Goal: Task Accomplishment & Management: Manage account settings

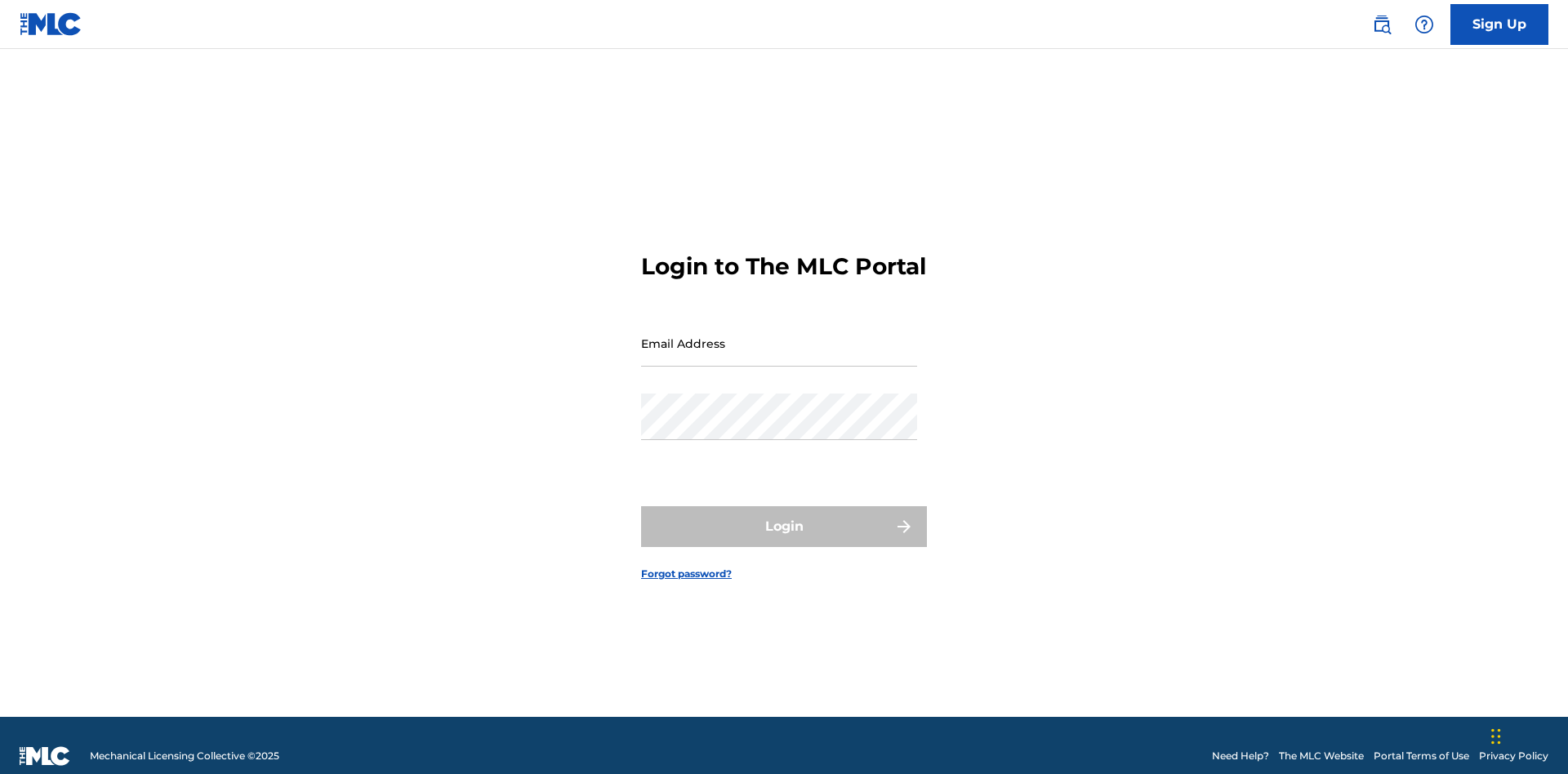
scroll to position [21, 0]
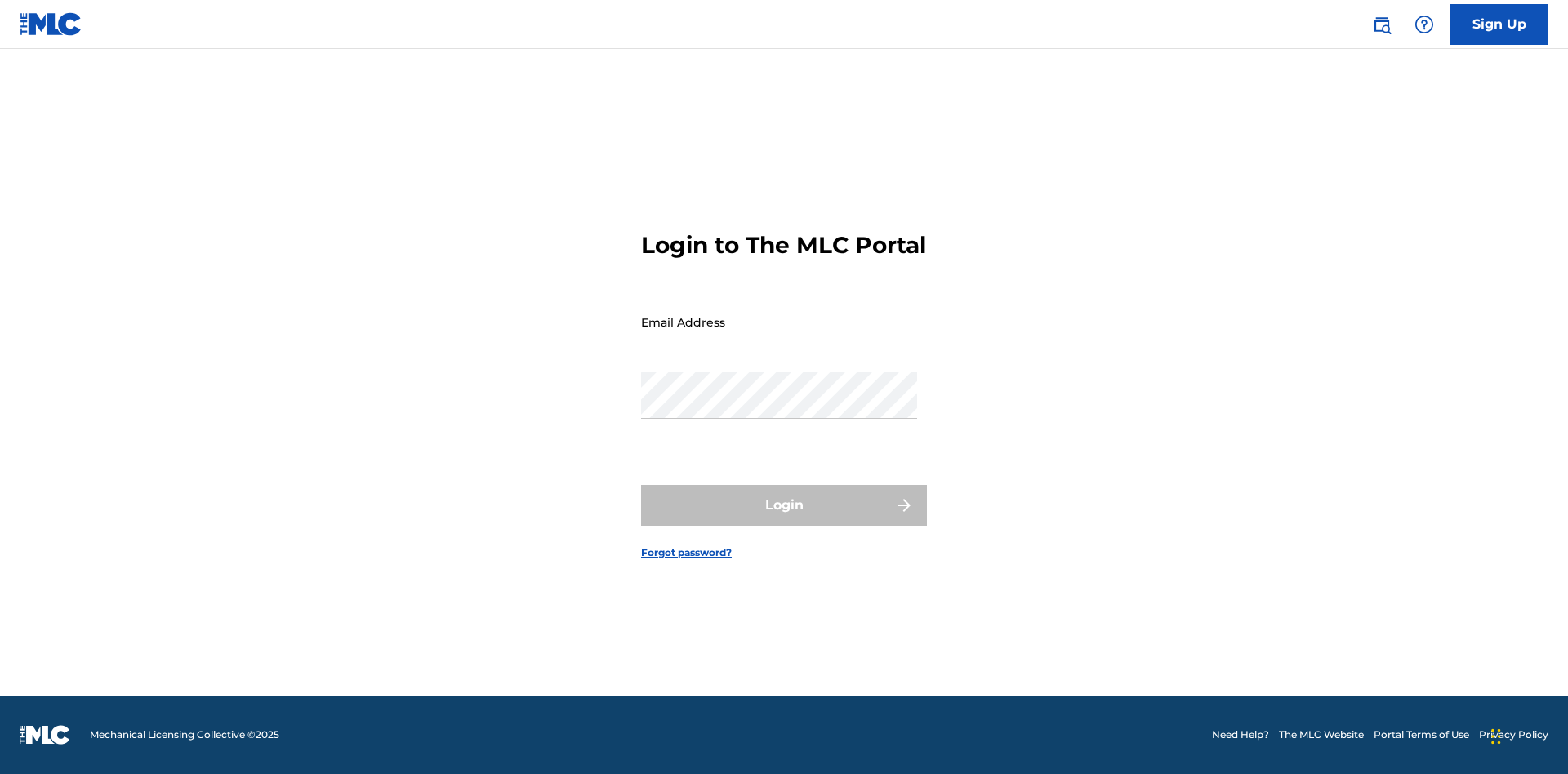
click at [780, 336] on input "Email Address" at bounding box center [779, 322] width 276 height 46
type input "Duke.McTesterson@gmail.com"
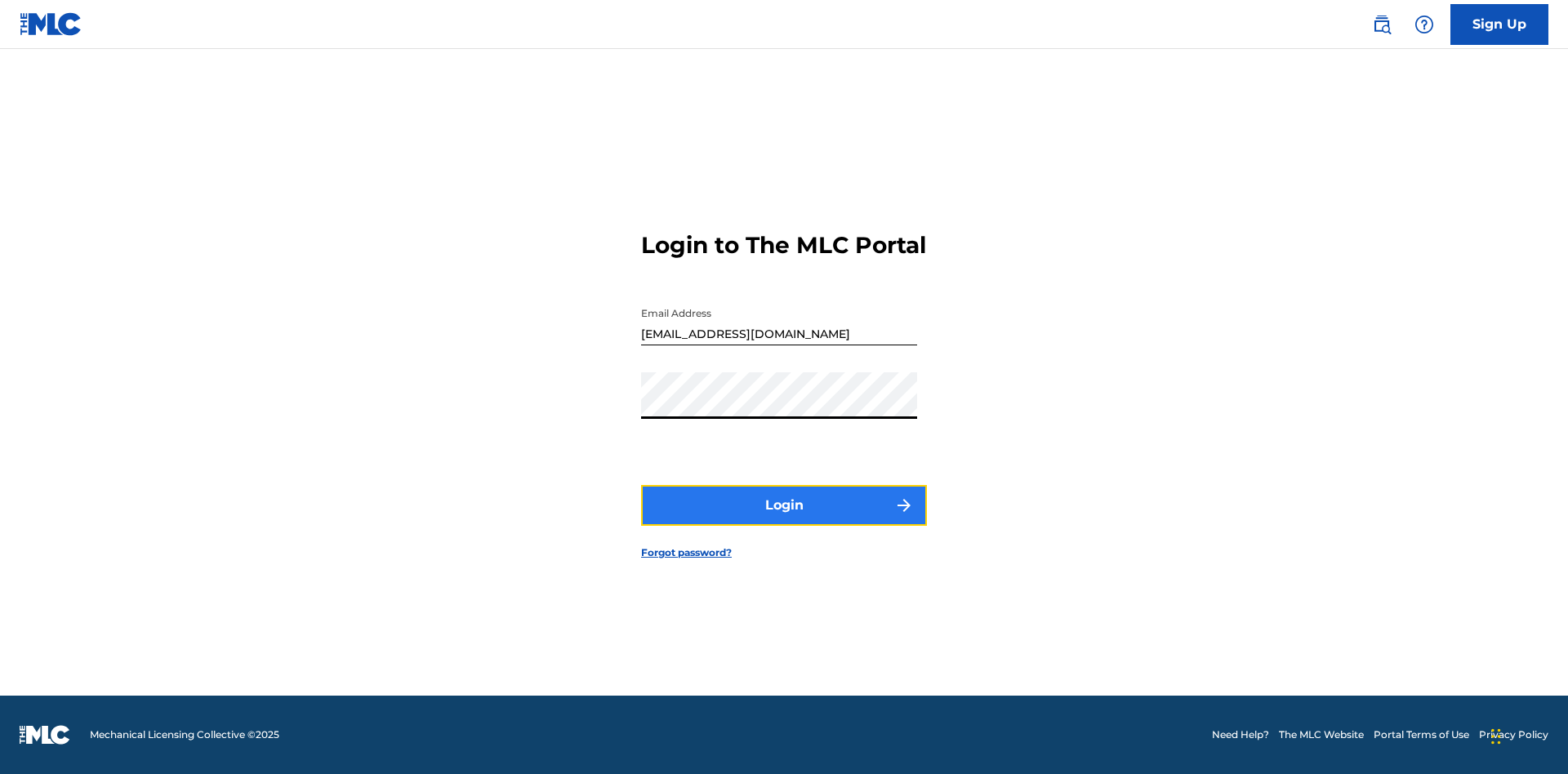
click at [784, 519] on button "Login" at bounding box center [784, 505] width 286 height 41
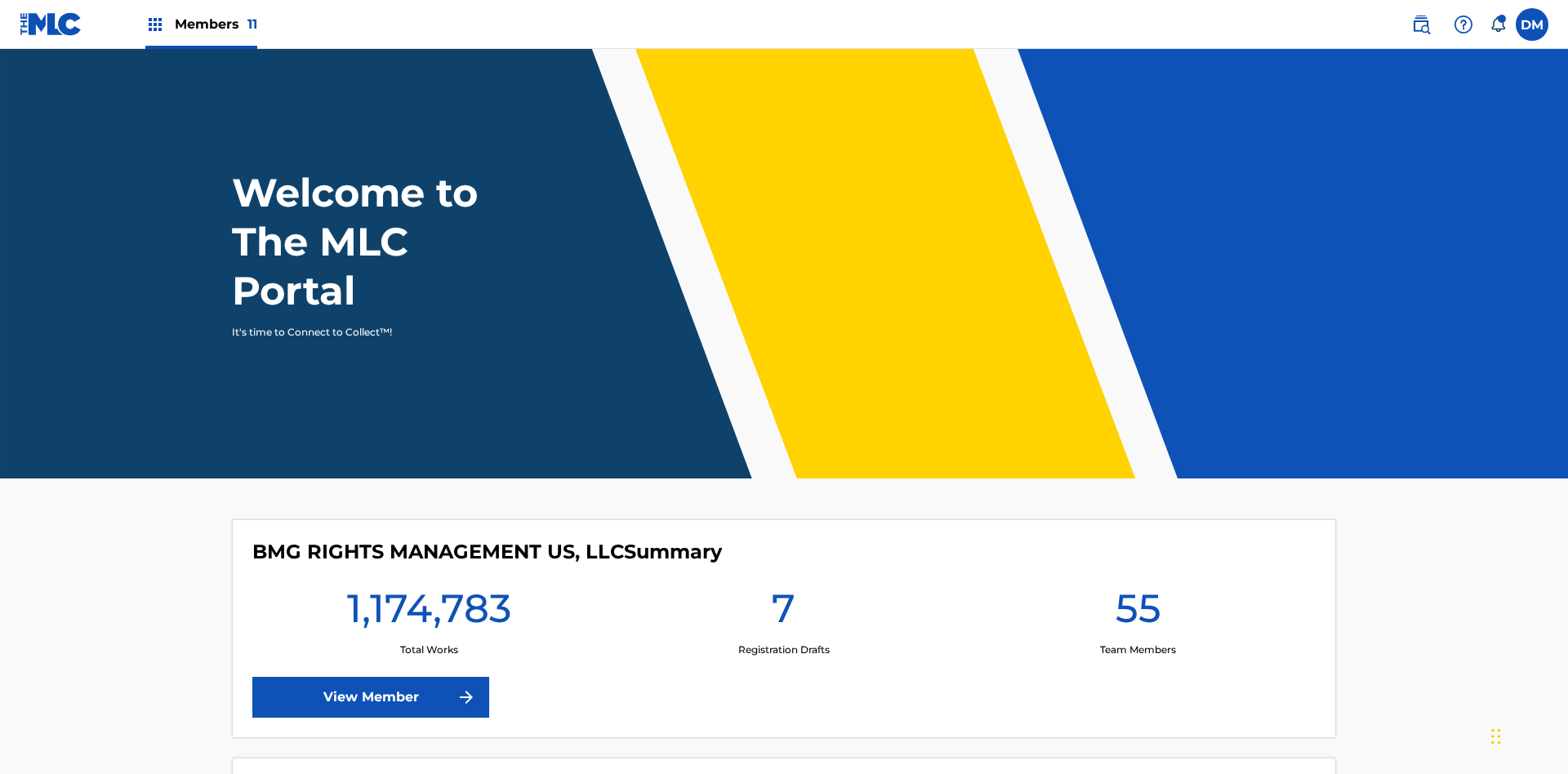
click at [201, 24] on span "Members 11" at bounding box center [216, 24] width 83 height 19
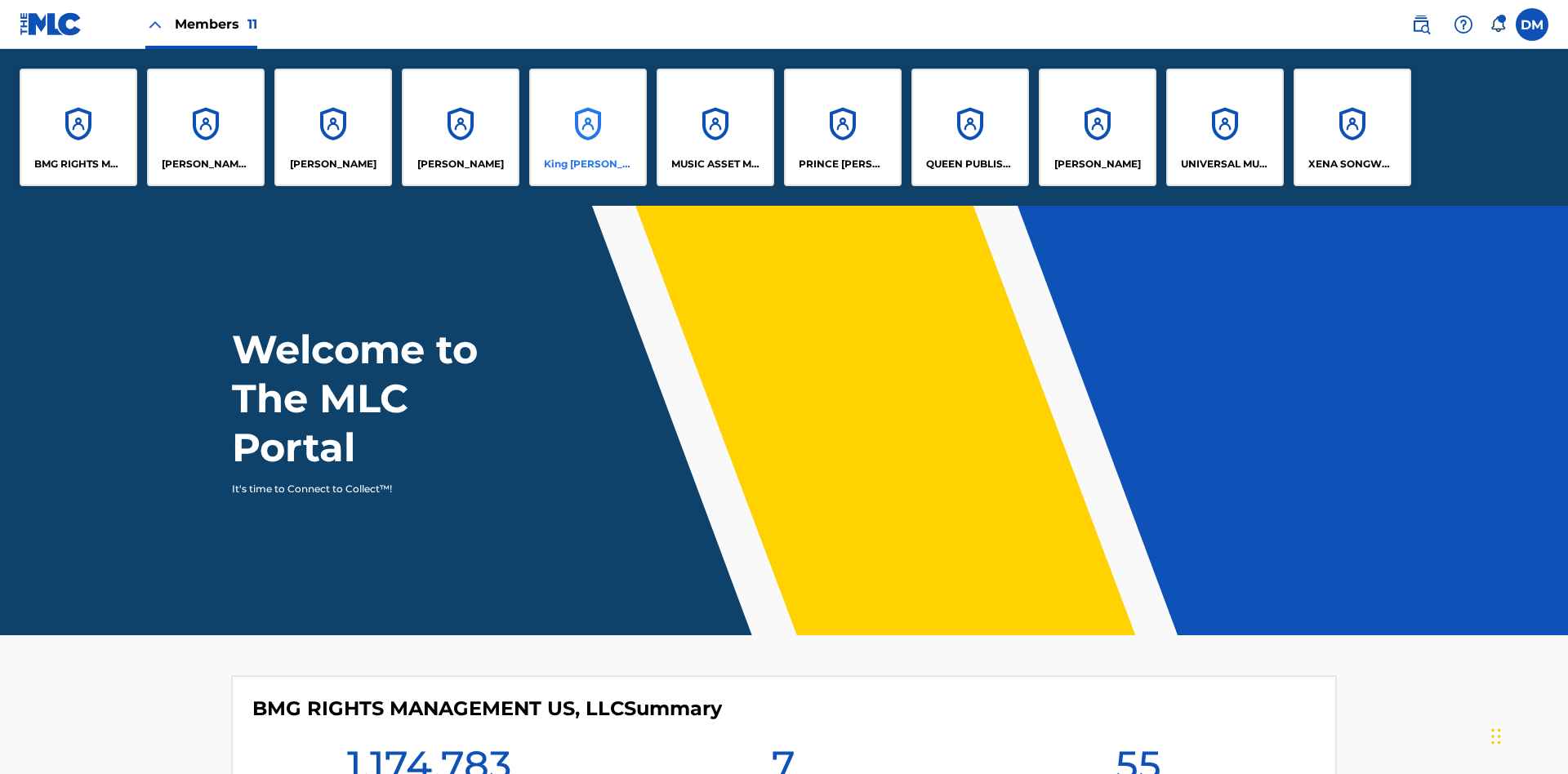
click at [587, 164] on p "King [PERSON_NAME]" at bounding box center [589, 164] width 89 height 15
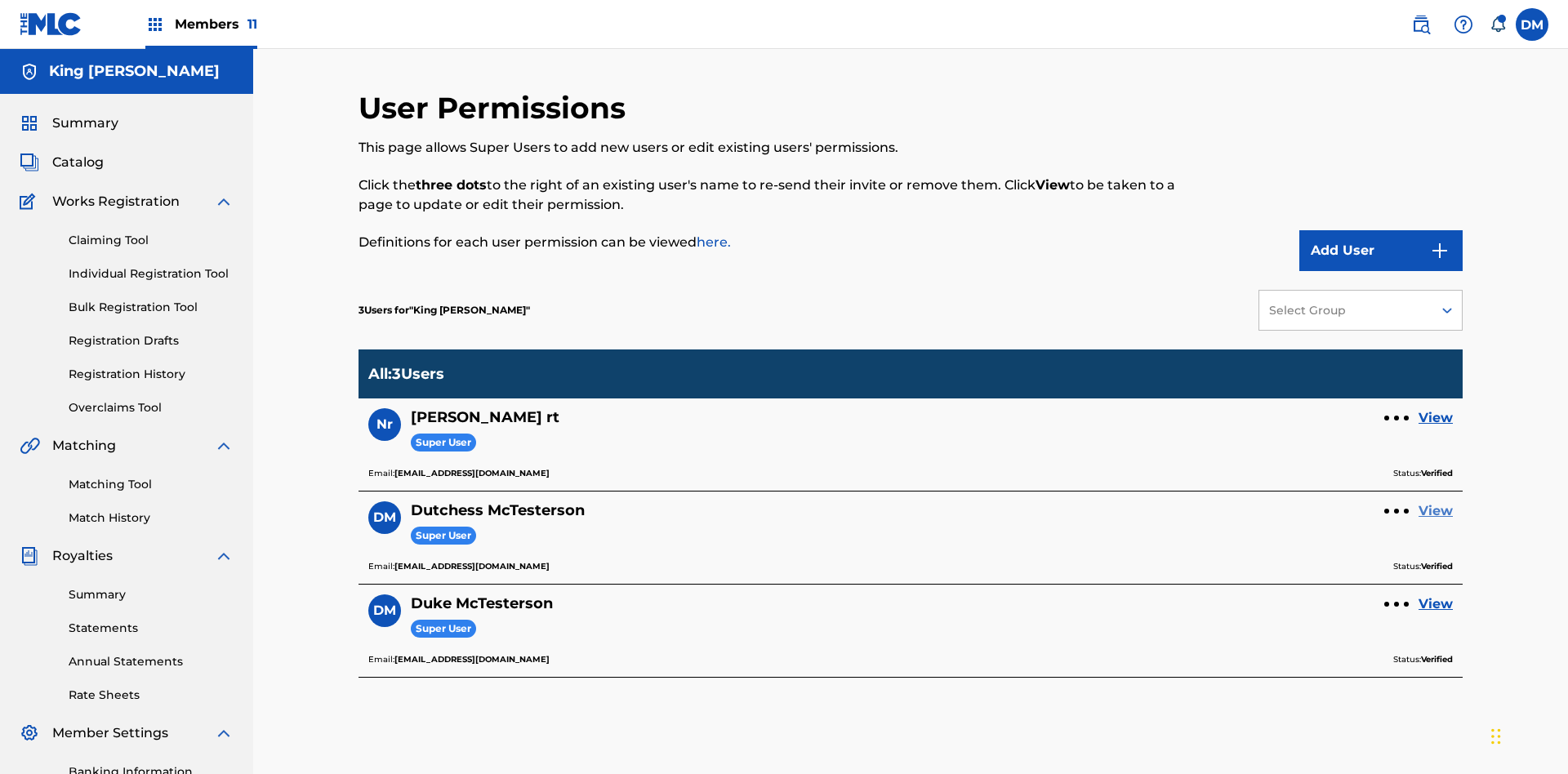
click at [1436, 502] on link "View" at bounding box center [1436, 511] width 35 height 20
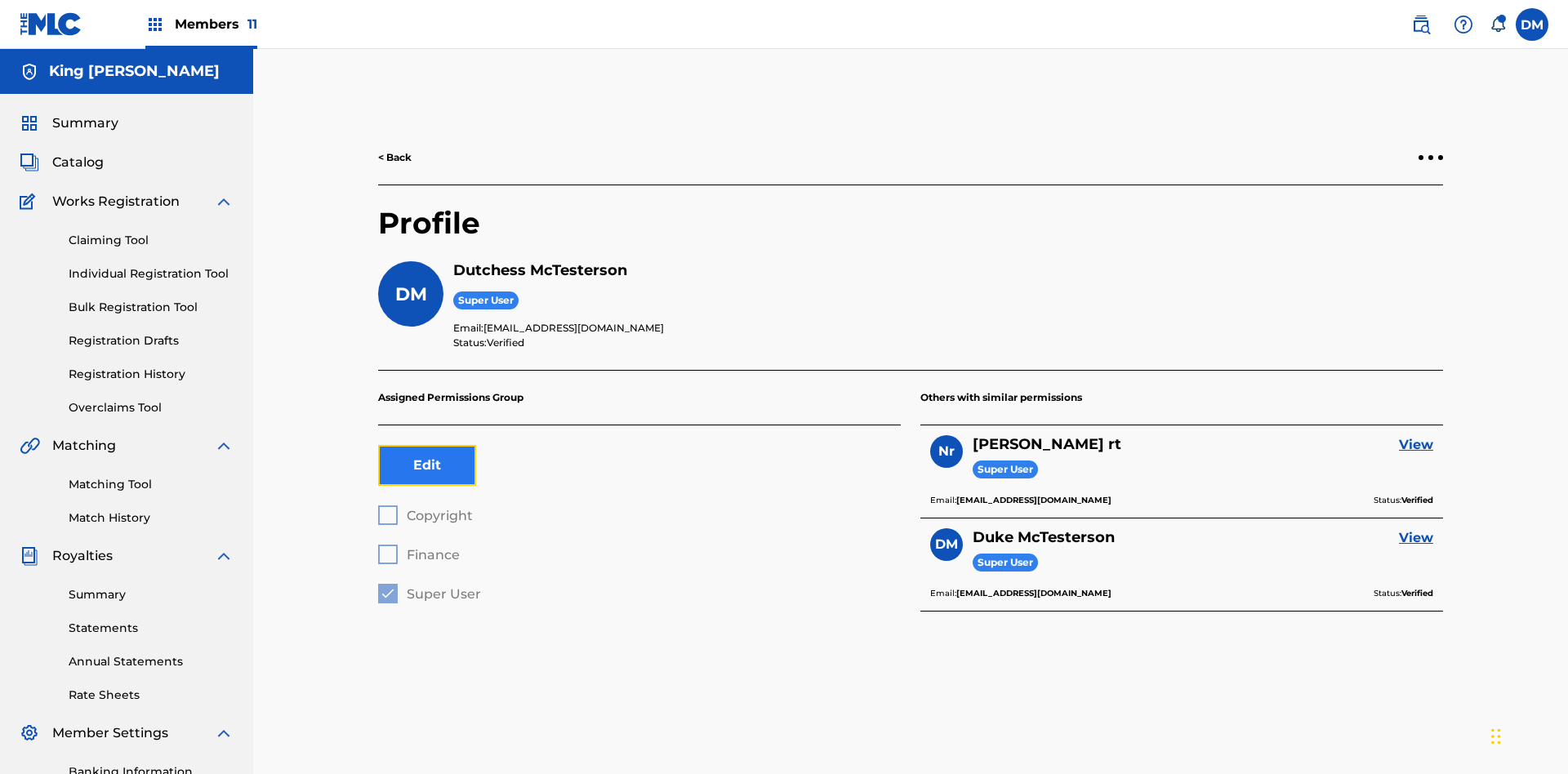
click at [427, 445] on button "Edit" at bounding box center [427, 465] width 98 height 41
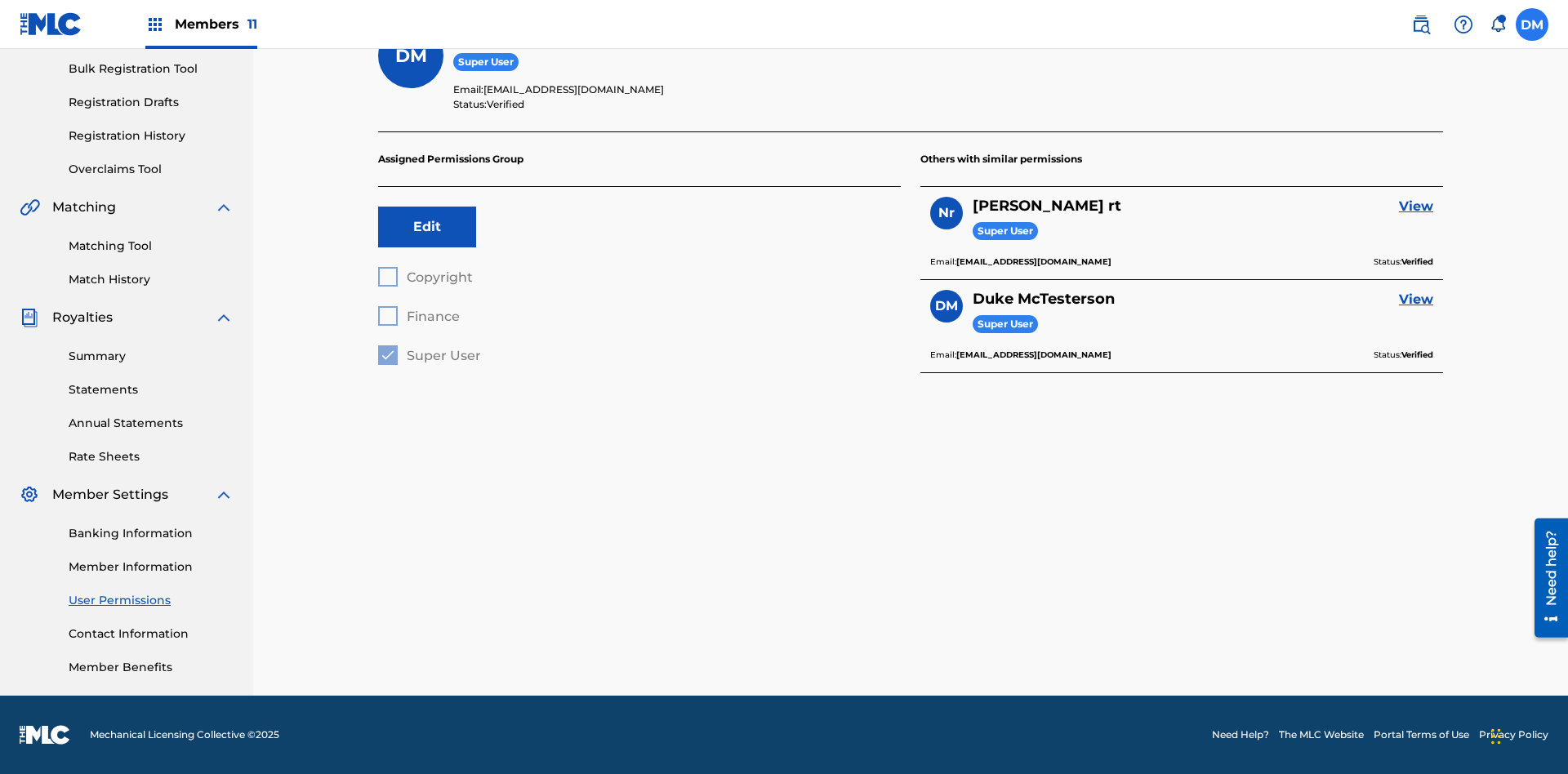
click at [1532, 24] on label at bounding box center [1532, 24] width 33 height 33
click at [1532, 25] on input "DM Duke McTesterson duke.mctesterson@gmail.com Notification Preferences Profile…" at bounding box center [1532, 25] width 0 height 0
click at [1374, 231] on p "Log out" at bounding box center [1374, 231] width 38 height 15
click at [1532, 25] on input "DM Duke McTesterson duke.mctesterson@gmail.com Notification Preferences Profile…" at bounding box center [1532, 25] width 0 height 0
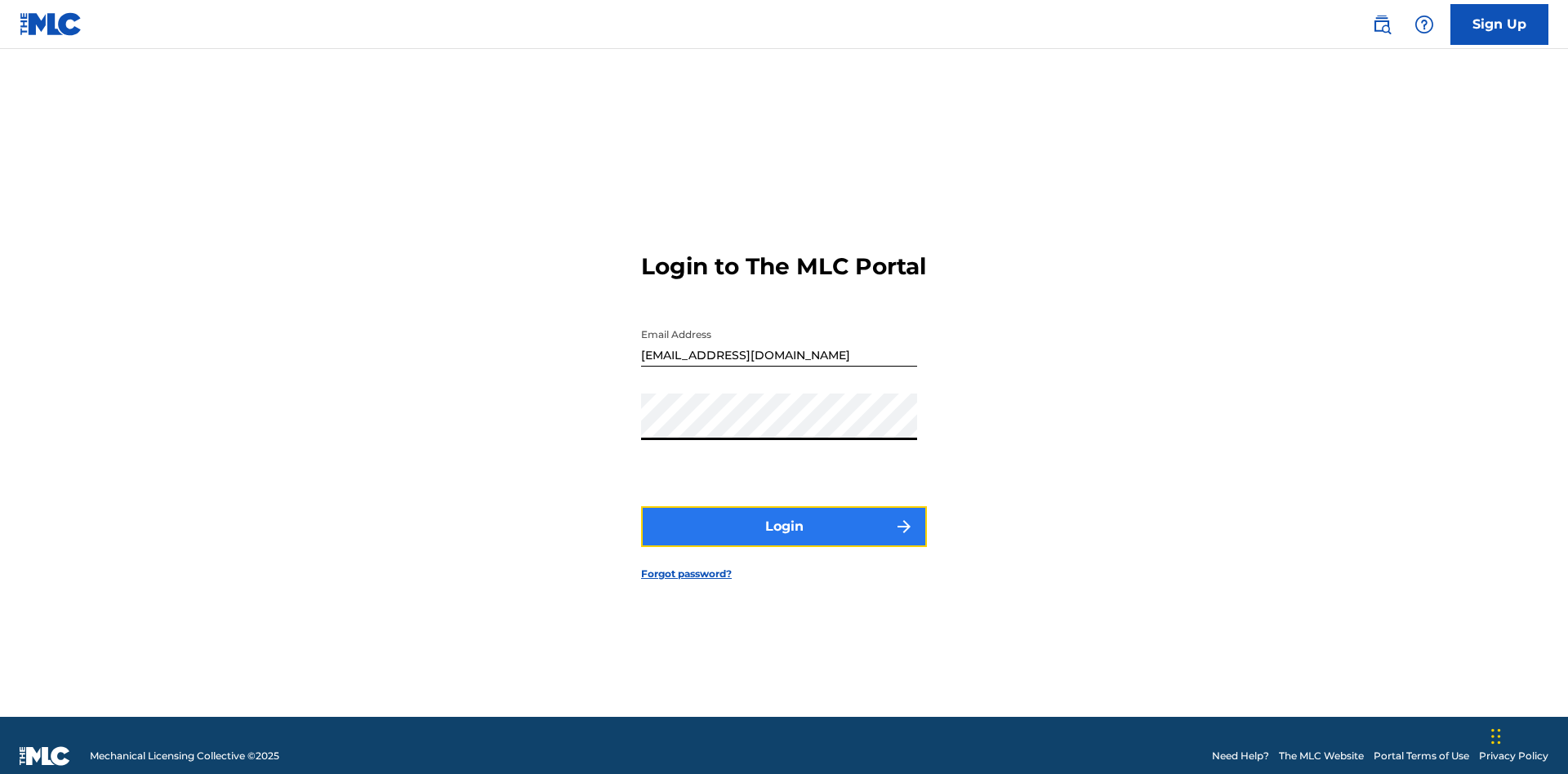
click at [784, 519] on button "Login" at bounding box center [784, 526] width 286 height 41
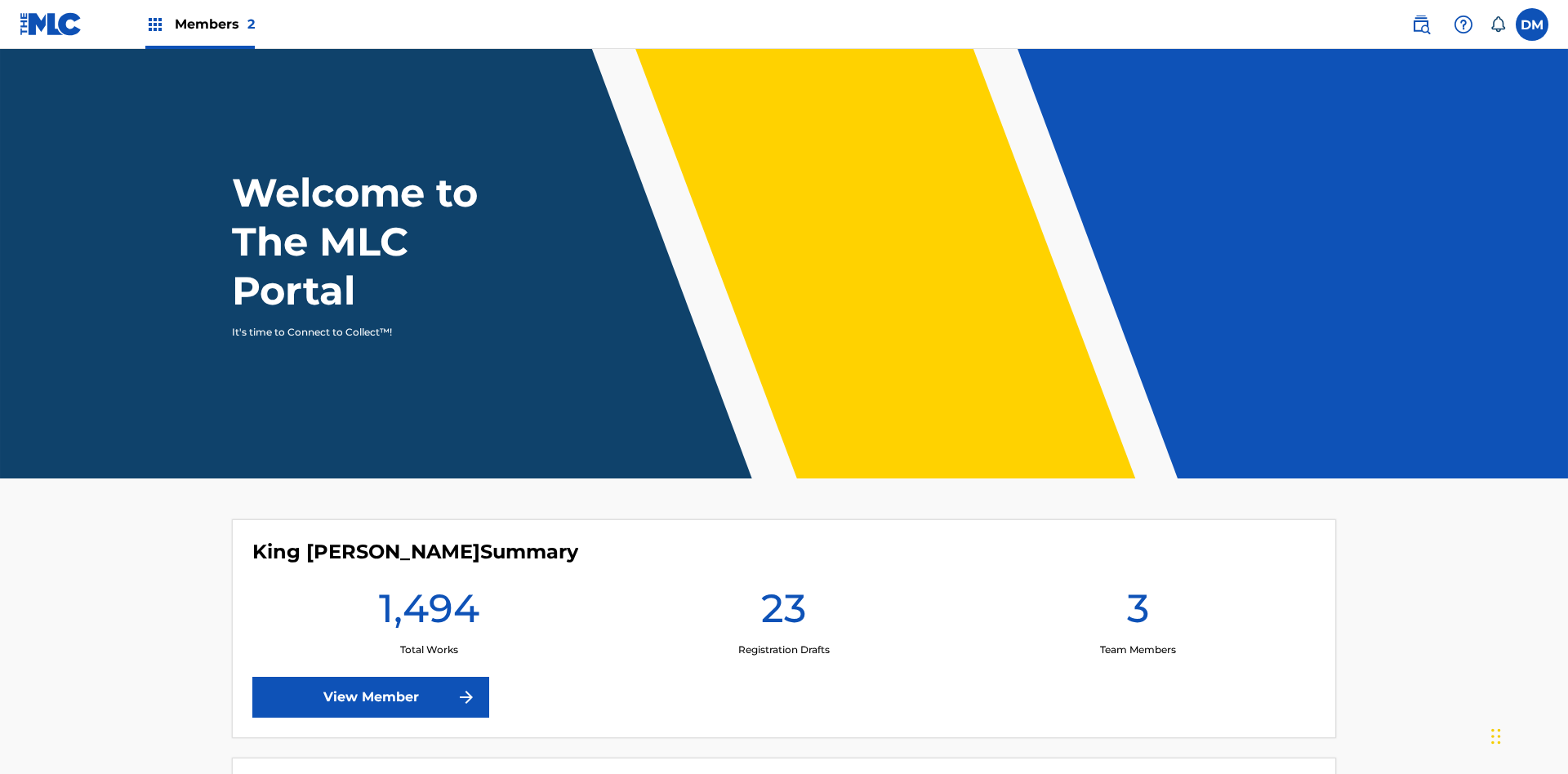
click at [199, 24] on span "Members 2" at bounding box center [215, 24] width 80 height 19
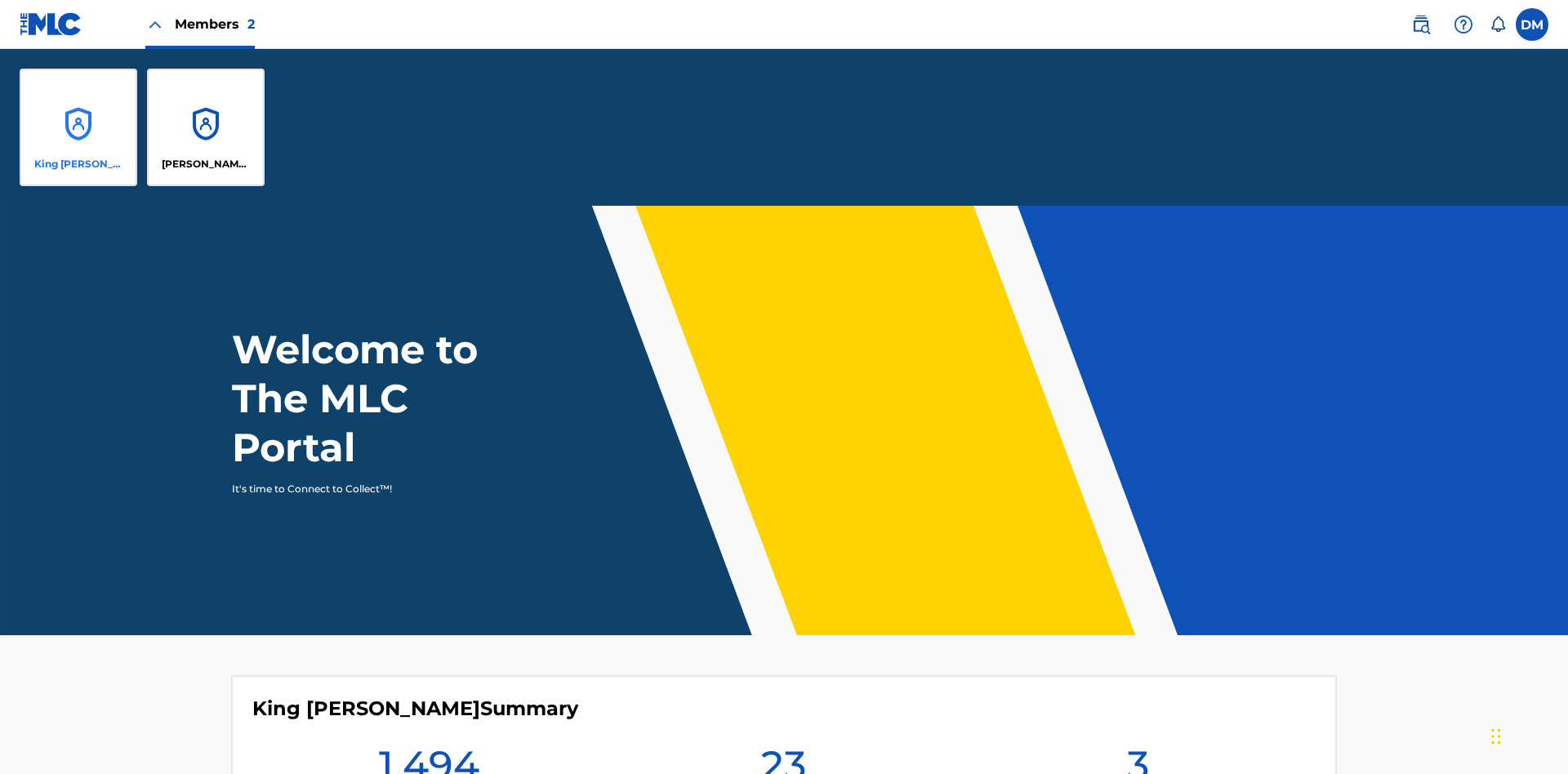
click at [78, 164] on p "King [PERSON_NAME]" at bounding box center [79, 164] width 89 height 15
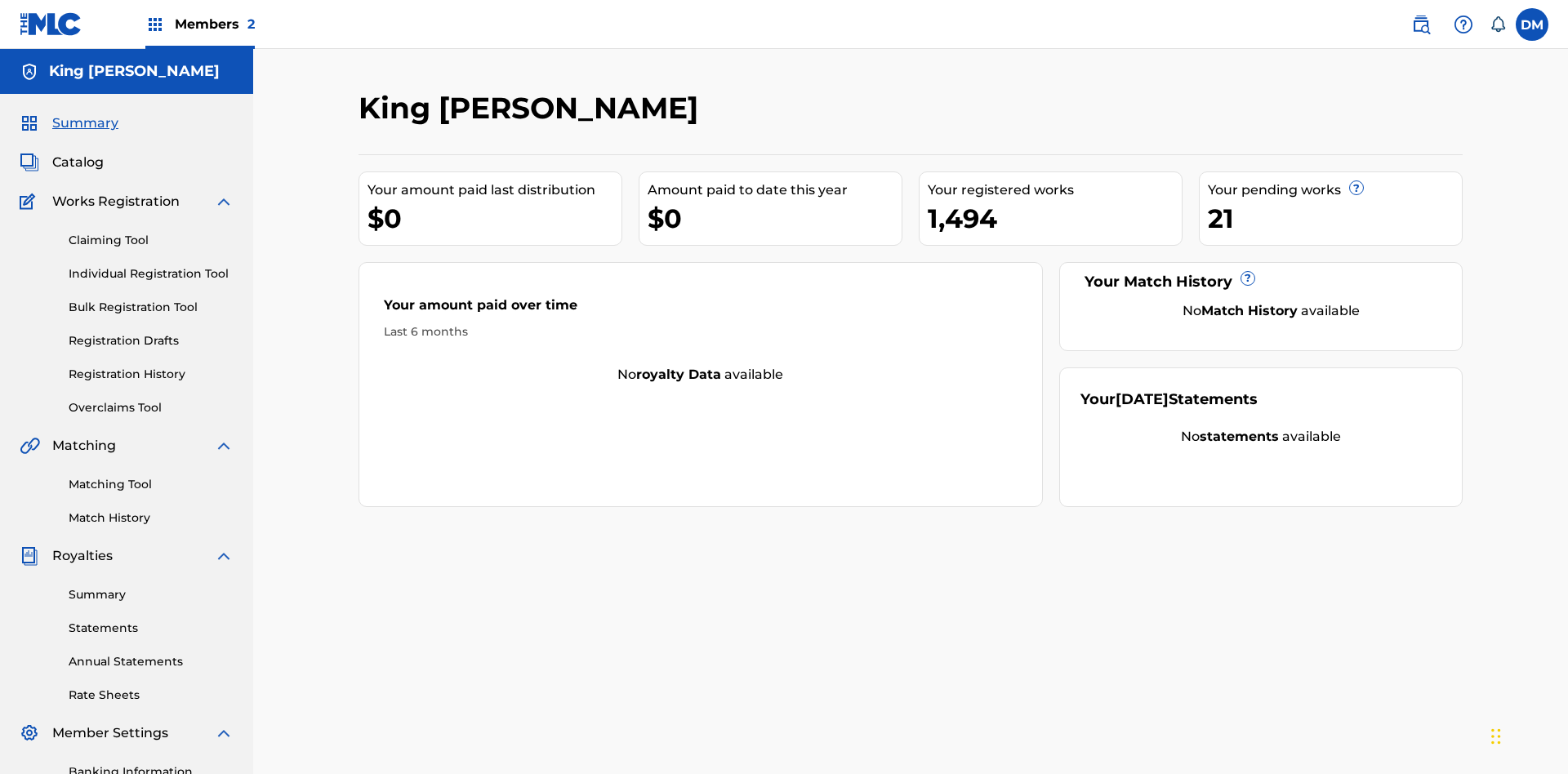
click at [84, 114] on span "Summary" at bounding box center [85, 123] width 67 height 20
click at [151, 476] on link "Matching Tool" at bounding box center [151, 484] width 165 height 17
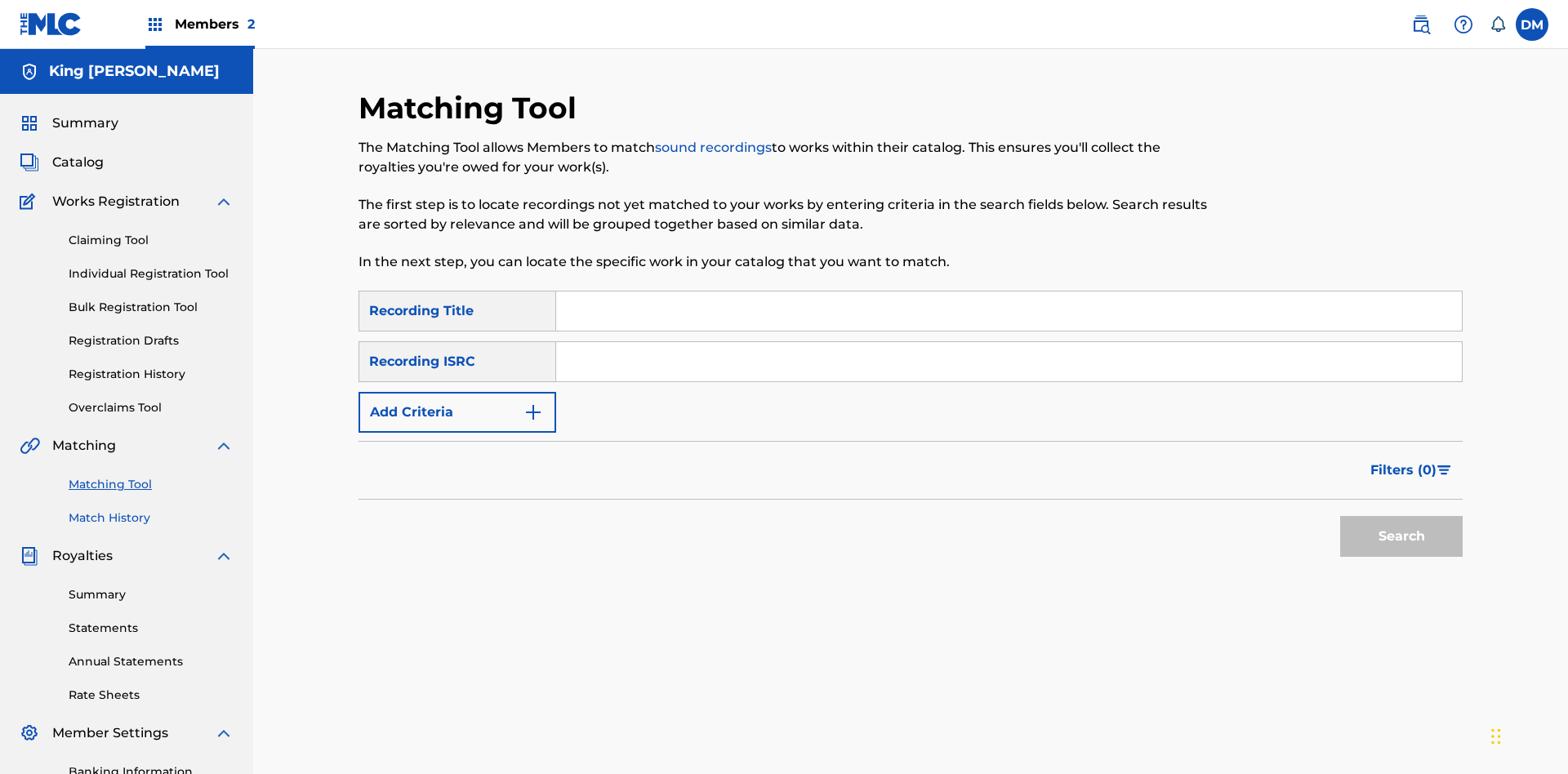
click at [151, 509] on link "Match History" at bounding box center [151, 517] width 165 height 17
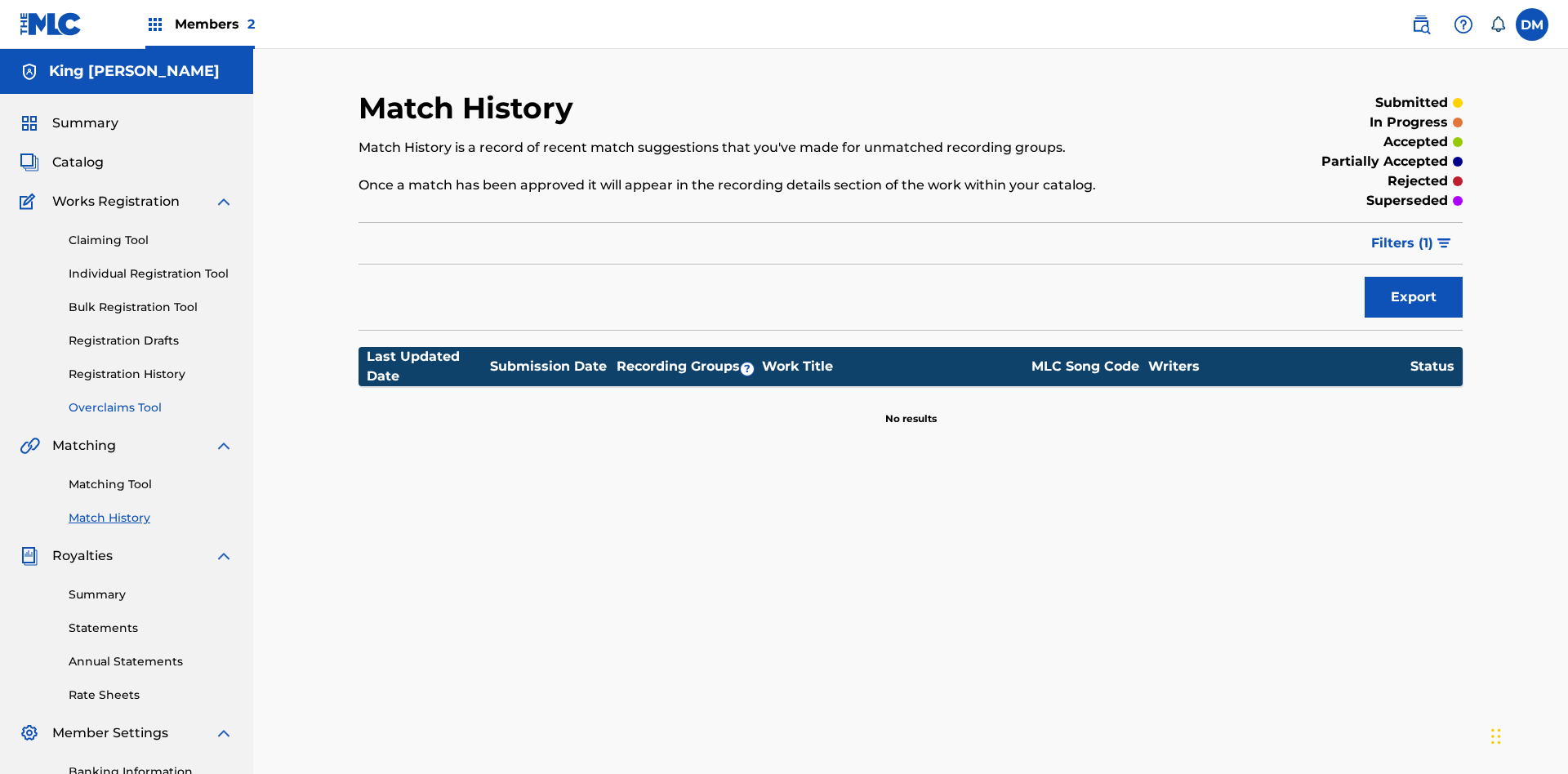
click at [151, 399] on link "Overclaims Tool" at bounding box center [151, 407] width 165 height 17
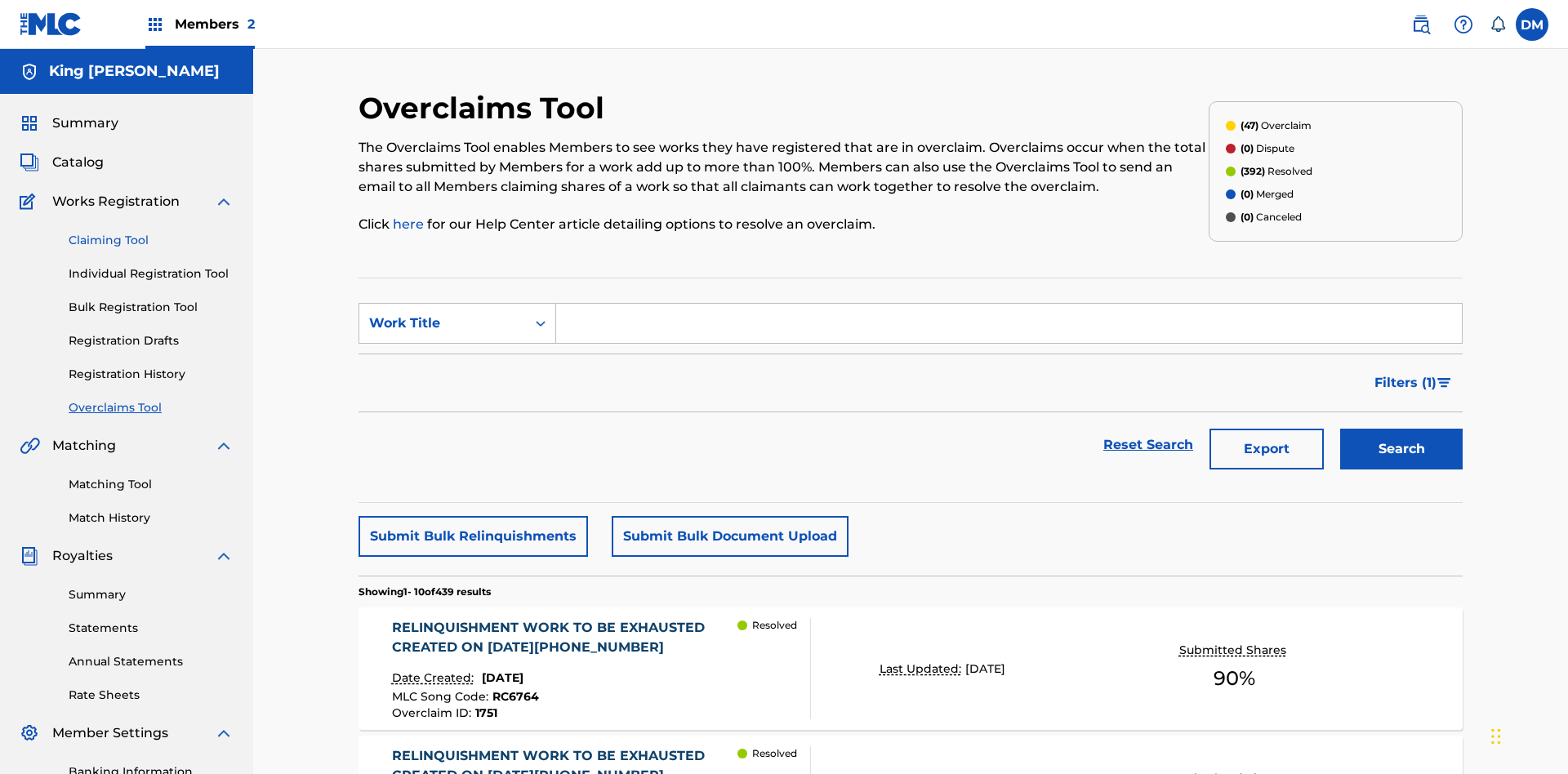
click at [77, 153] on span "Catalog" at bounding box center [78, 162] width 51 height 20
click at [151, 232] on link "Claiming Tool" at bounding box center [151, 240] width 165 height 17
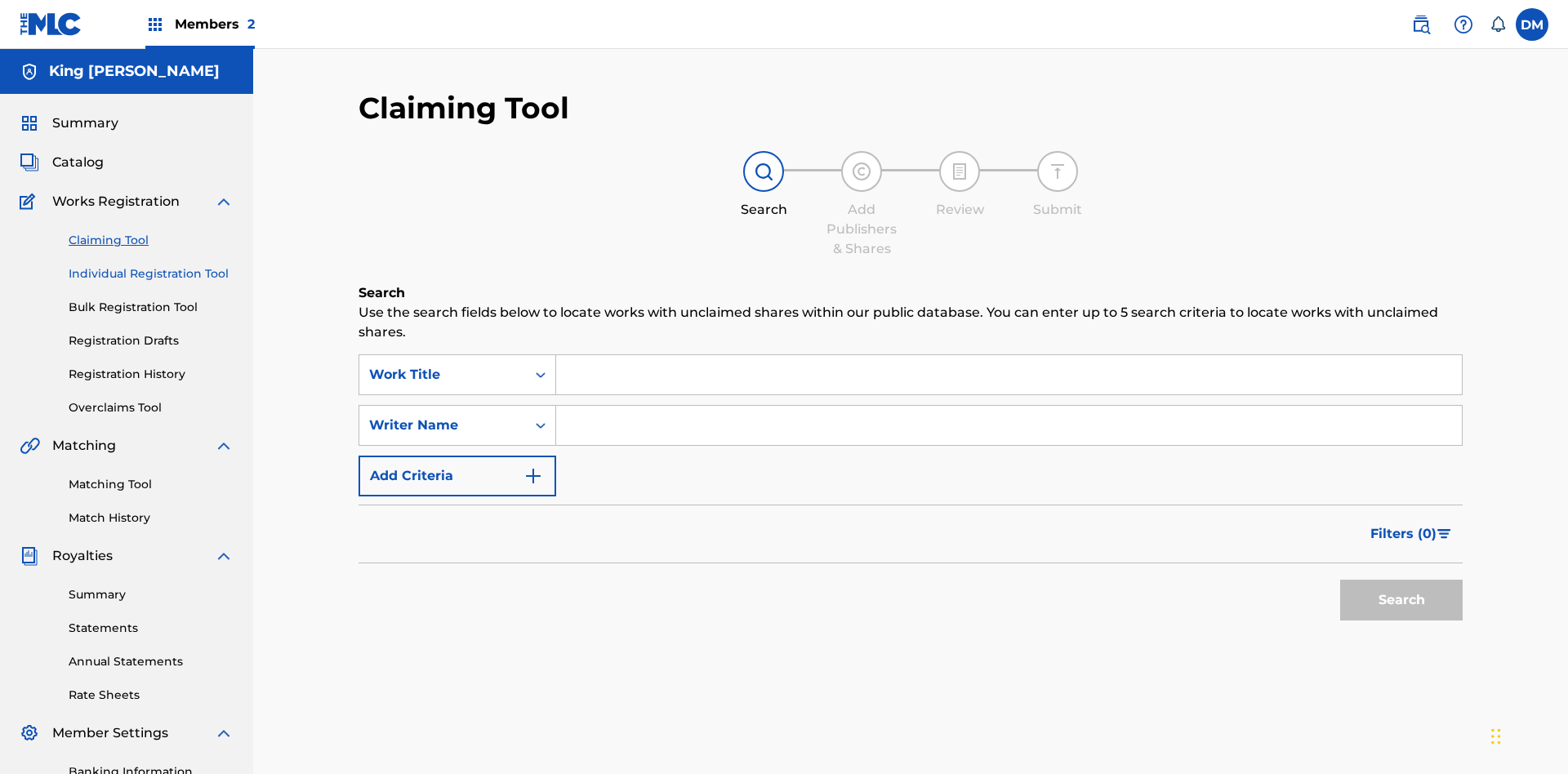
click at [151, 265] on link "Individual Registration Tool" at bounding box center [151, 273] width 165 height 17
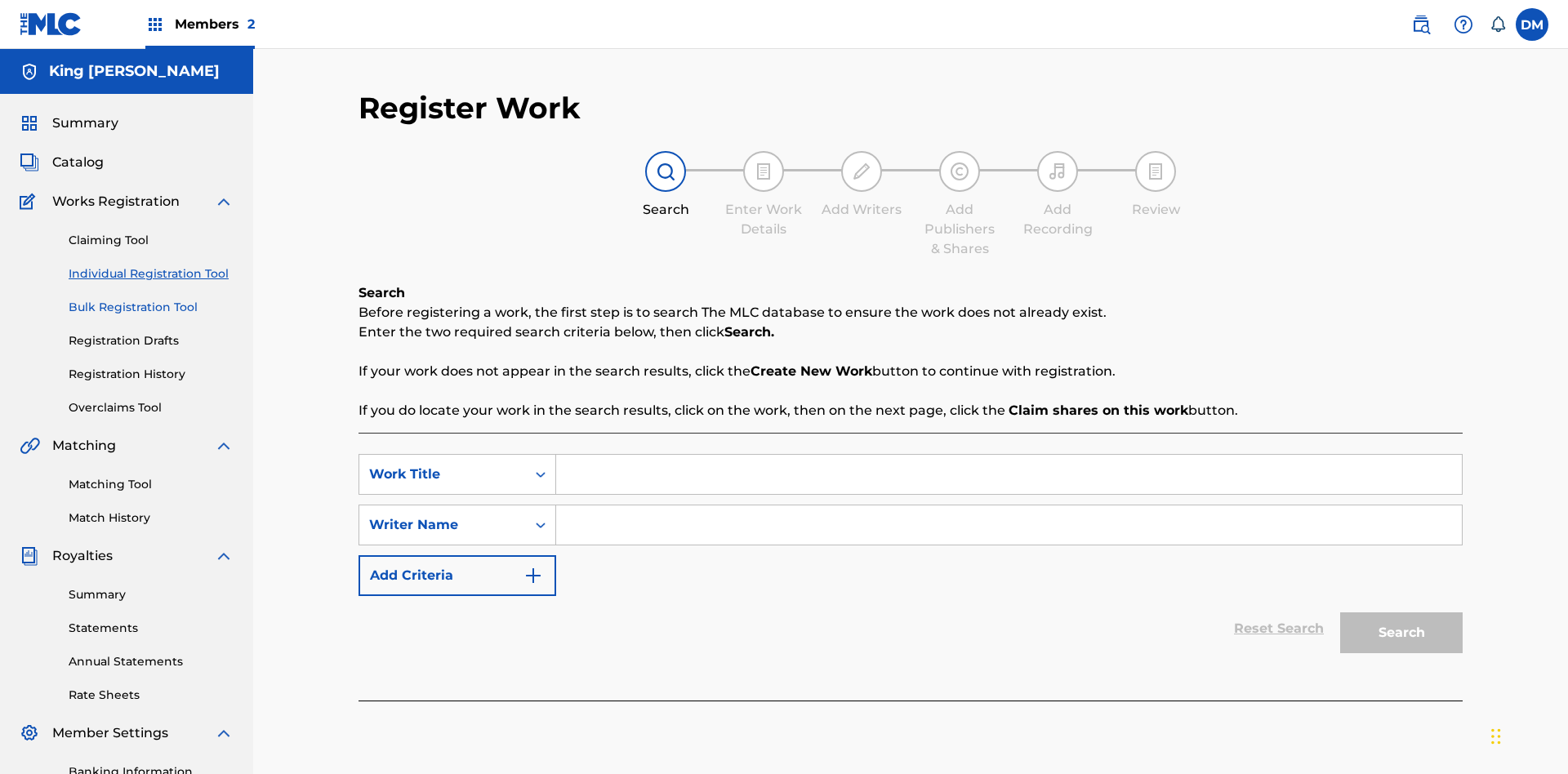
click at [151, 299] on link "Bulk Registration Tool" at bounding box center [151, 307] width 165 height 17
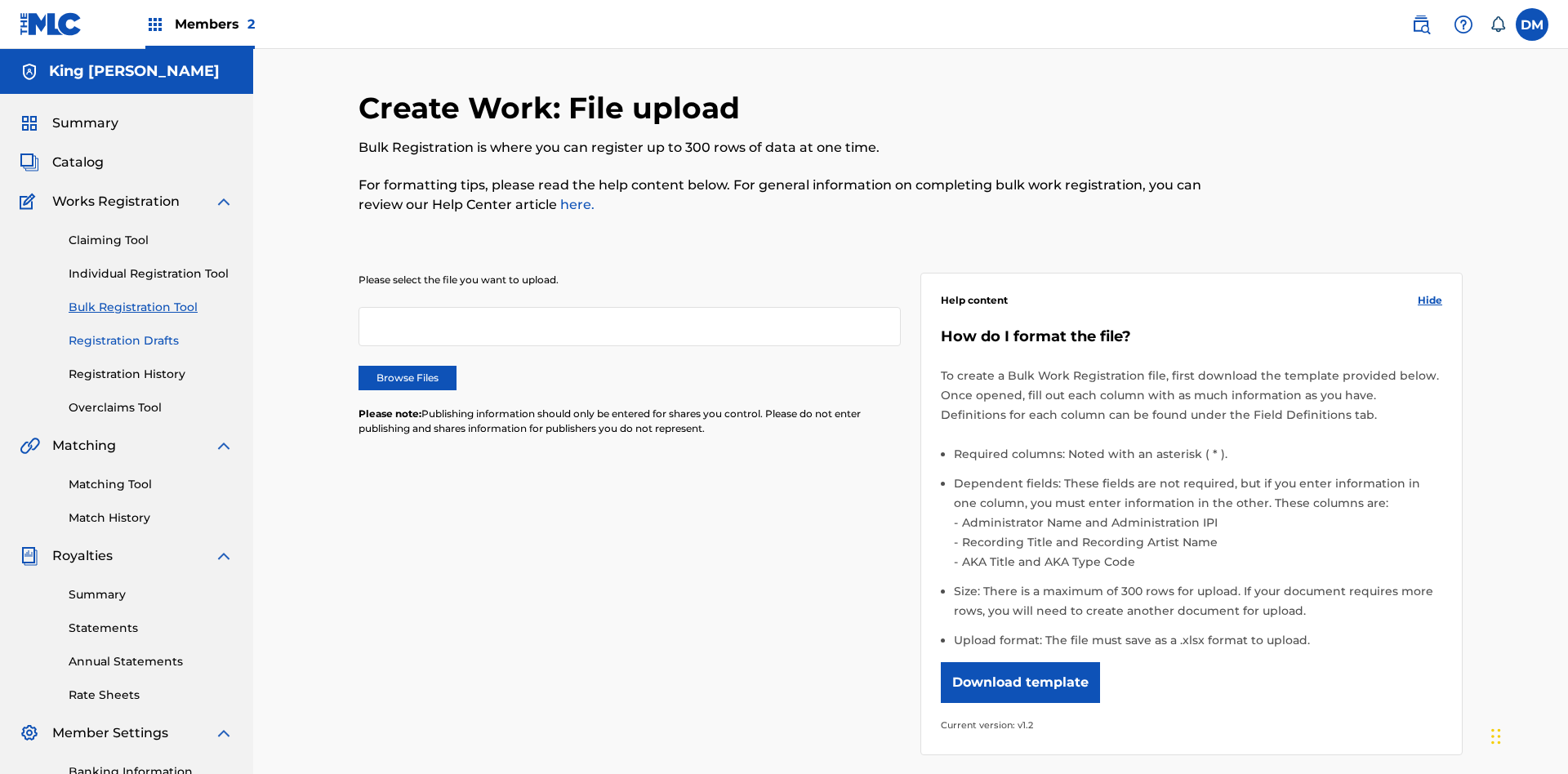
click at [83, 332] on link "Registration Drafts" at bounding box center [151, 340] width 165 height 17
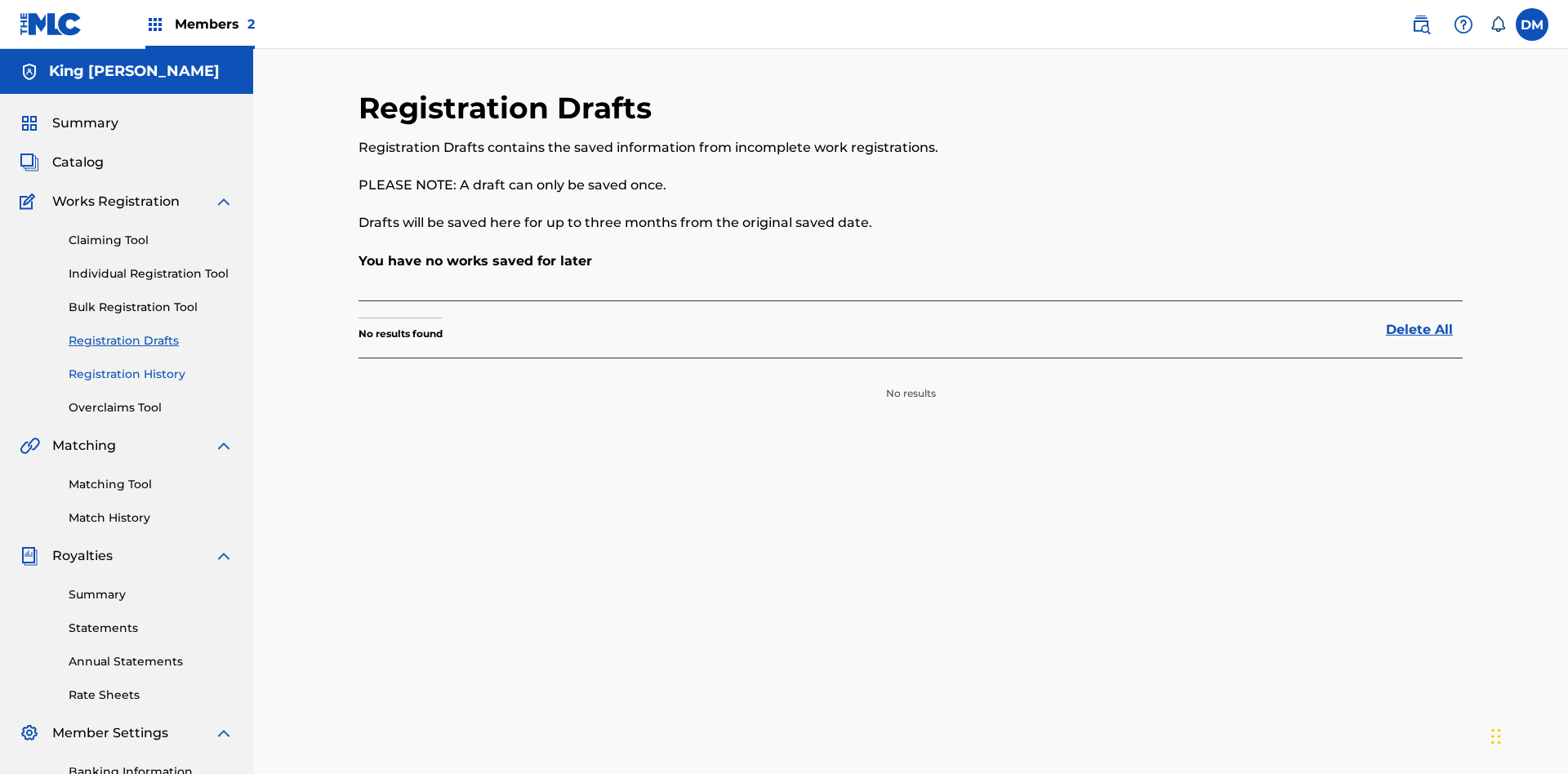
click at [151, 366] on link "Registration History" at bounding box center [151, 374] width 165 height 17
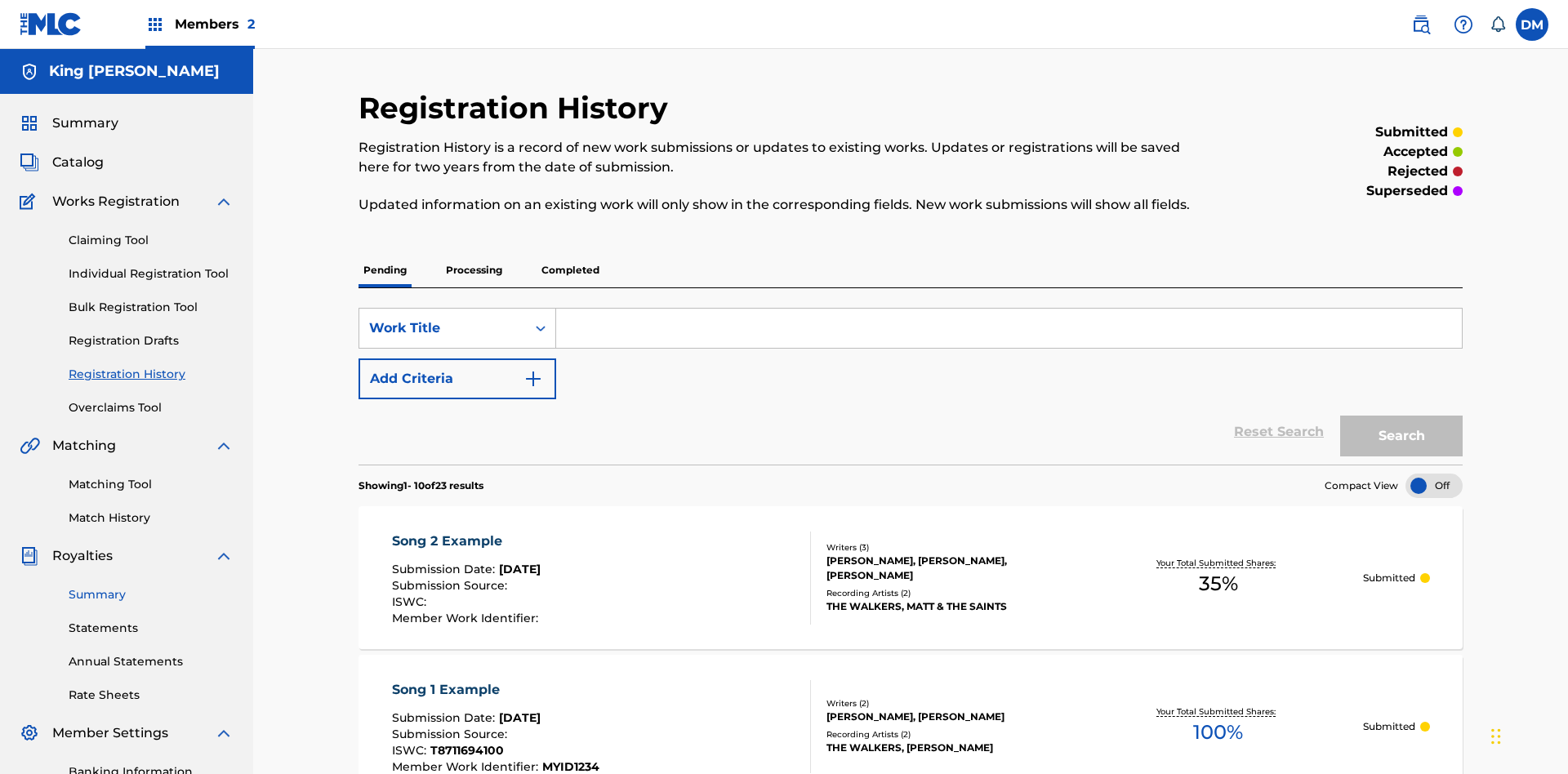
click at [151, 587] on link "Summary" at bounding box center [151, 595] width 165 height 17
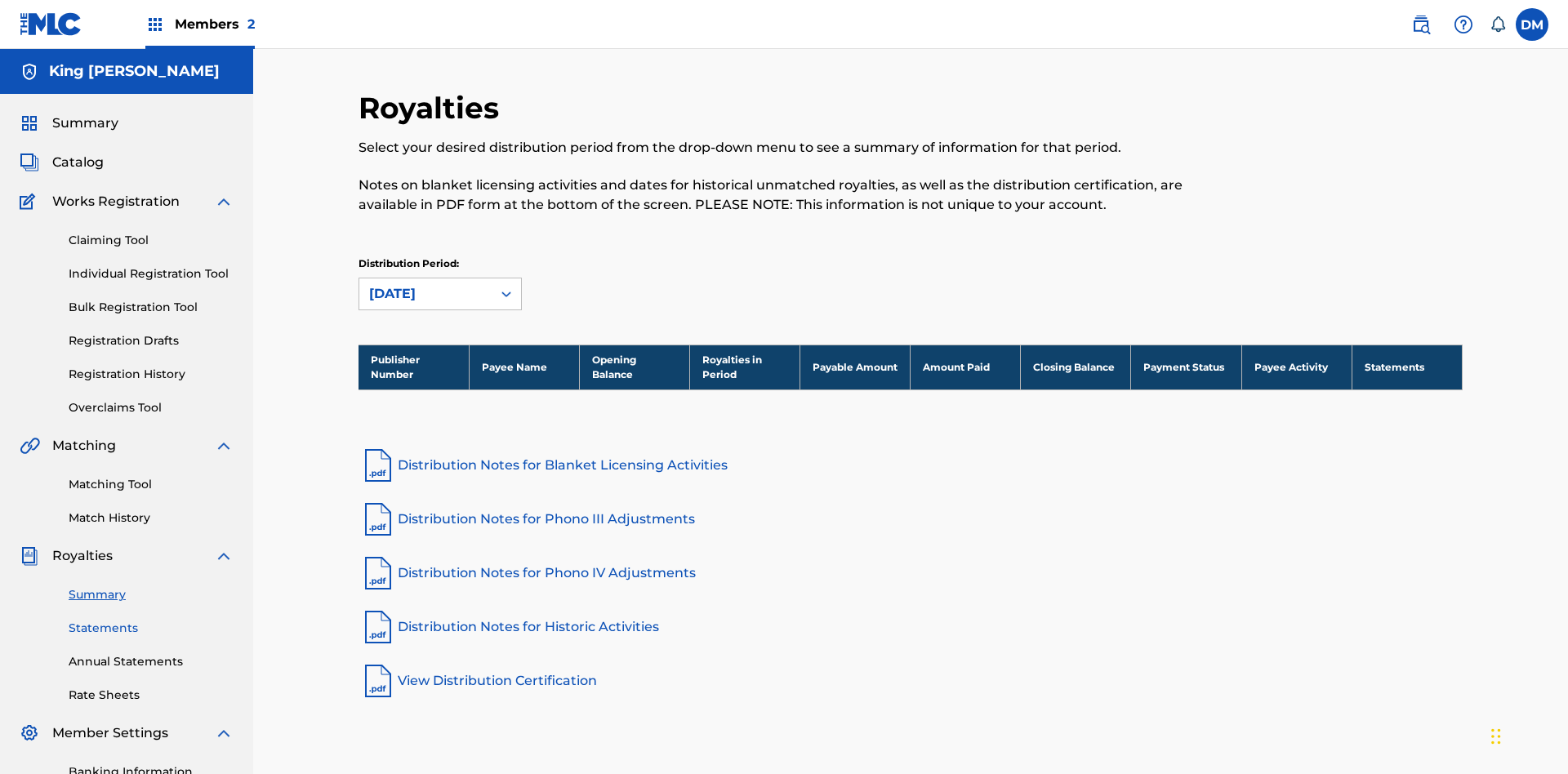
click at [151, 620] on link "Statements" at bounding box center [151, 628] width 165 height 17
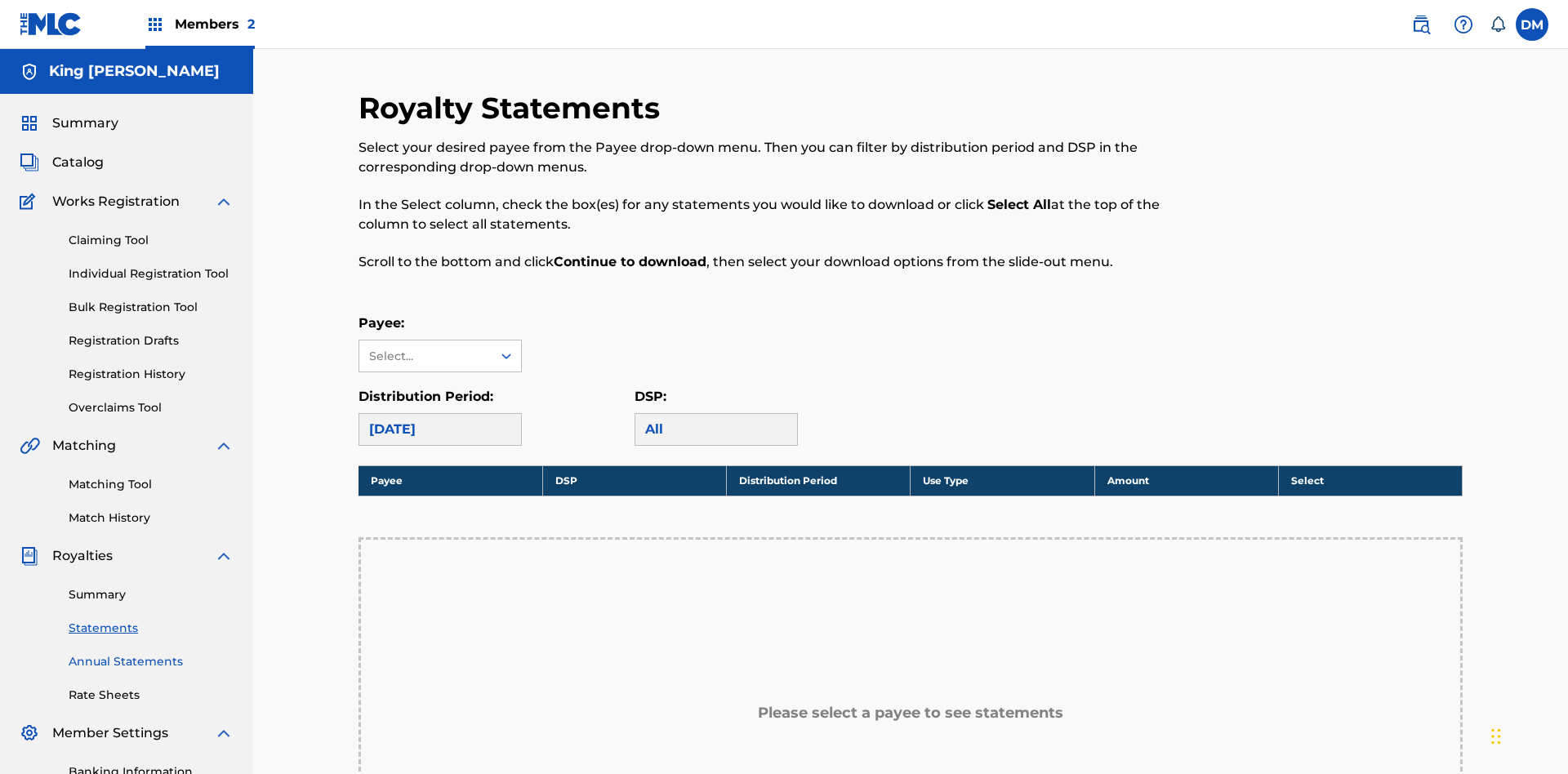
click at [151, 653] on link "Annual Statements" at bounding box center [151, 661] width 165 height 17
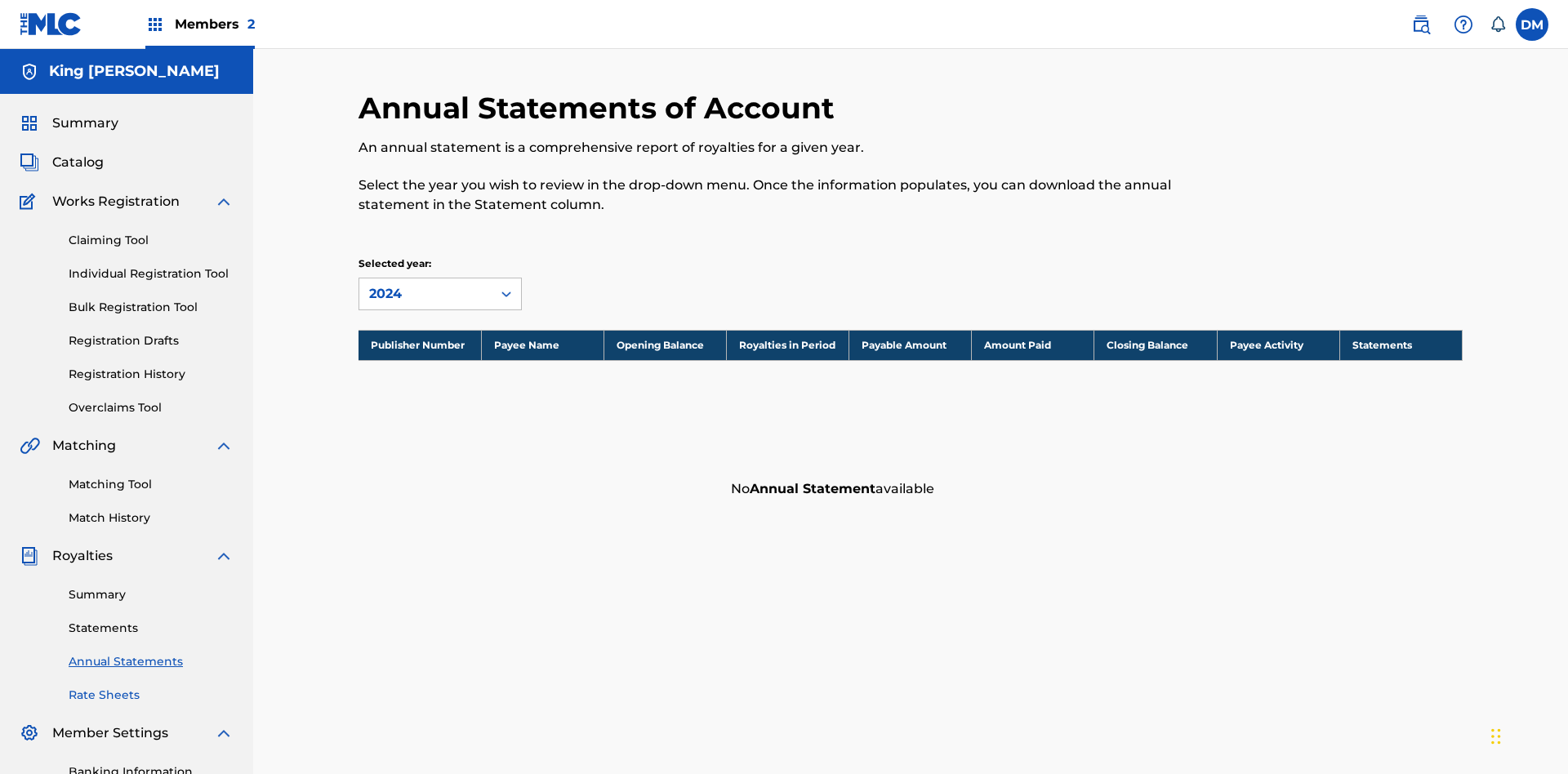
click at [151, 687] on link "Rate Sheets" at bounding box center [151, 695] width 165 height 17
click at [151, 763] on link "Banking Information" at bounding box center [151, 771] width 165 height 17
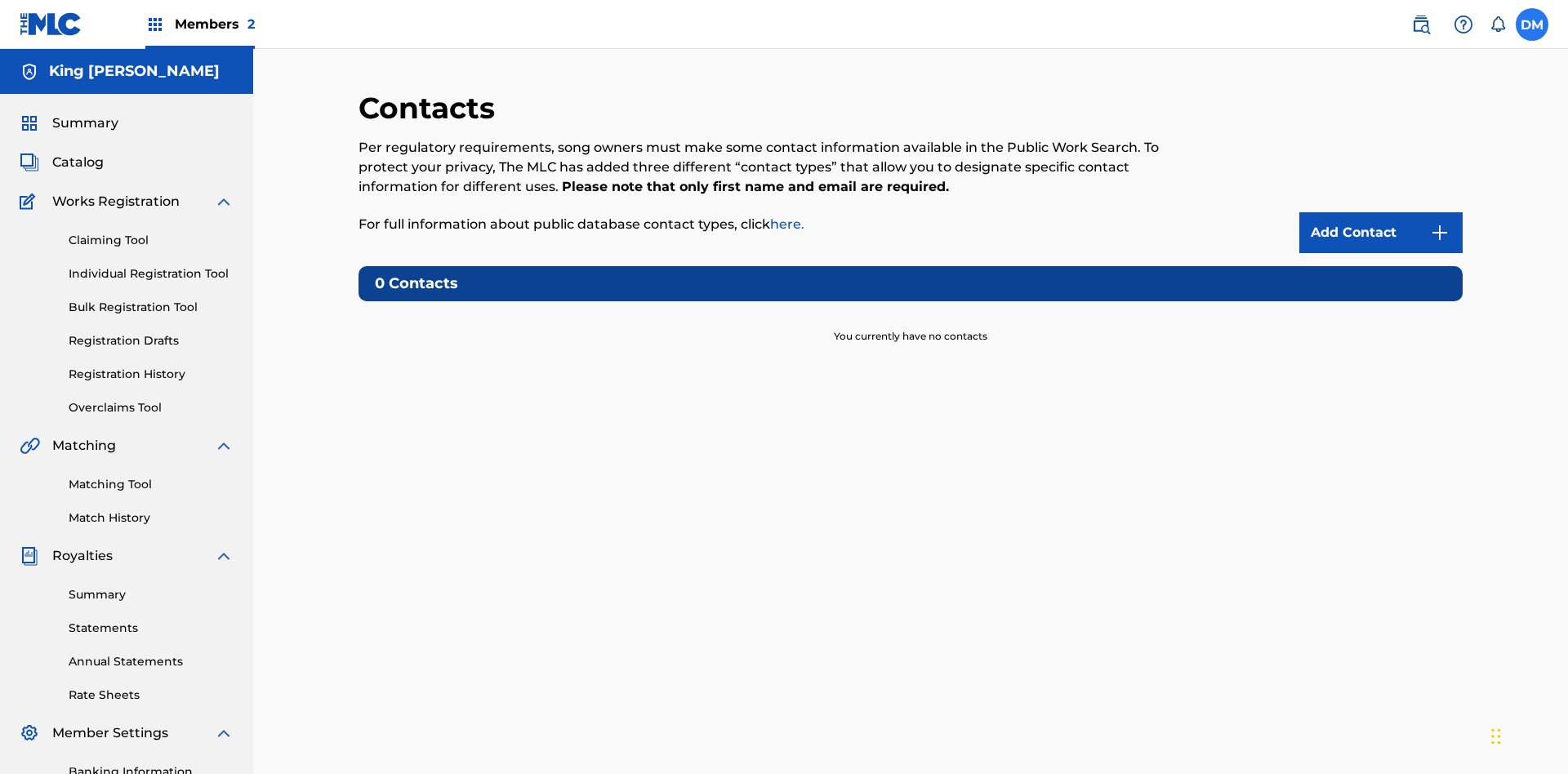
click at [1532, 24] on label at bounding box center [1532, 24] width 33 height 33
click at [1532, 25] on input "[PERSON_NAME] [PERSON_NAME] [EMAIL_ADDRESS][DOMAIN_NAME] Notification Preferenc…" at bounding box center [1532, 25] width 0 height 0
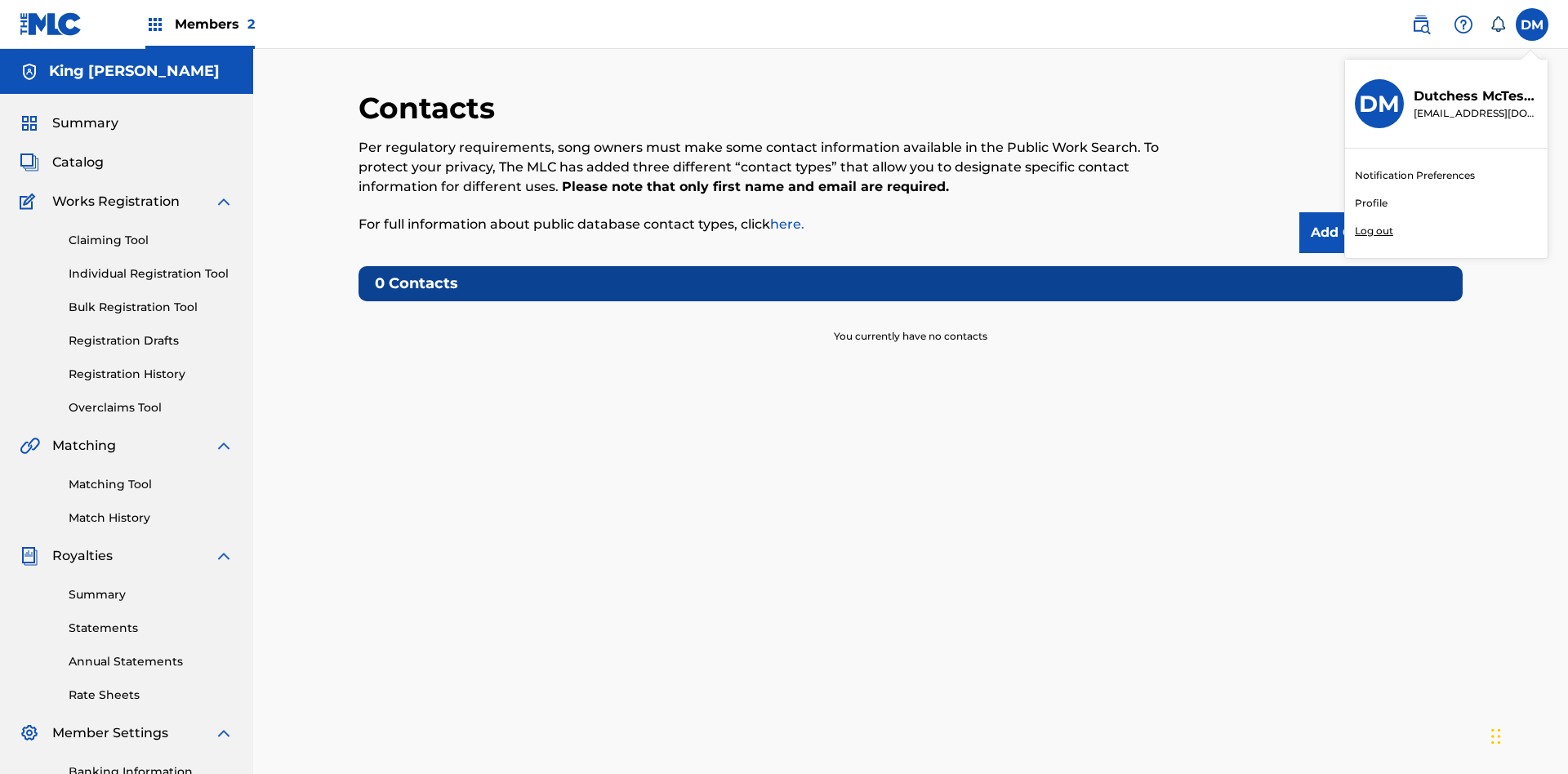
click at [1374, 231] on p "Log out" at bounding box center [1374, 231] width 38 height 15
click at [1532, 25] on input "[PERSON_NAME] [PERSON_NAME] [EMAIL_ADDRESS][DOMAIN_NAME] Notification Preferenc…" at bounding box center [1532, 25] width 0 height 0
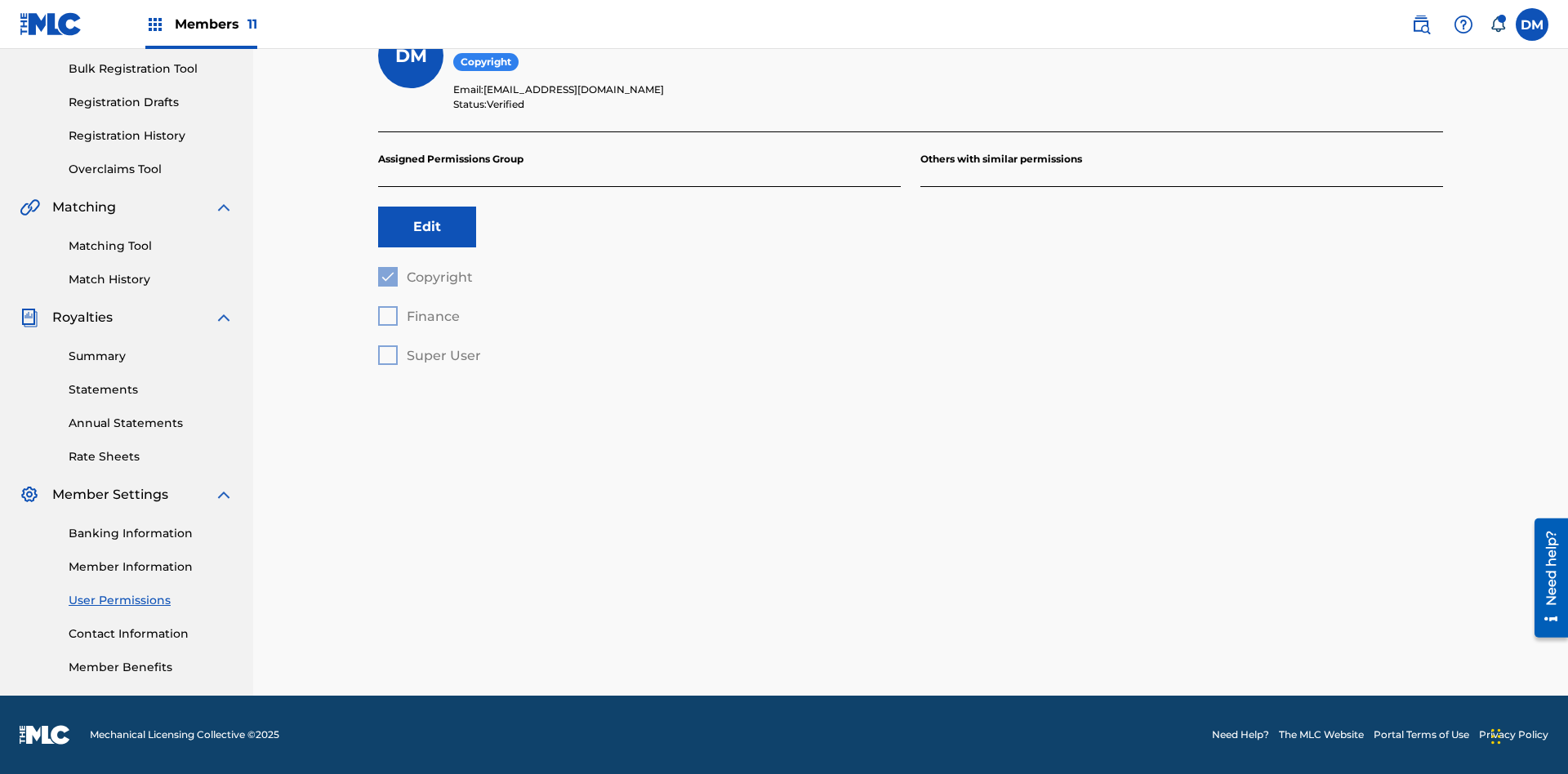
scroll to position [148, 0]
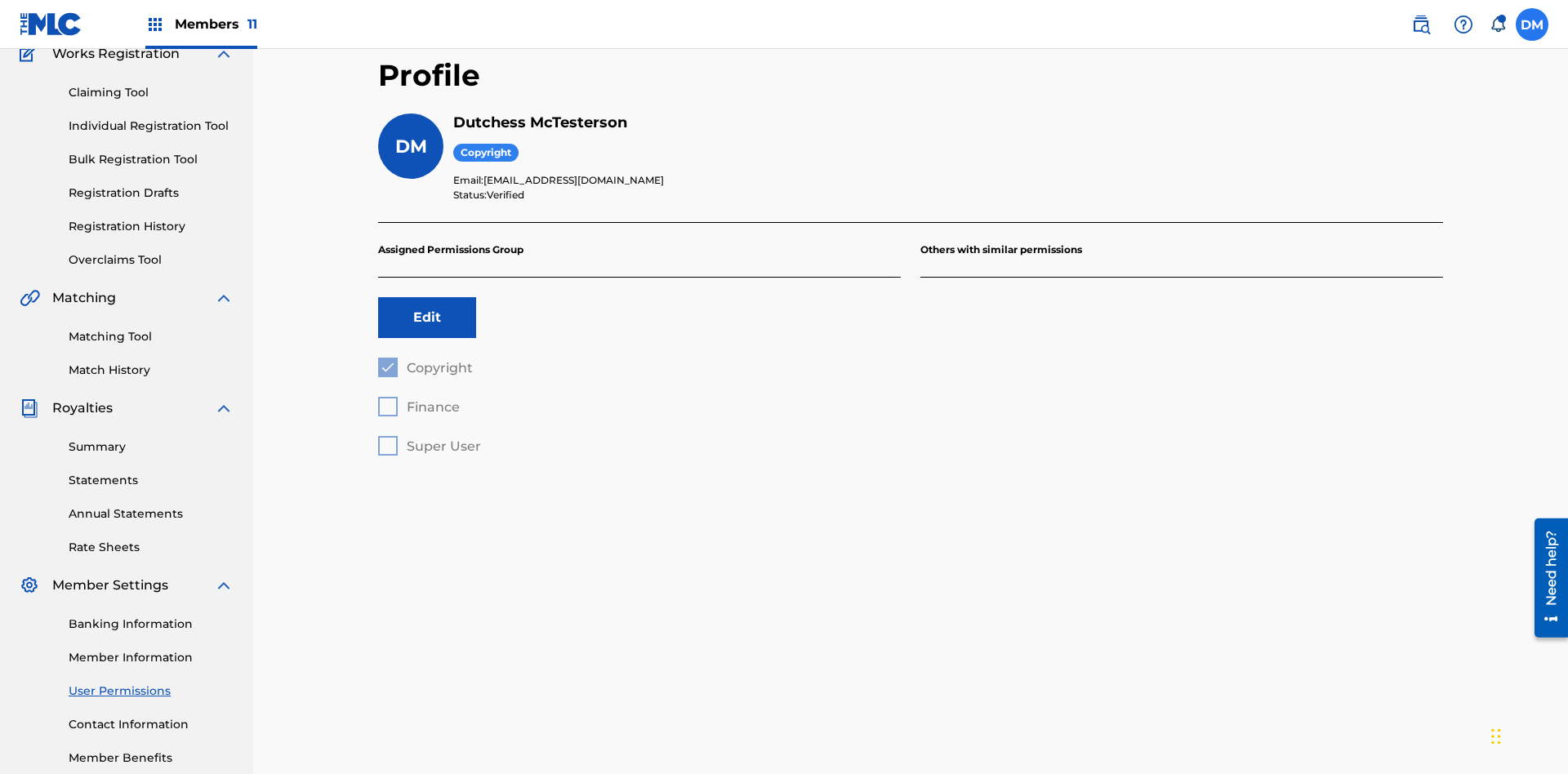
click at [1532, 24] on label at bounding box center [1532, 24] width 33 height 33
click at [1532, 25] on input "DM Duke McTesterson duke.mctesterson@gmail.com Notification Preferences Profile…" at bounding box center [1532, 25] width 0 height 0
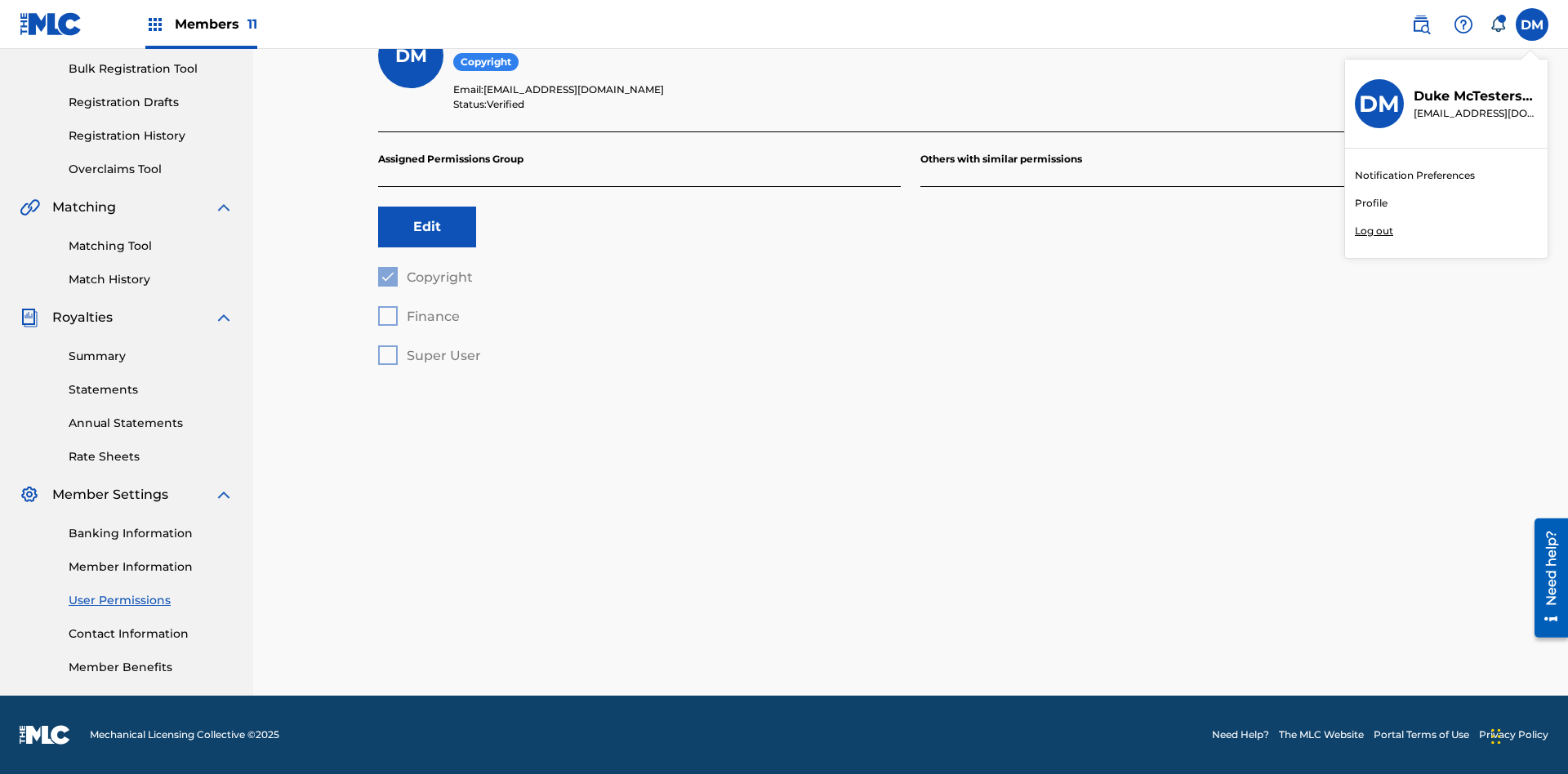
click at [1374, 231] on p "Log out" at bounding box center [1374, 231] width 38 height 15
click at [1532, 25] on input "DM Duke McTesterson duke.mctesterson@gmail.com Notification Preferences Profile…" at bounding box center [1532, 25] width 0 height 0
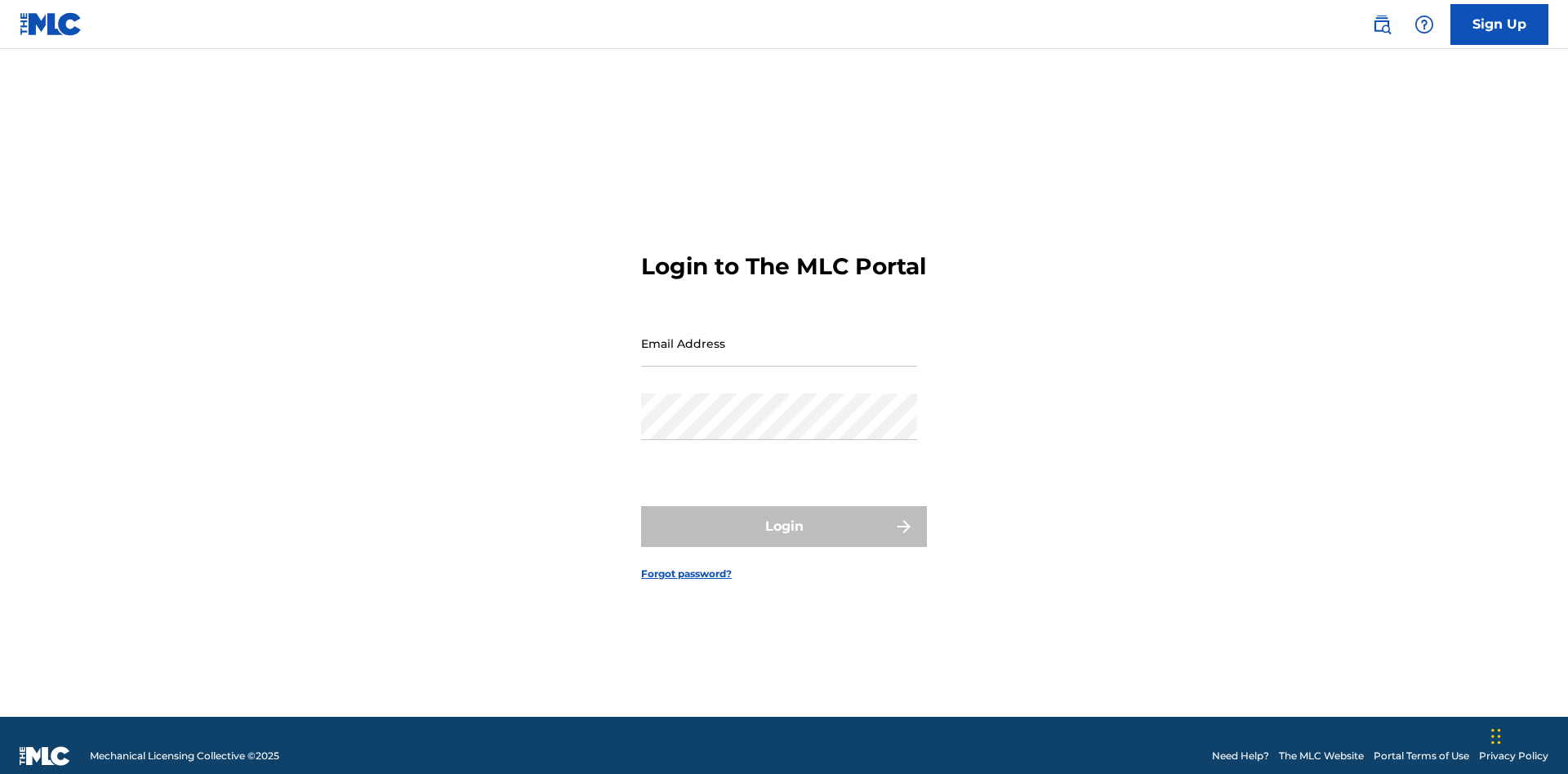
scroll to position [21, 0]
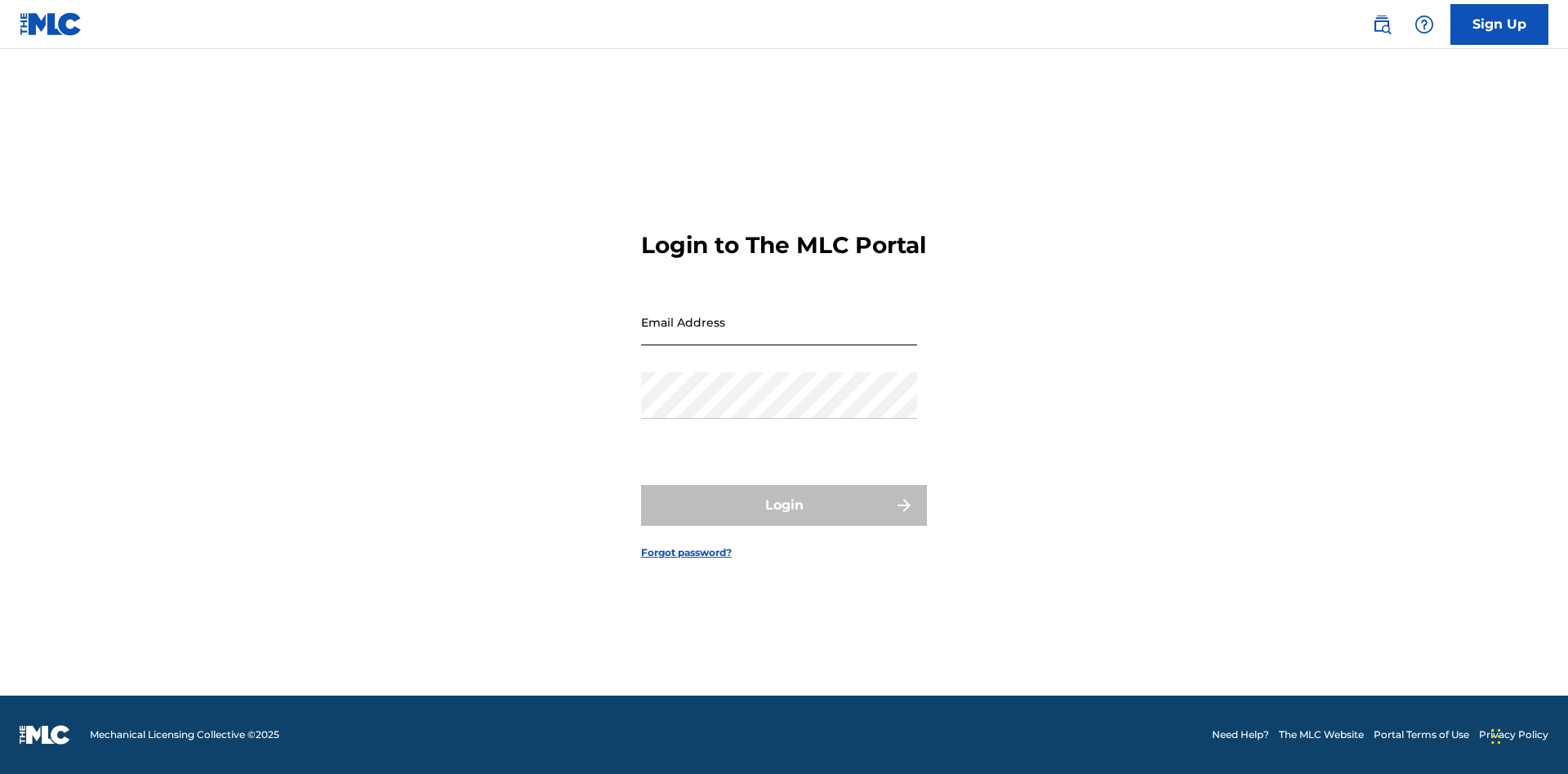
click at [780, 336] on input "Email Address" at bounding box center [779, 322] width 276 height 46
type input "[EMAIL_ADDRESS][DOMAIN_NAME]"
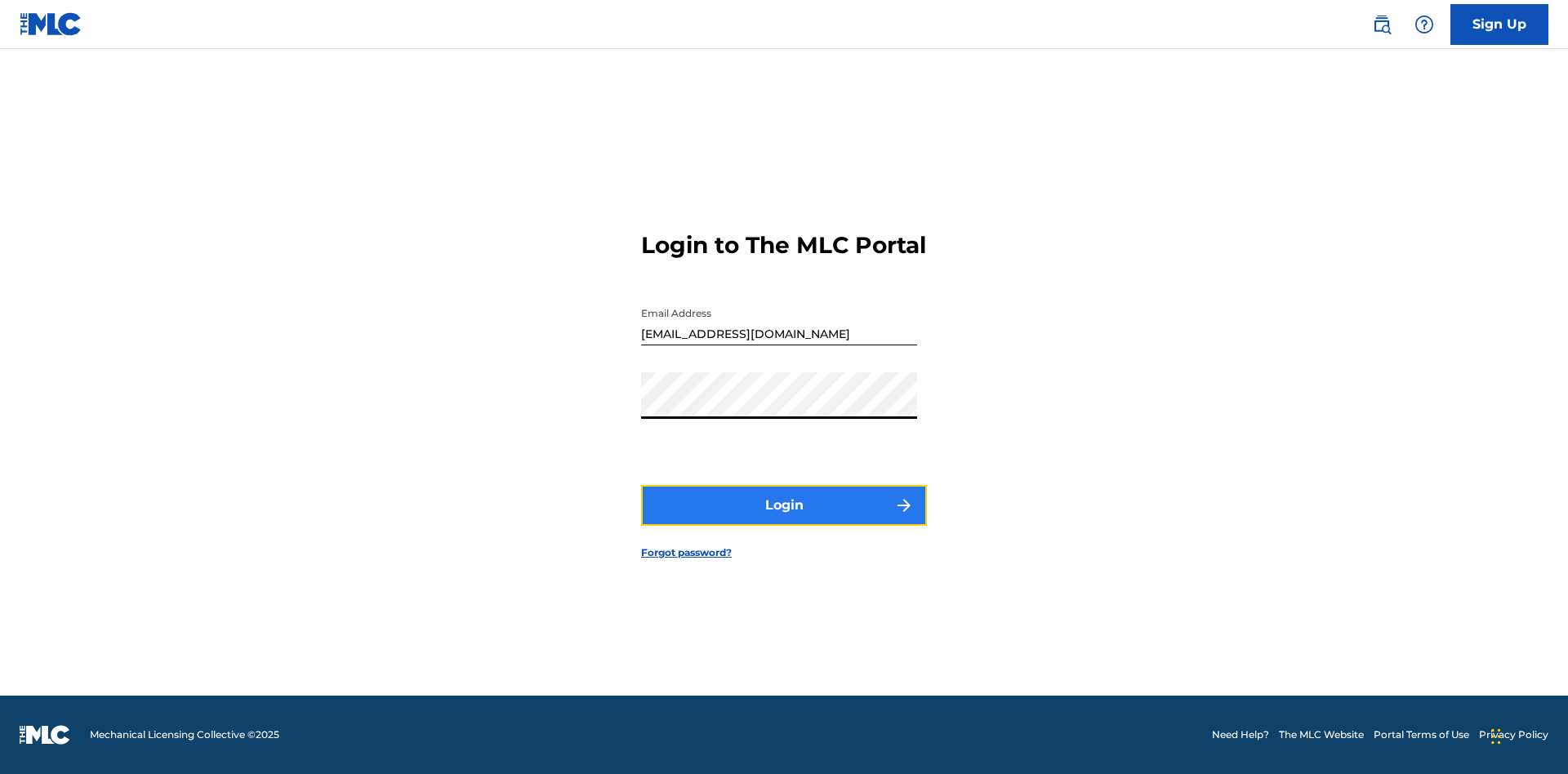
click at [784, 519] on button "Login" at bounding box center [784, 505] width 286 height 41
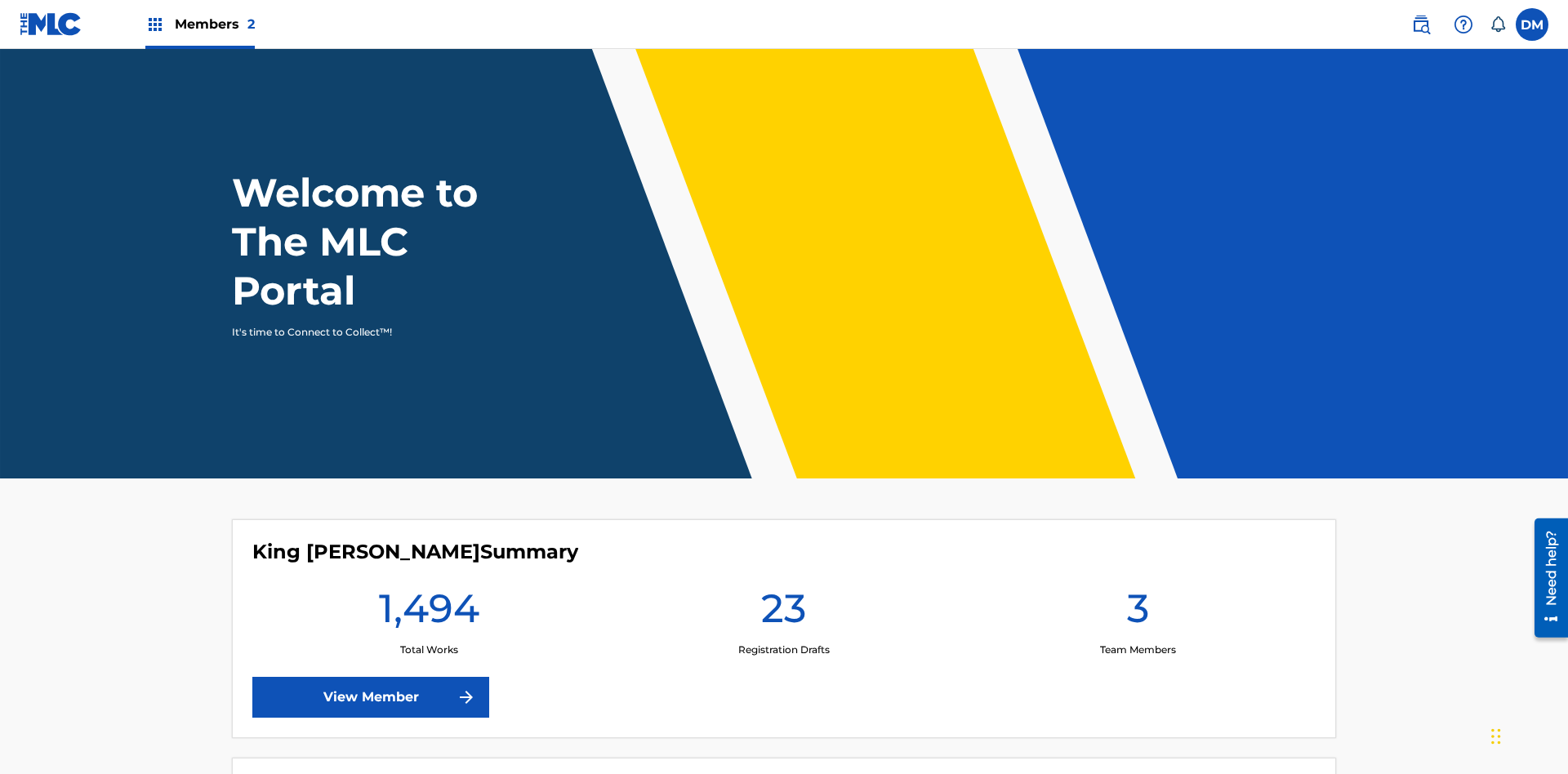
click at [199, 24] on span "Members 2" at bounding box center [215, 24] width 80 height 19
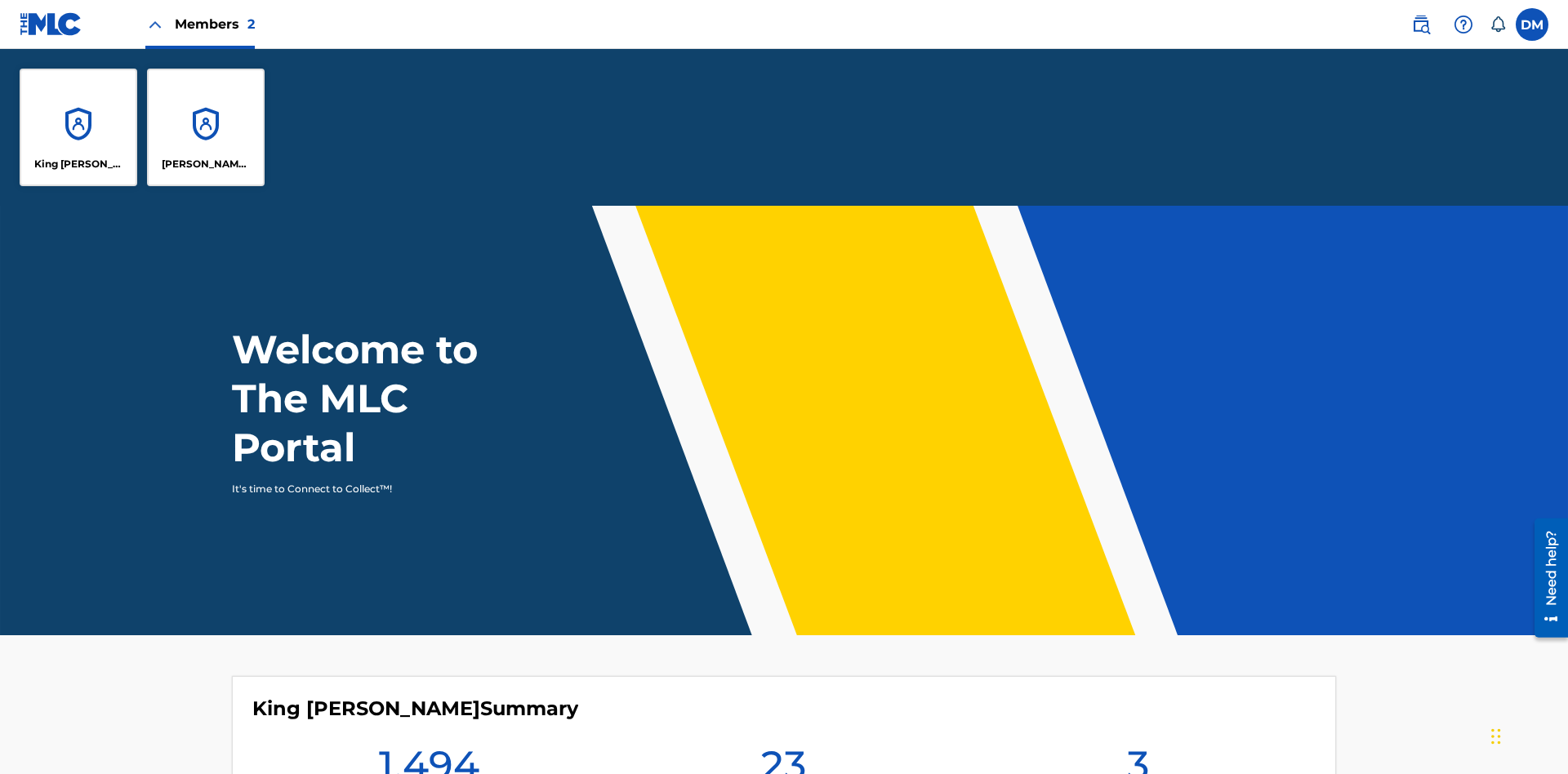
scroll to position [59, 0]
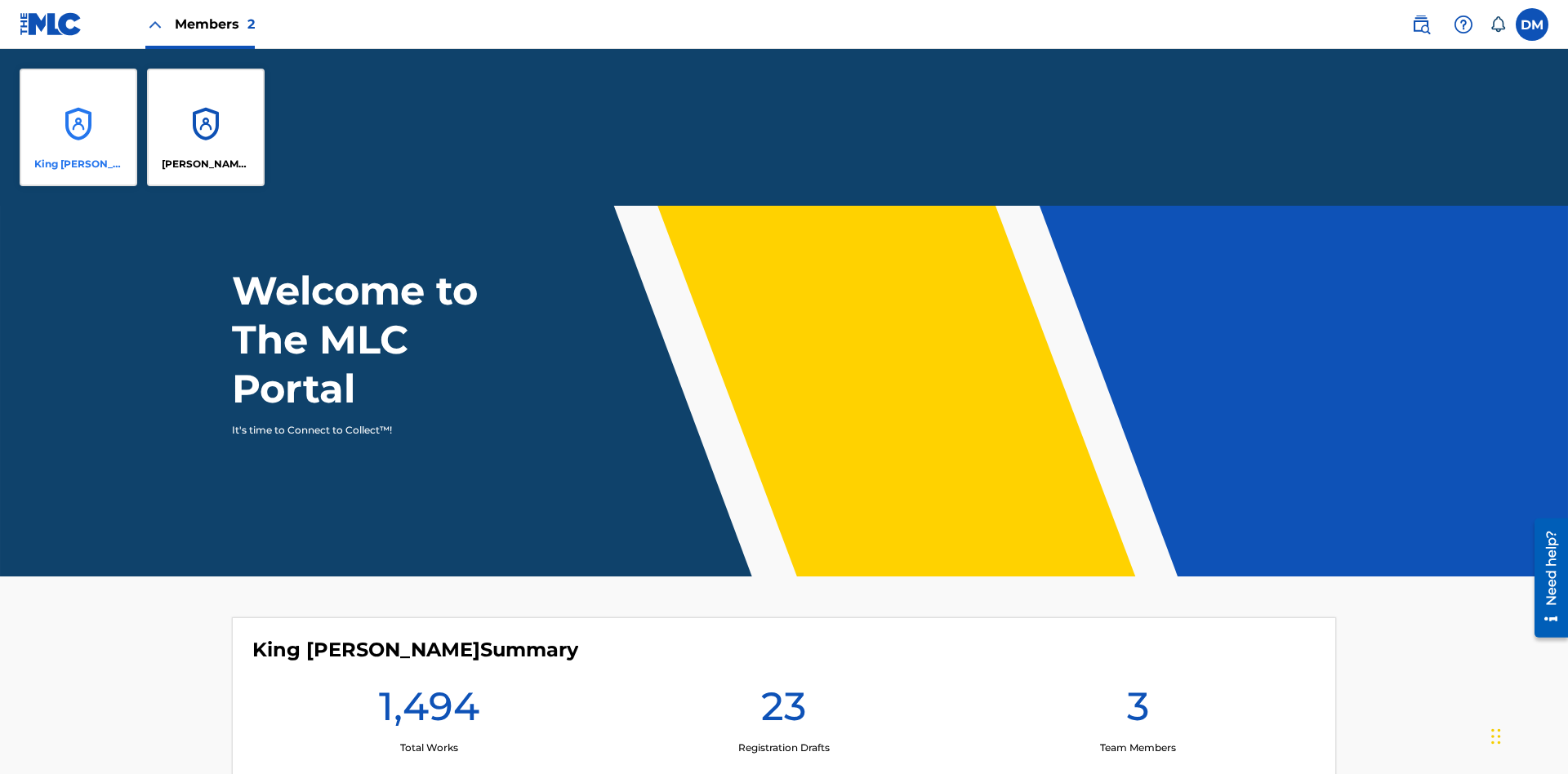
click at [78, 164] on p "King [PERSON_NAME]" at bounding box center [79, 164] width 89 height 15
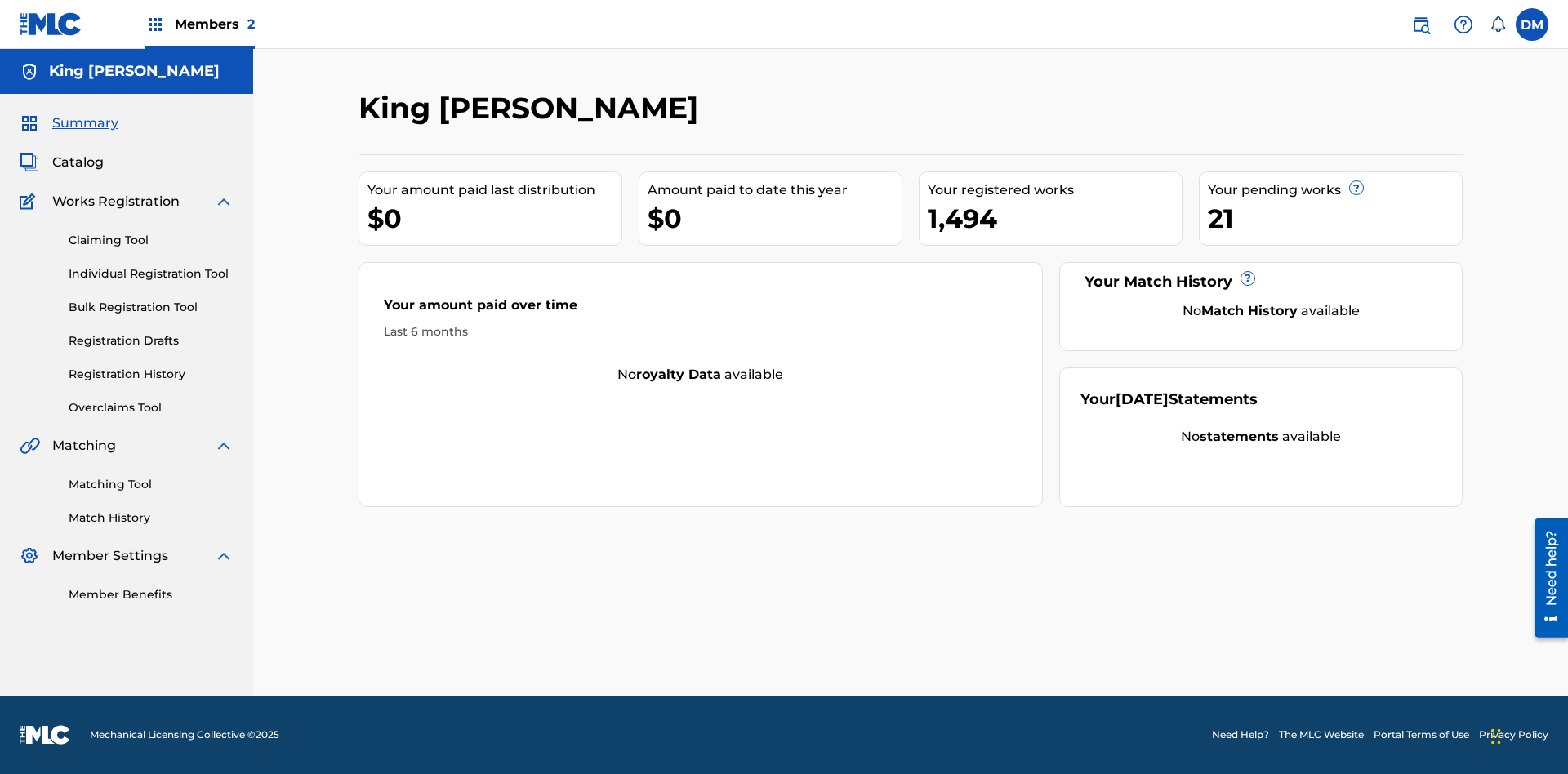
click at [84, 123] on span "Summary" at bounding box center [85, 123] width 67 height 20
click at [151, 485] on link "Matching Tool" at bounding box center [151, 484] width 165 height 17
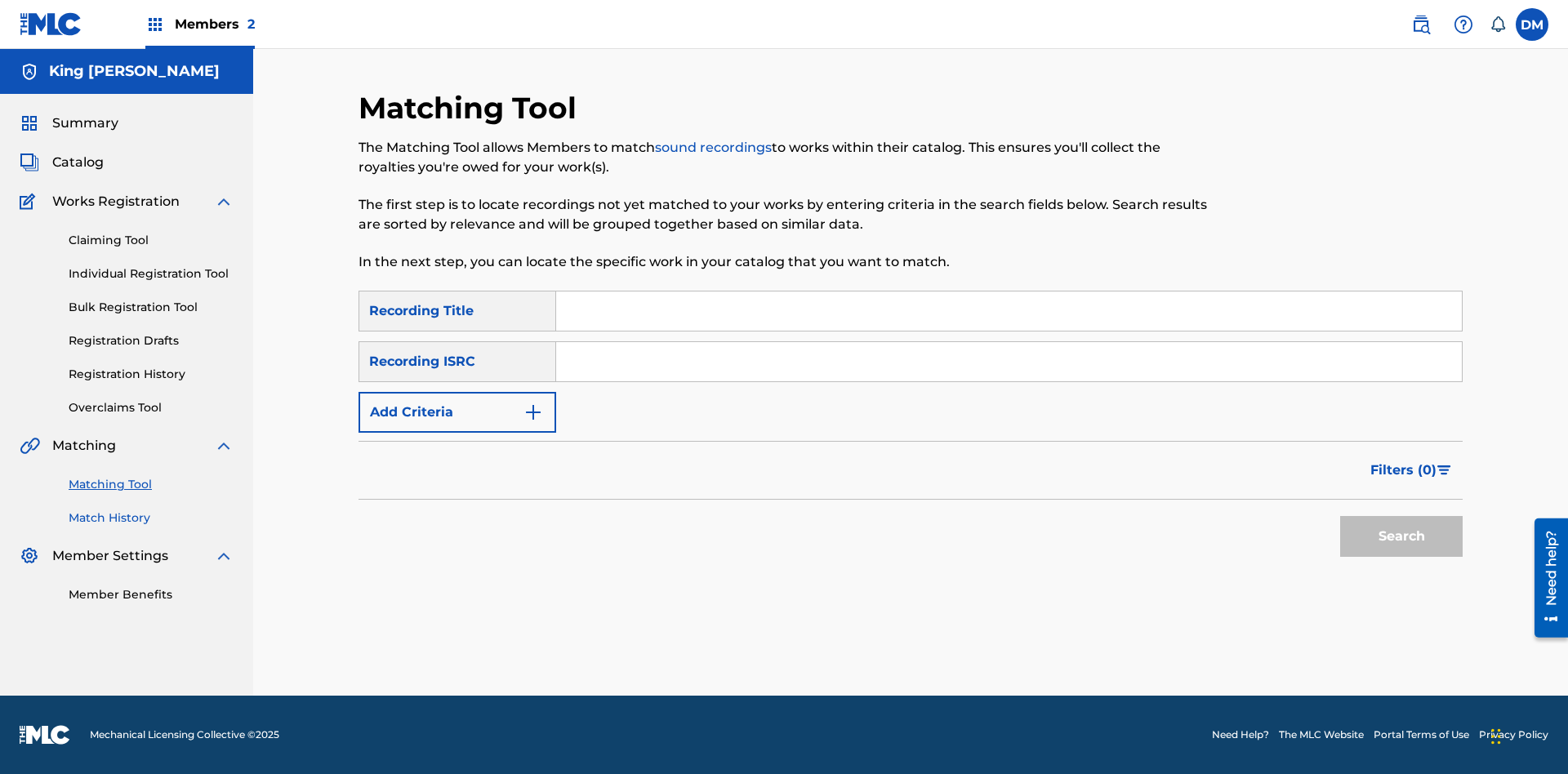
click at [151, 517] on link "Match History" at bounding box center [151, 517] width 165 height 17
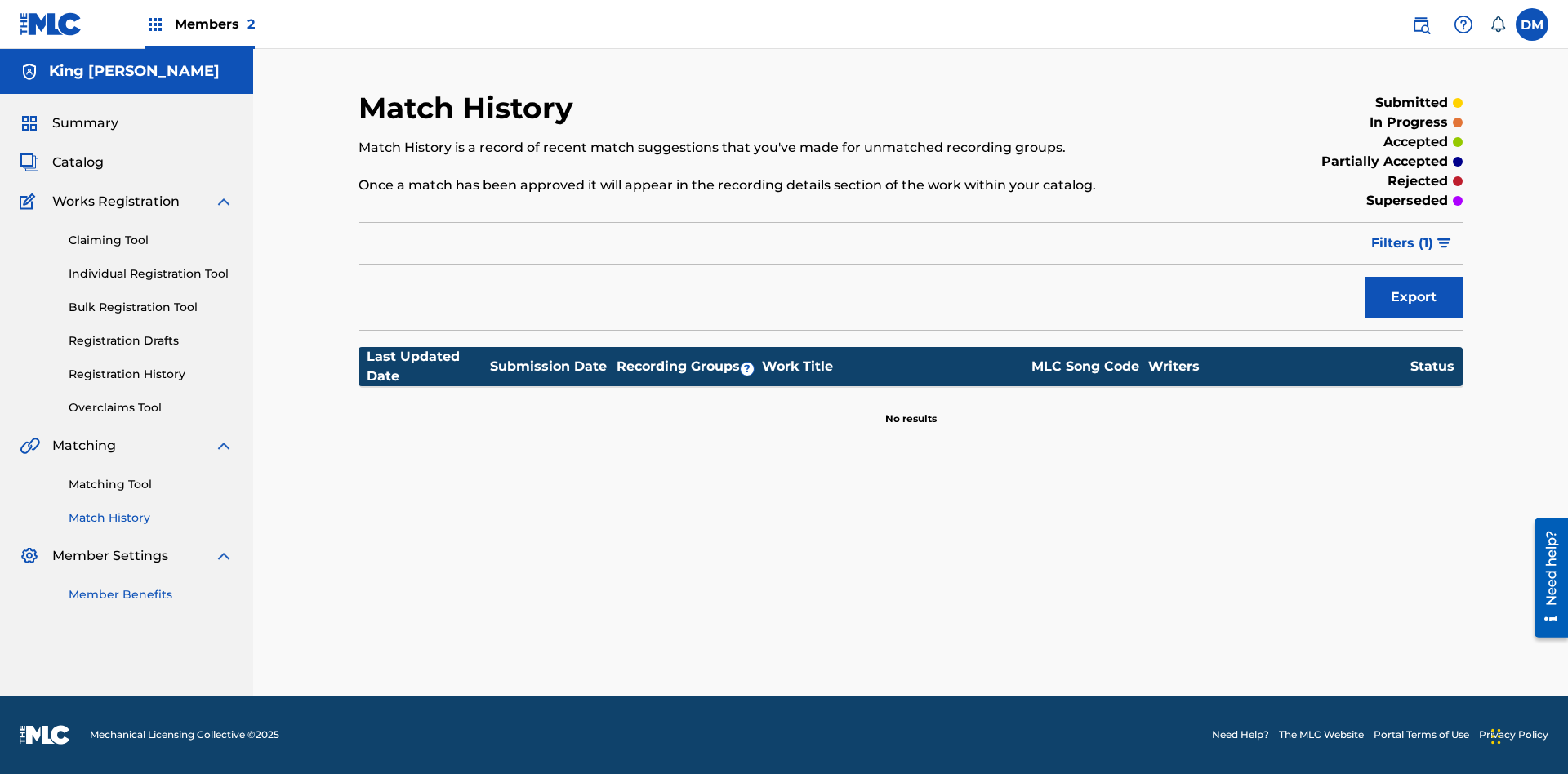
click at [151, 595] on link "Member Benefits" at bounding box center [151, 595] width 165 height 17
click at [151, 407] on link "Overclaims Tool" at bounding box center [151, 407] width 165 height 17
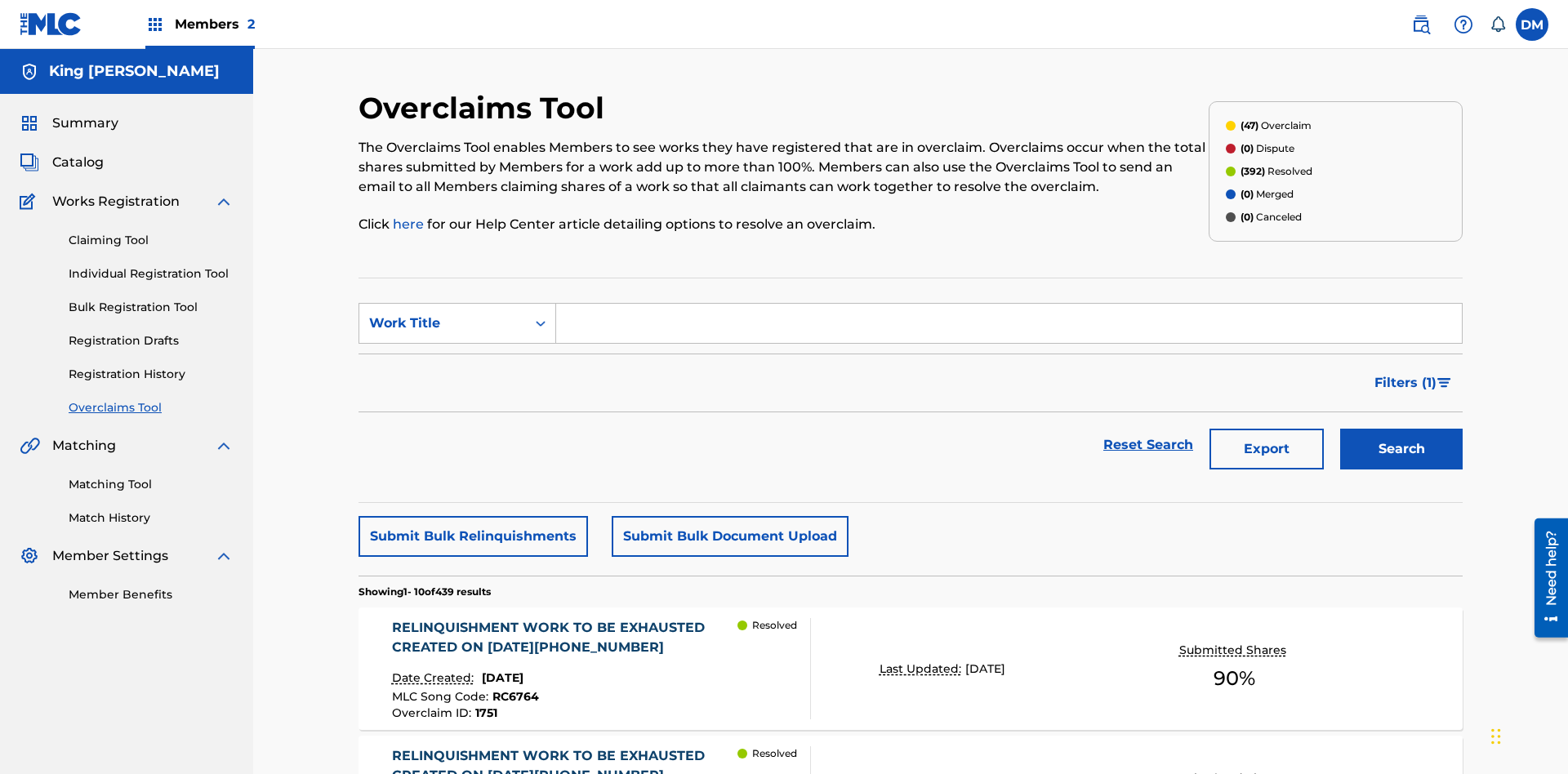
scroll to position [55, 0]
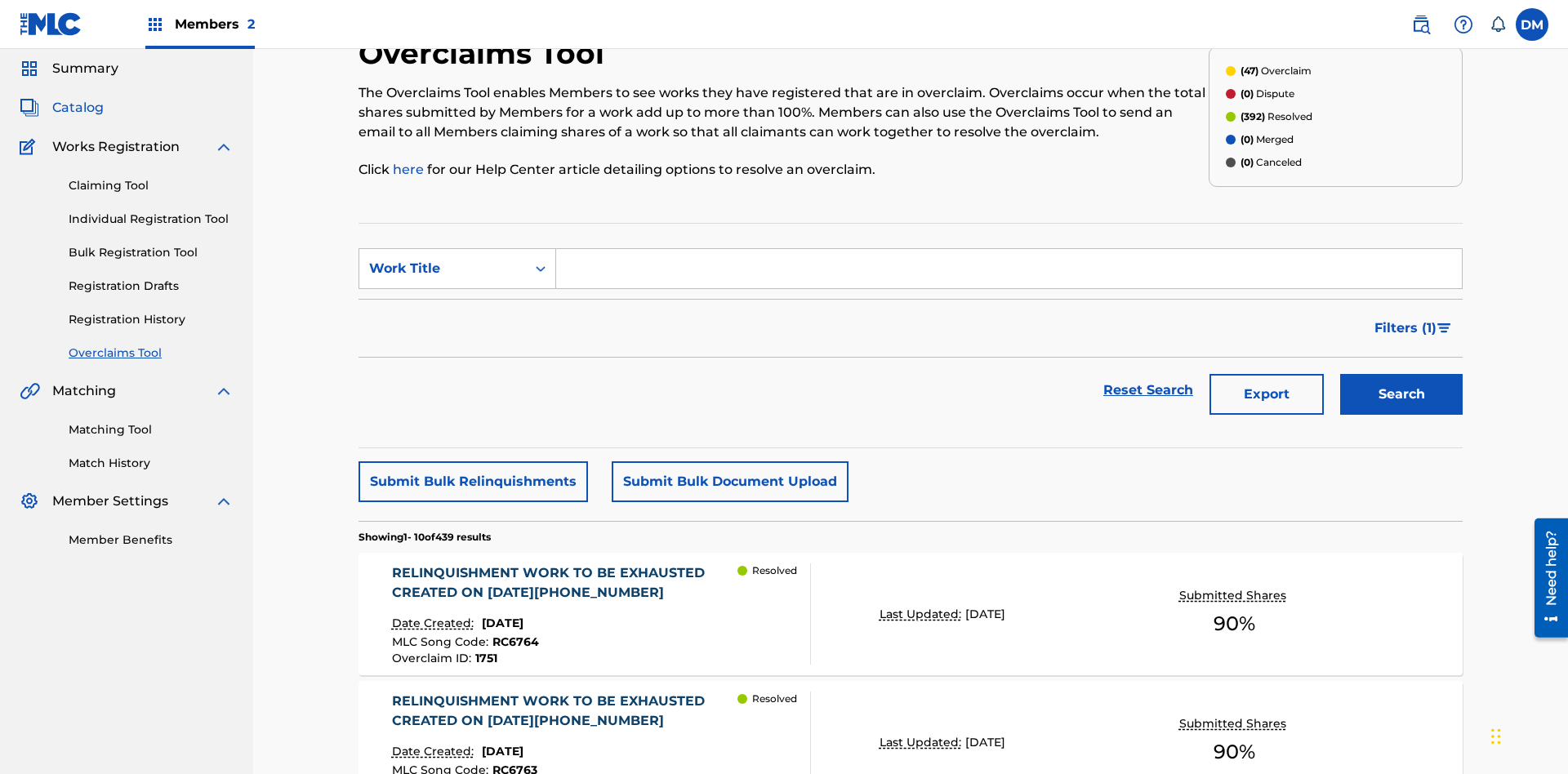
click at [77, 107] on span "Catalog" at bounding box center [78, 107] width 51 height 20
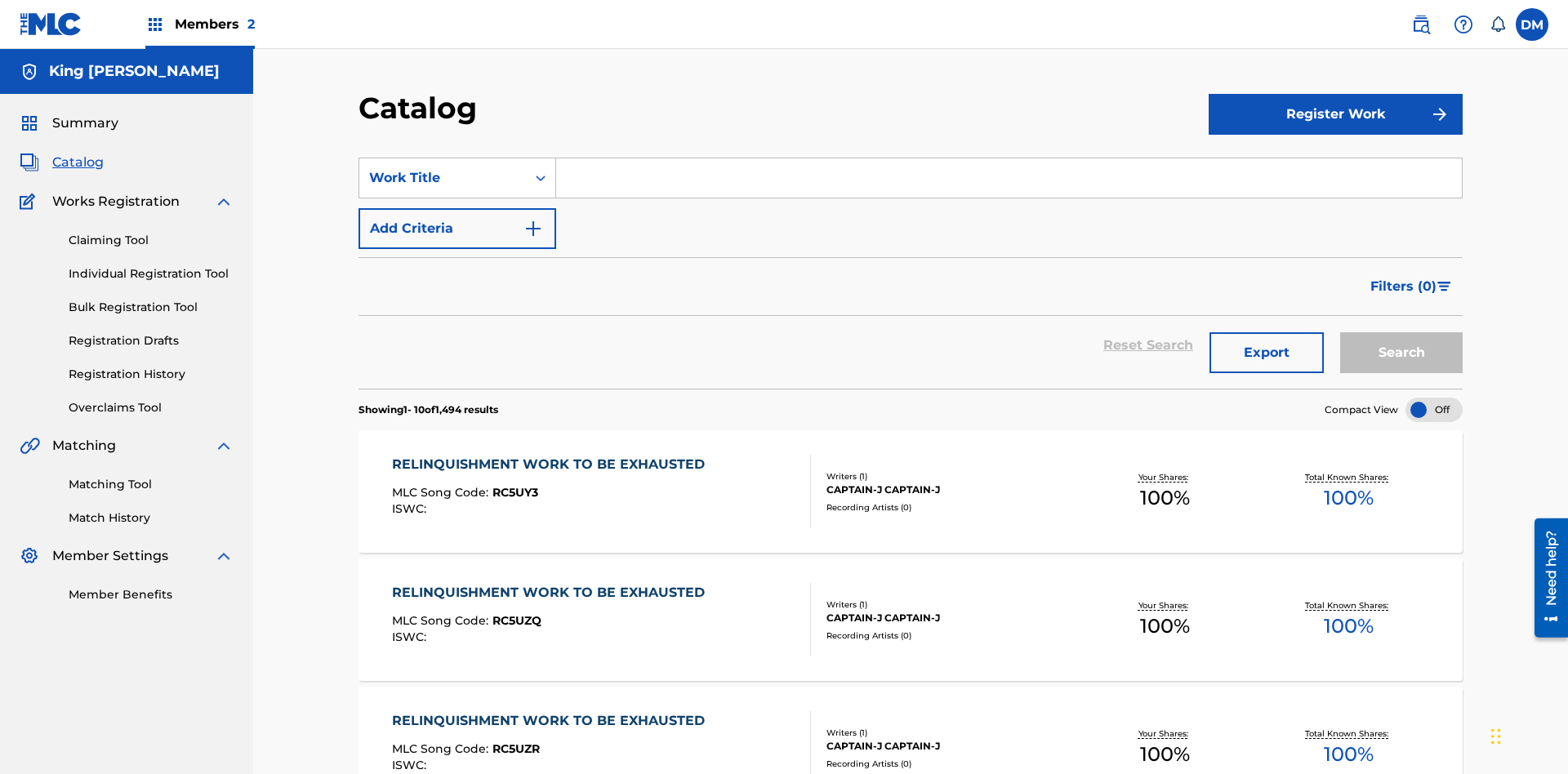
scroll to position [134, 0]
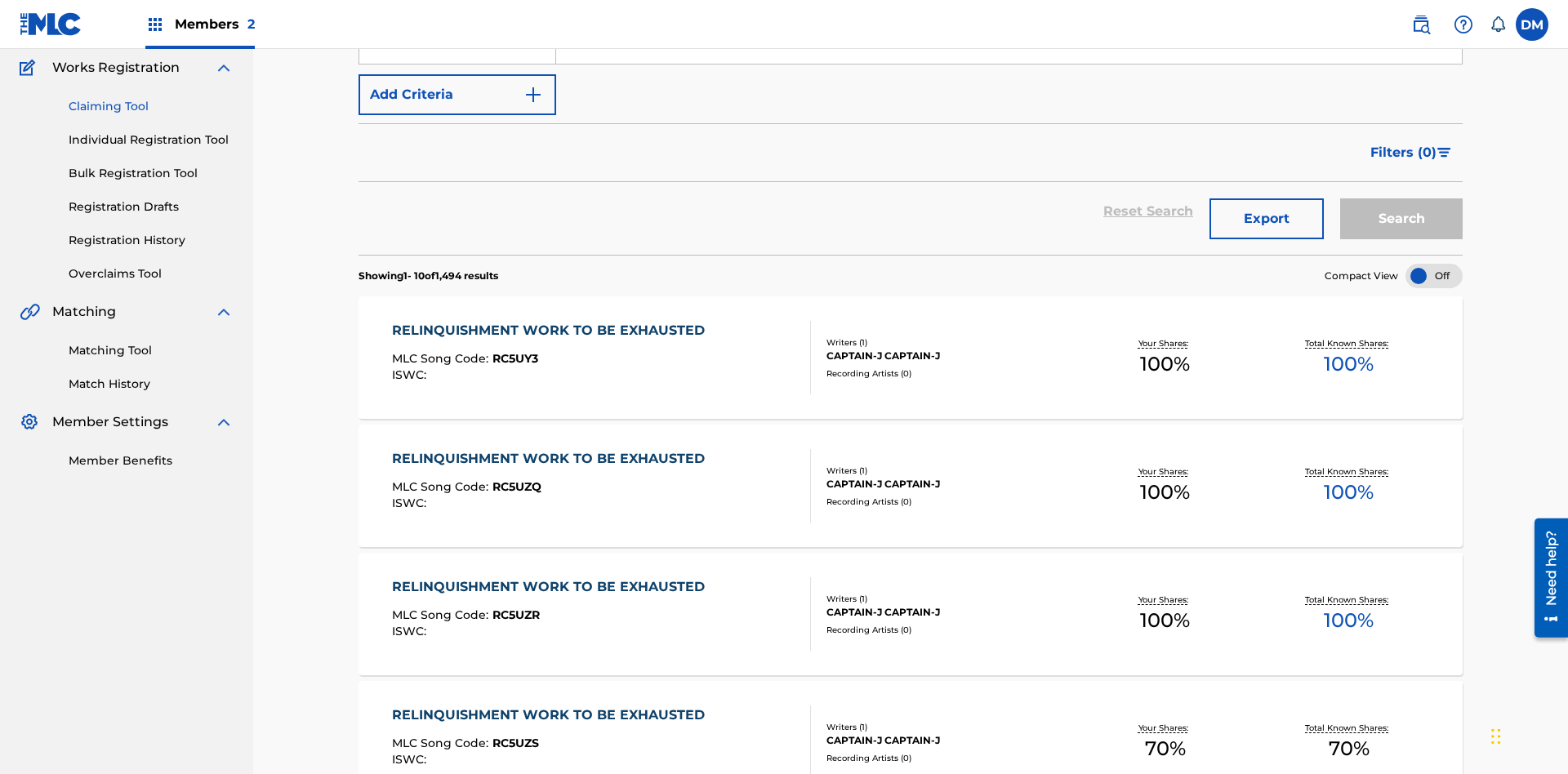
click at [151, 107] on link "Claiming Tool" at bounding box center [151, 106] width 165 height 17
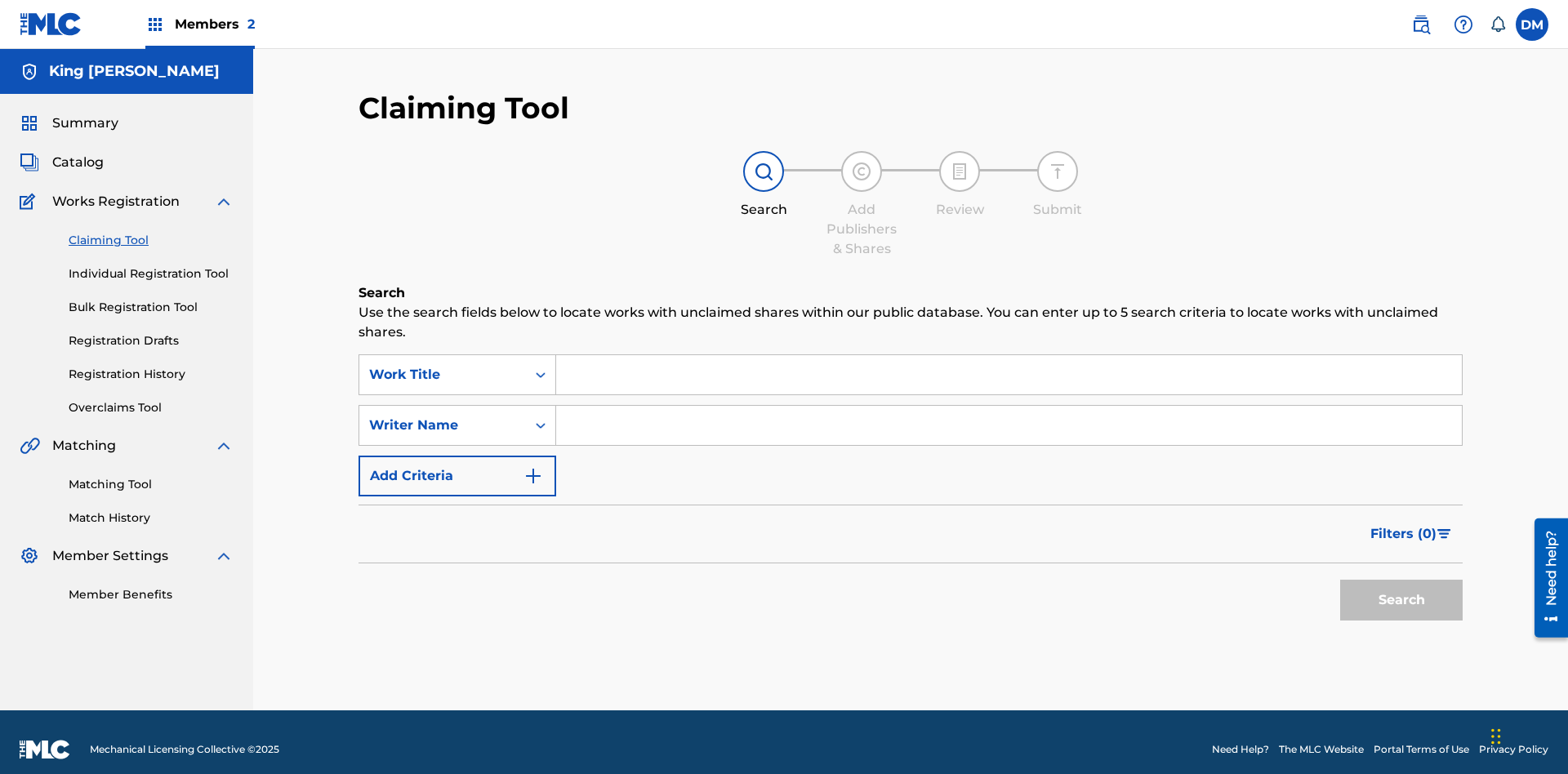
scroll to position [15, 0]
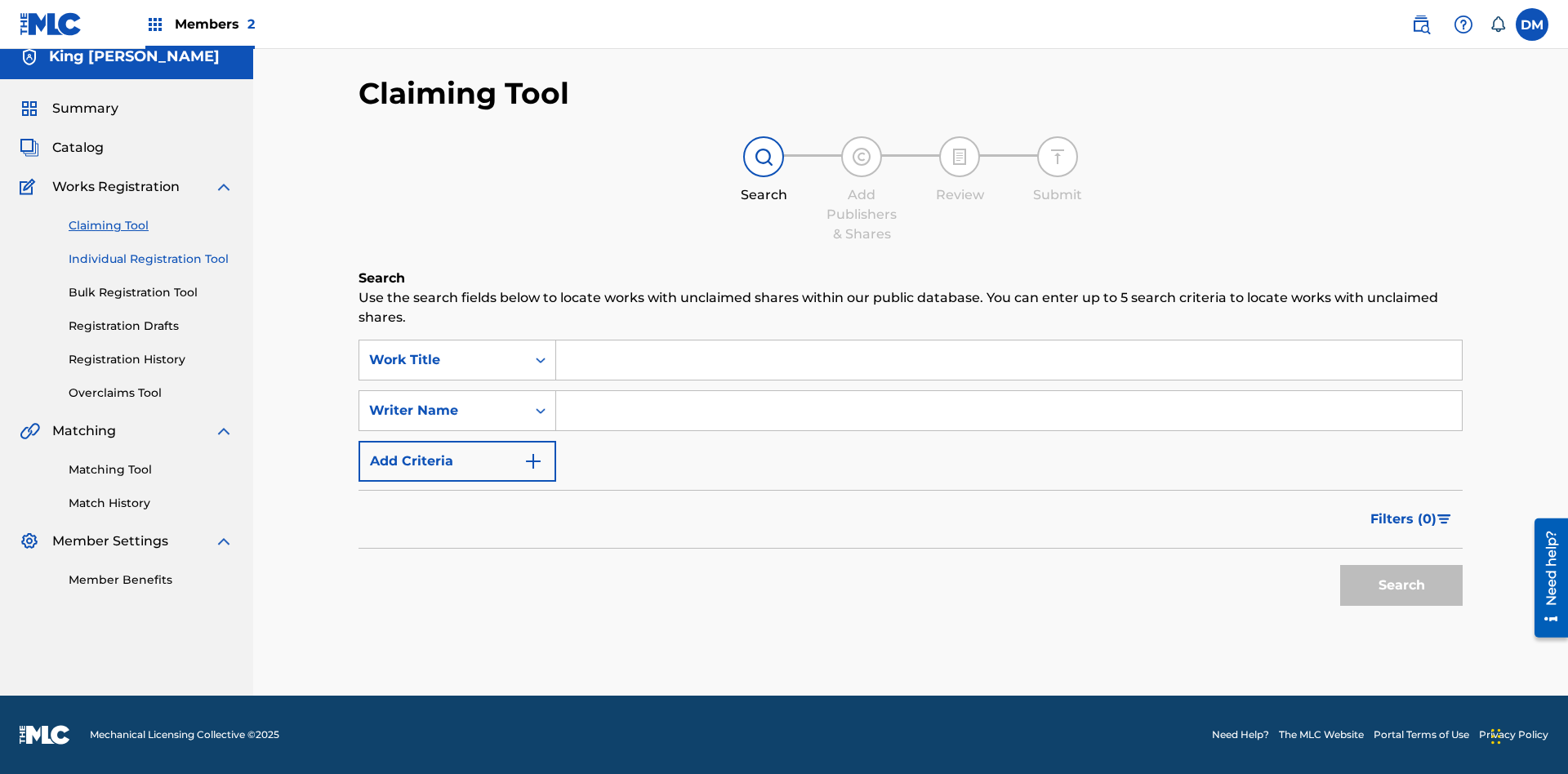
click at [151, 259] on link "Individual Registration Tool" at bounding box center [151, 258] width 165 height 17
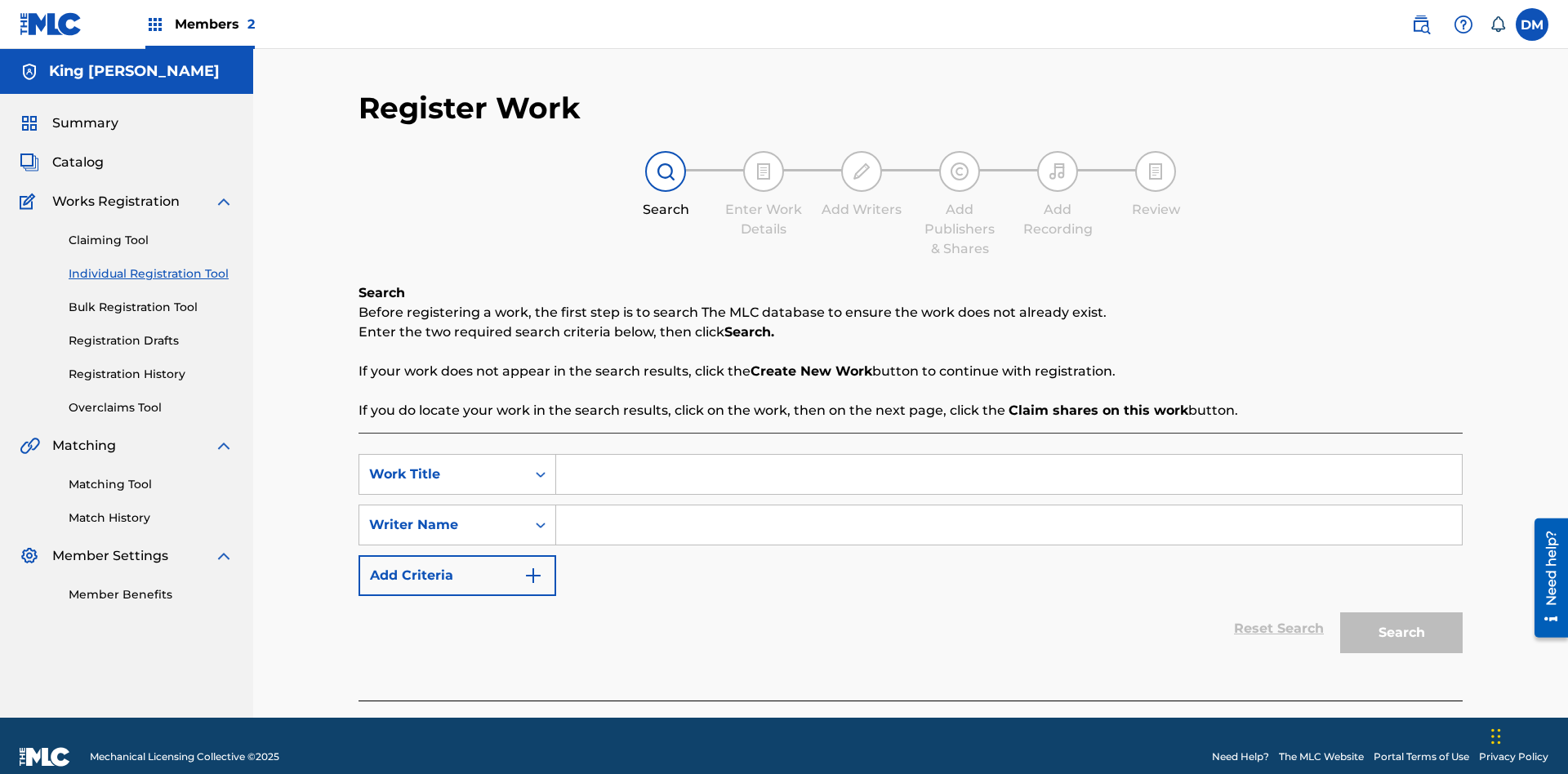
scroll to position [22, 0]
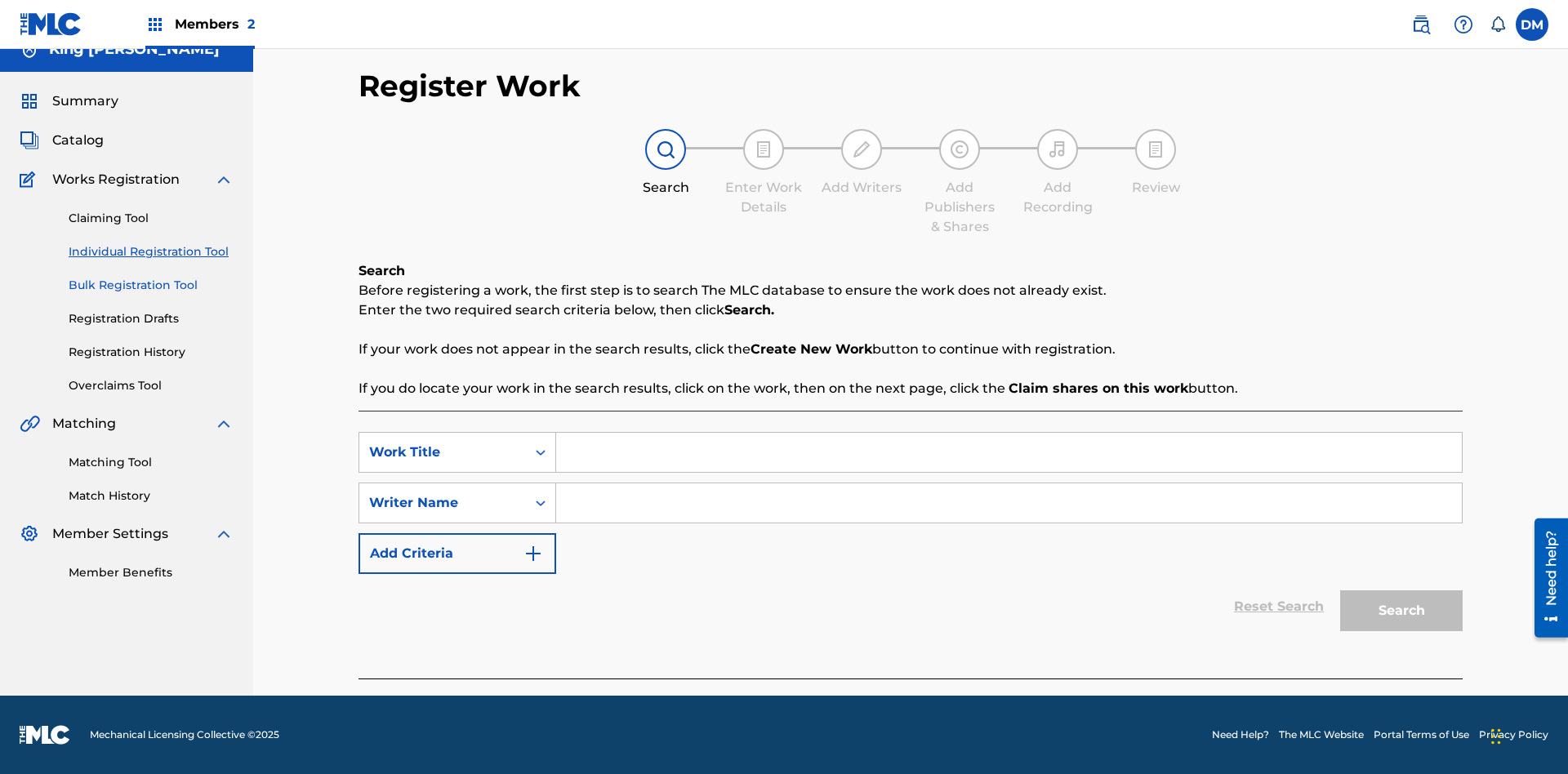
click at [151, 285] on link "Bulk Registration Tool" at bounding box center [151, 285] width 165 height 17
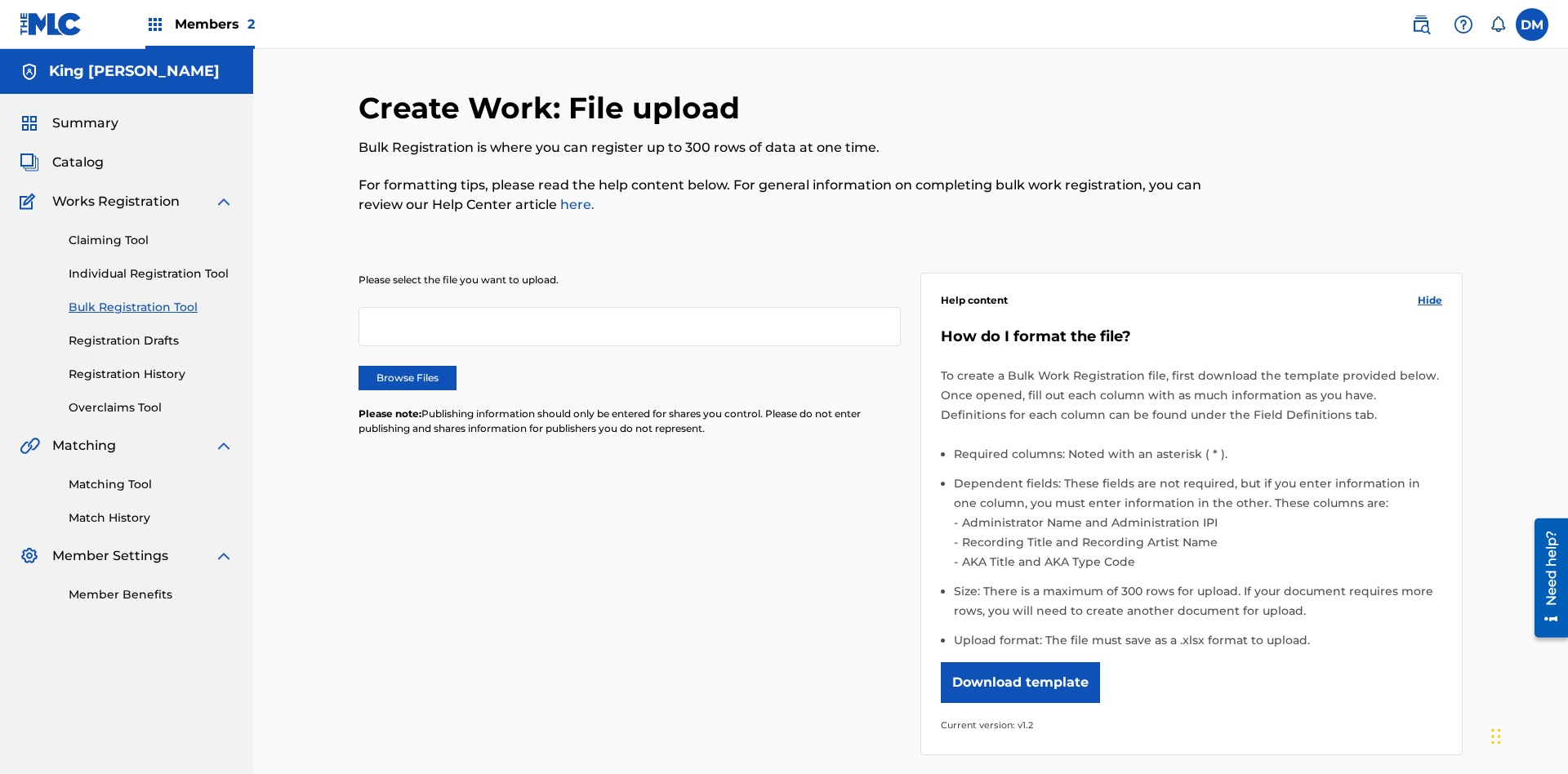
scroll to position [0, 359]
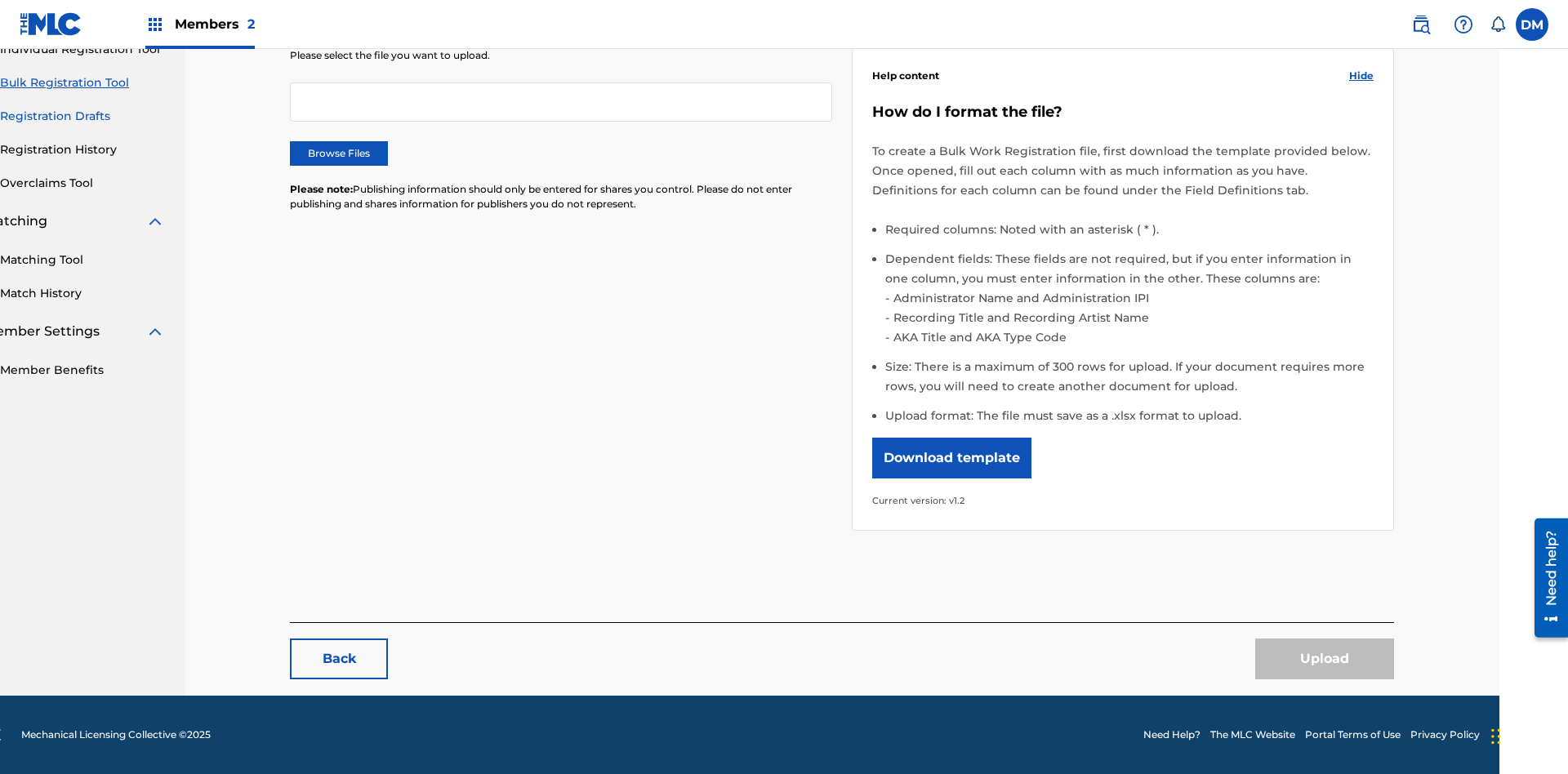
click at [83, 115] on link "Registration Drafts" at bounding box center [83, 115] width 165 height 17
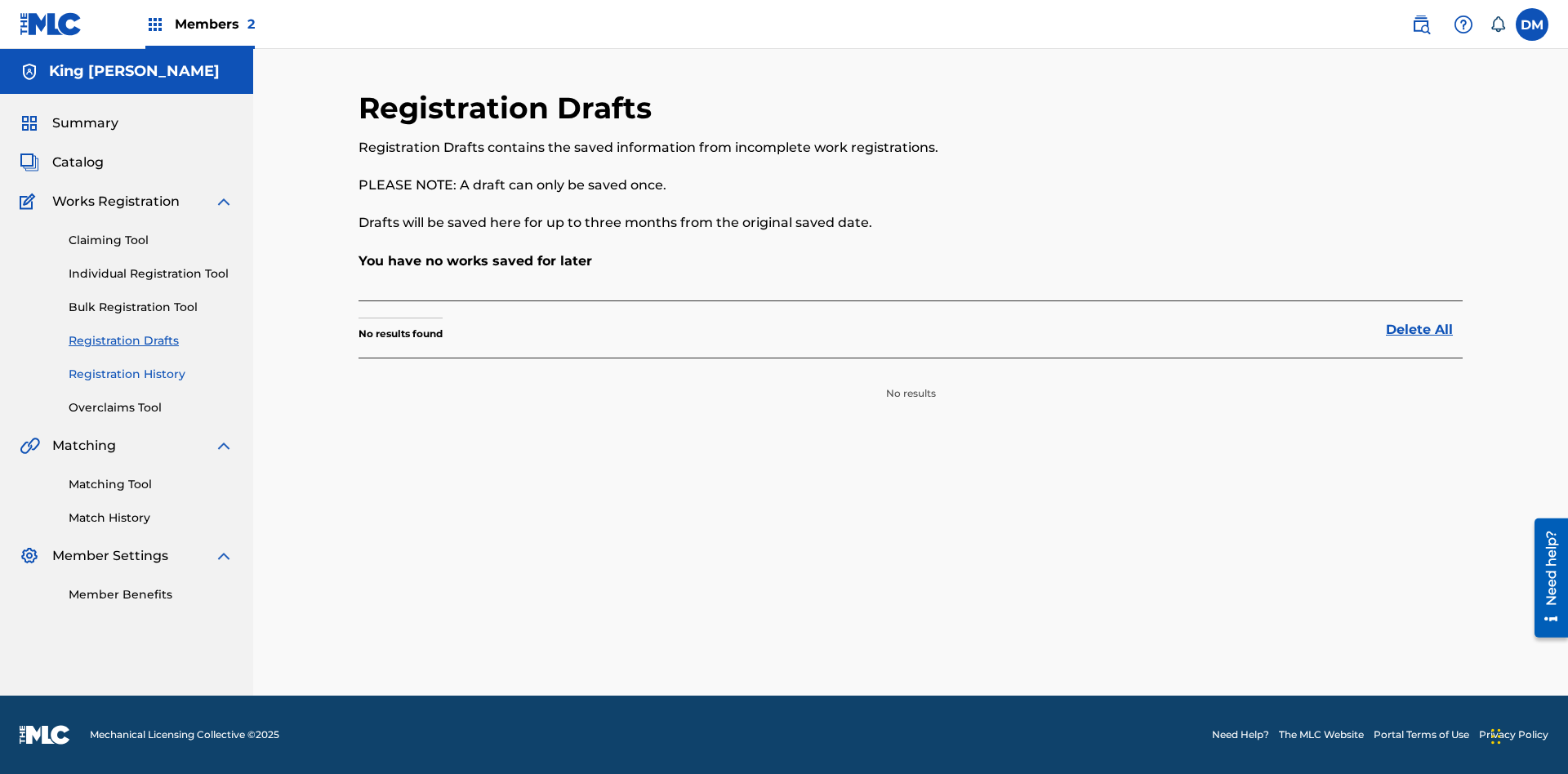
click at [151, 374] on link "Registration History" at bounding box center [151, 374] width 165 height 17
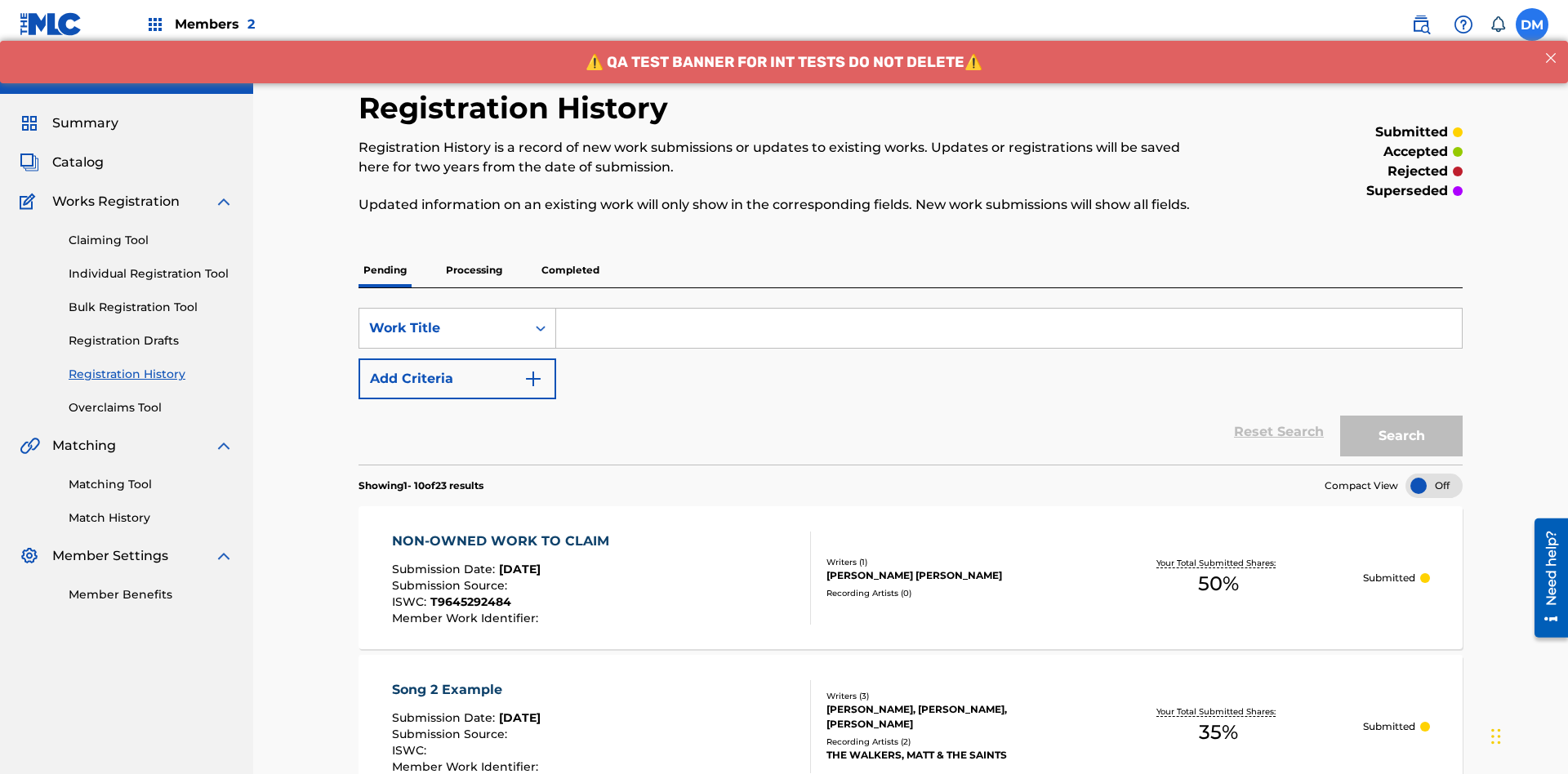
click at [1532, 24] on label at bounding box center [1532, 24] width 33 height 33
click at [1532, 25] on input "[PERSON_NAME] [PERSON_NAME] [EMAIL_ADDRESS][DOMAIN_NAME] Notification Preferenc…" at bounding box center [1532, 25] width 0 height 0
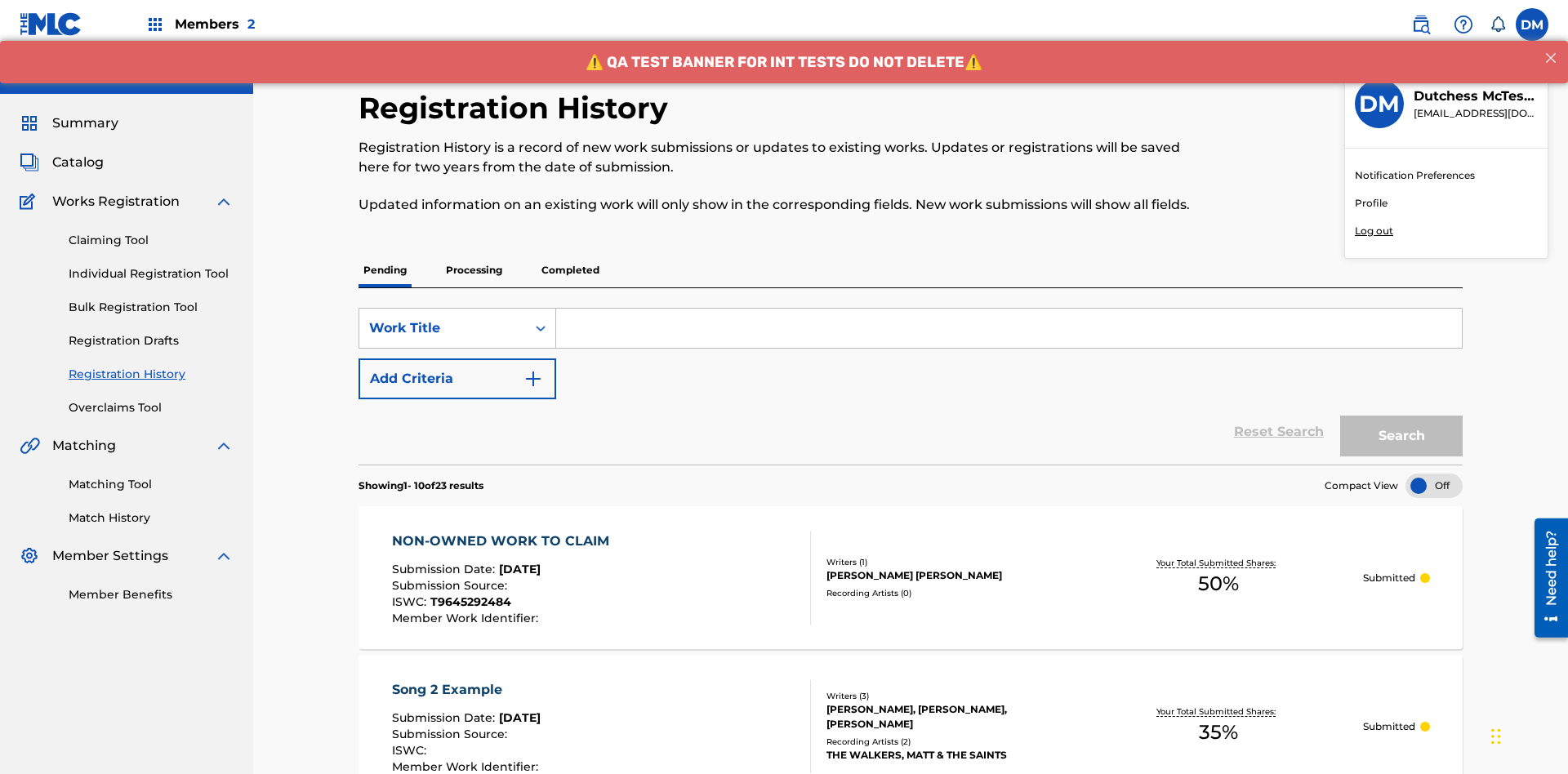
scroll to position [126, 0]
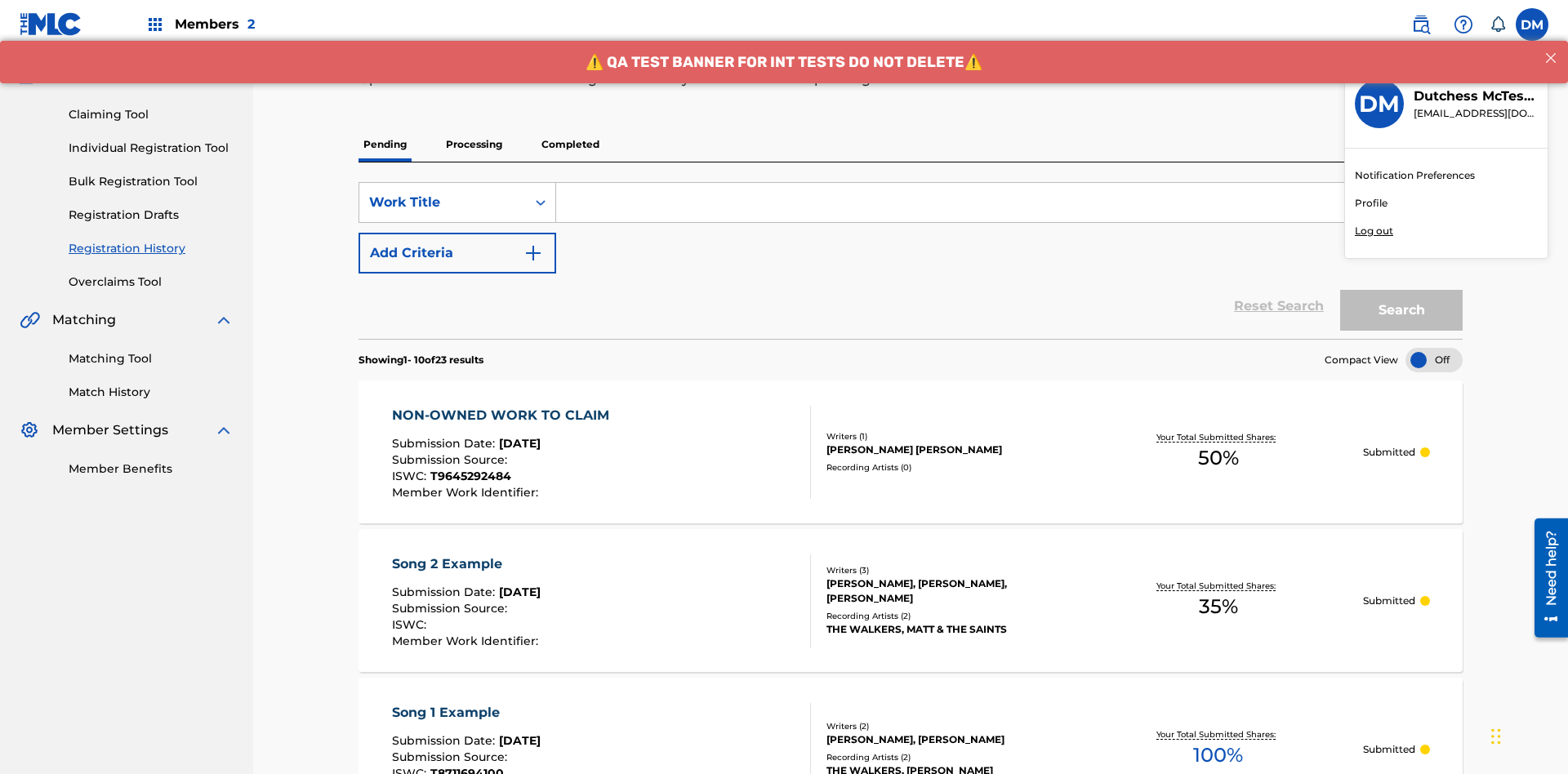
click at [1374, 231] on p "Log out" at bounding box center [1374, 231] width 38 height 15
click at [1532, 25] on input "[PERSON_NAME] [PERSON_NAME] [EMAIL_ADDRESS][DOMAIN_NAME] Notification Preferenc…" at bounding box center [1532, 25] width 0 height 0
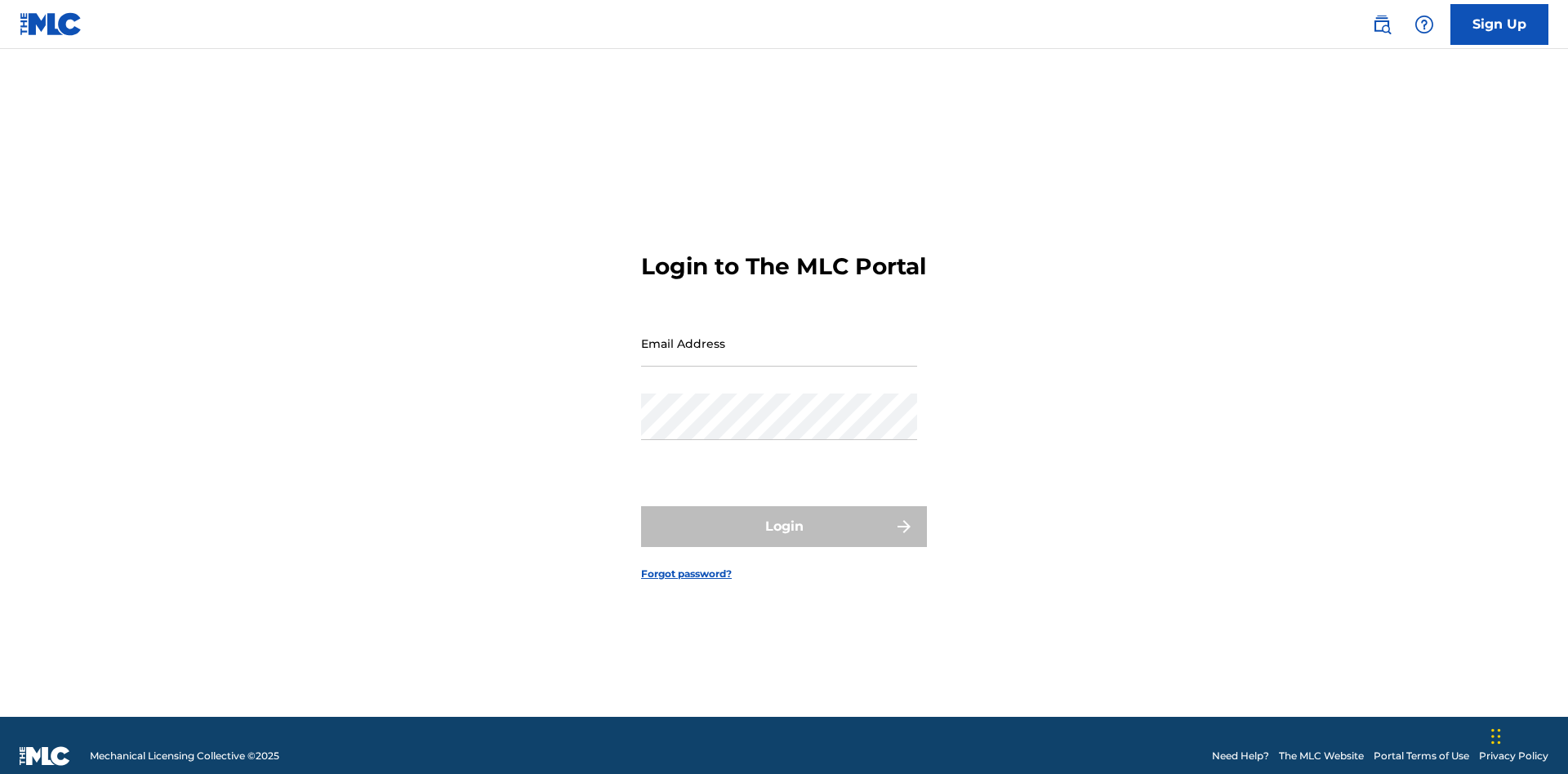
scroll to position [21, 0]
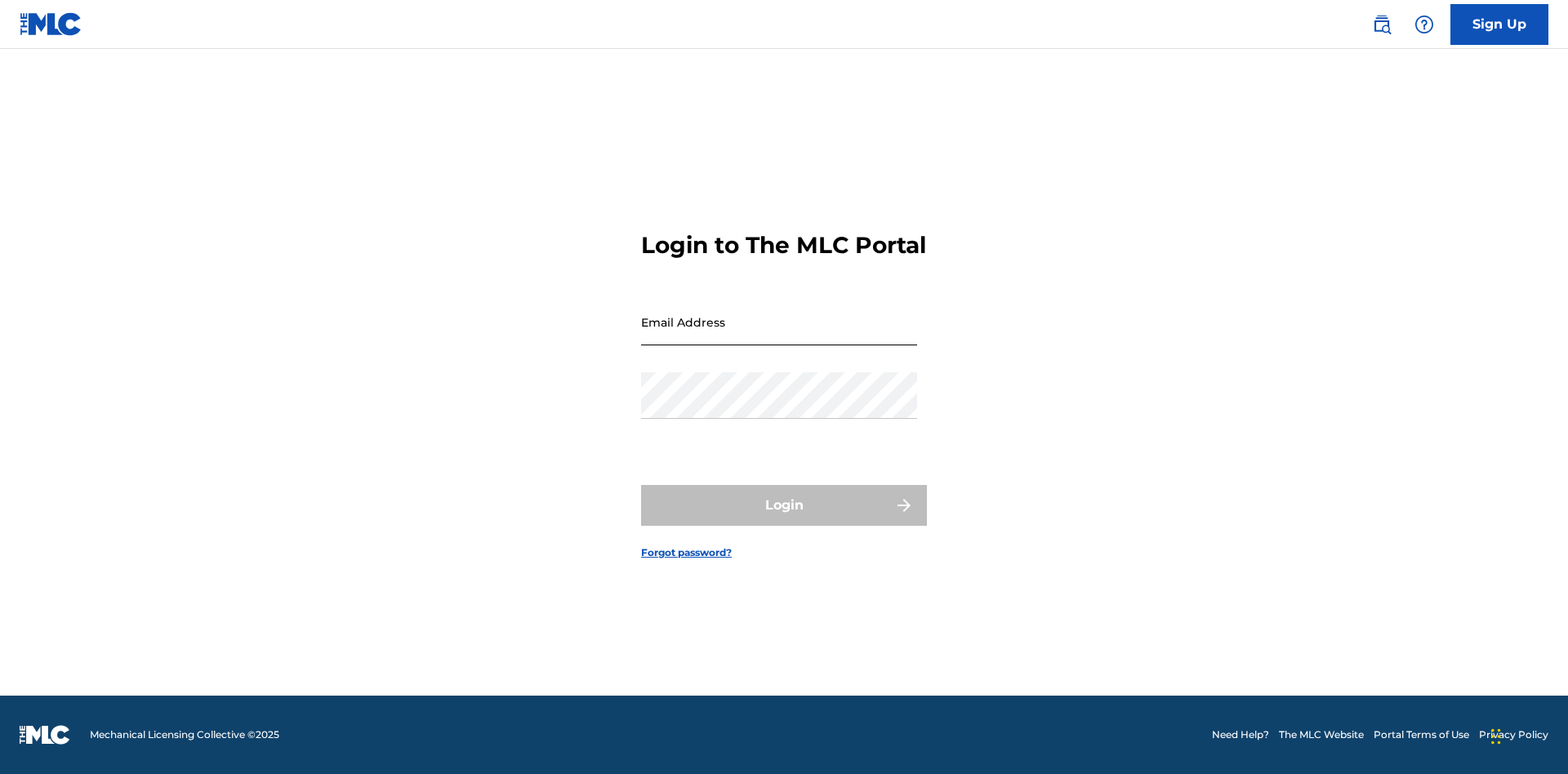
click at [780, 336] on input "Email Address" at bounding box center [779, 322] width 276 height 46
type input "Duke.McTesterson@gmail.com"
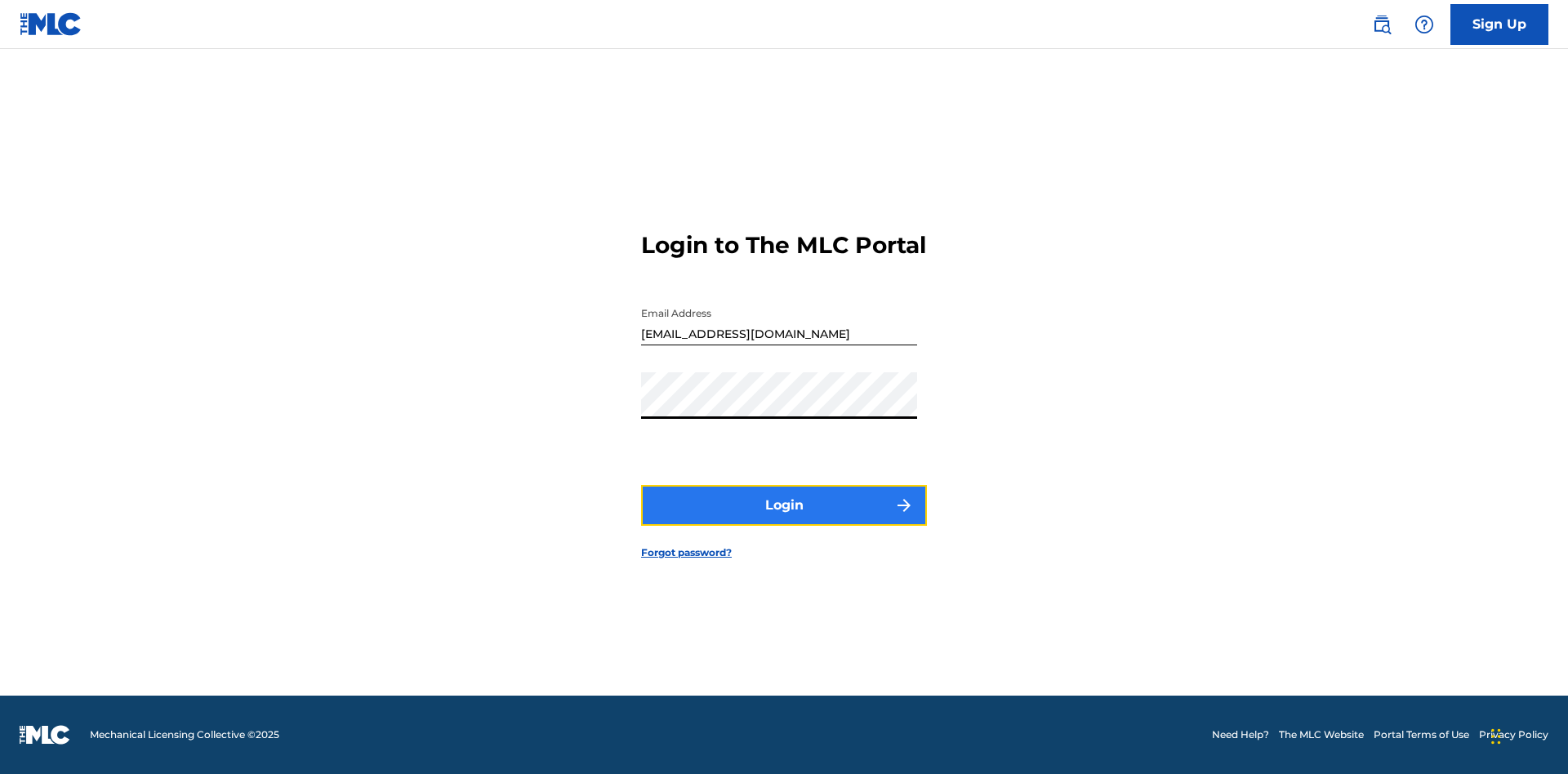
click at [784, 519] on button "Login" at bounding box center [784, 505] width 286 height 41
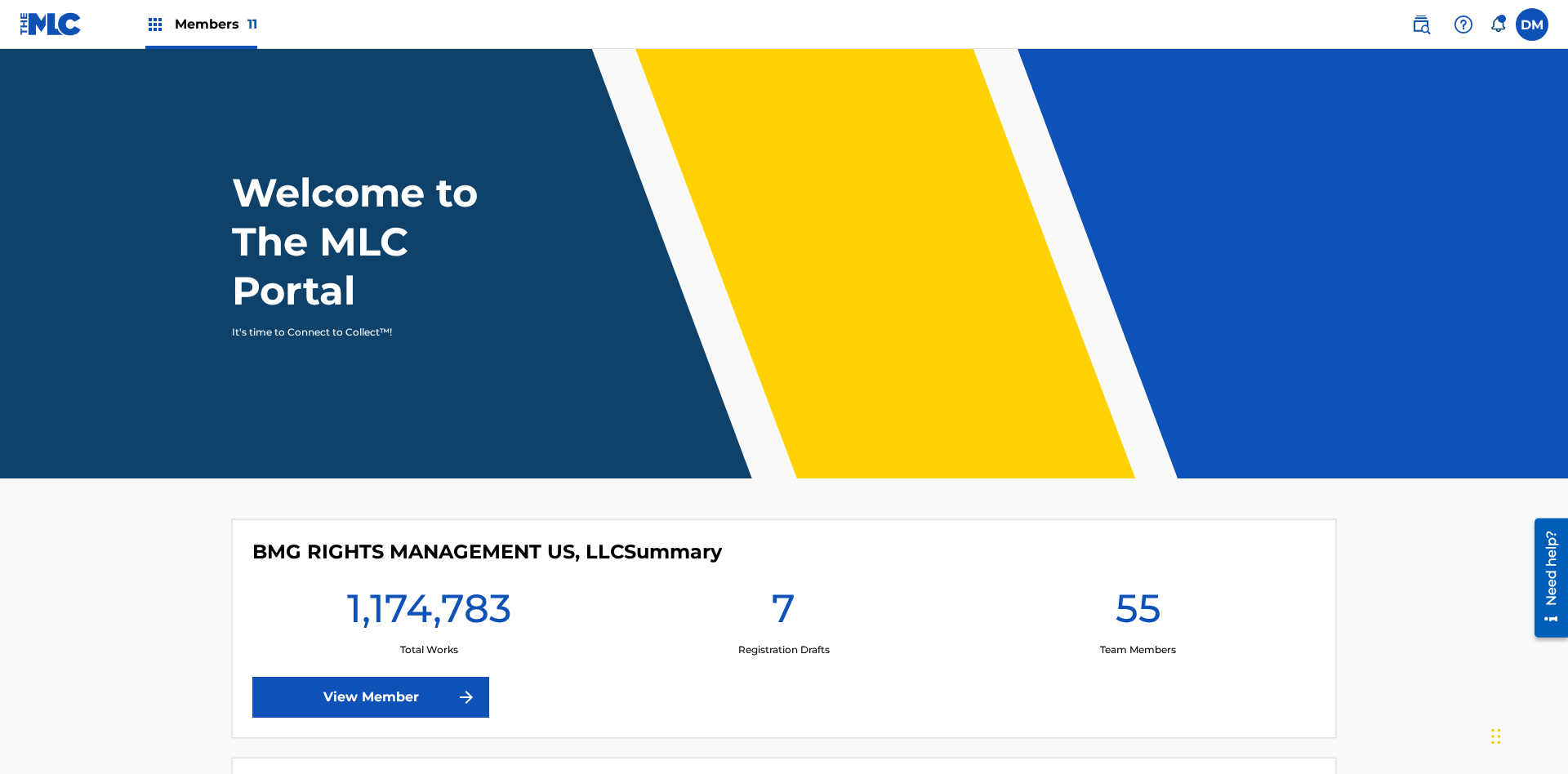
scroll to position [70, 0]
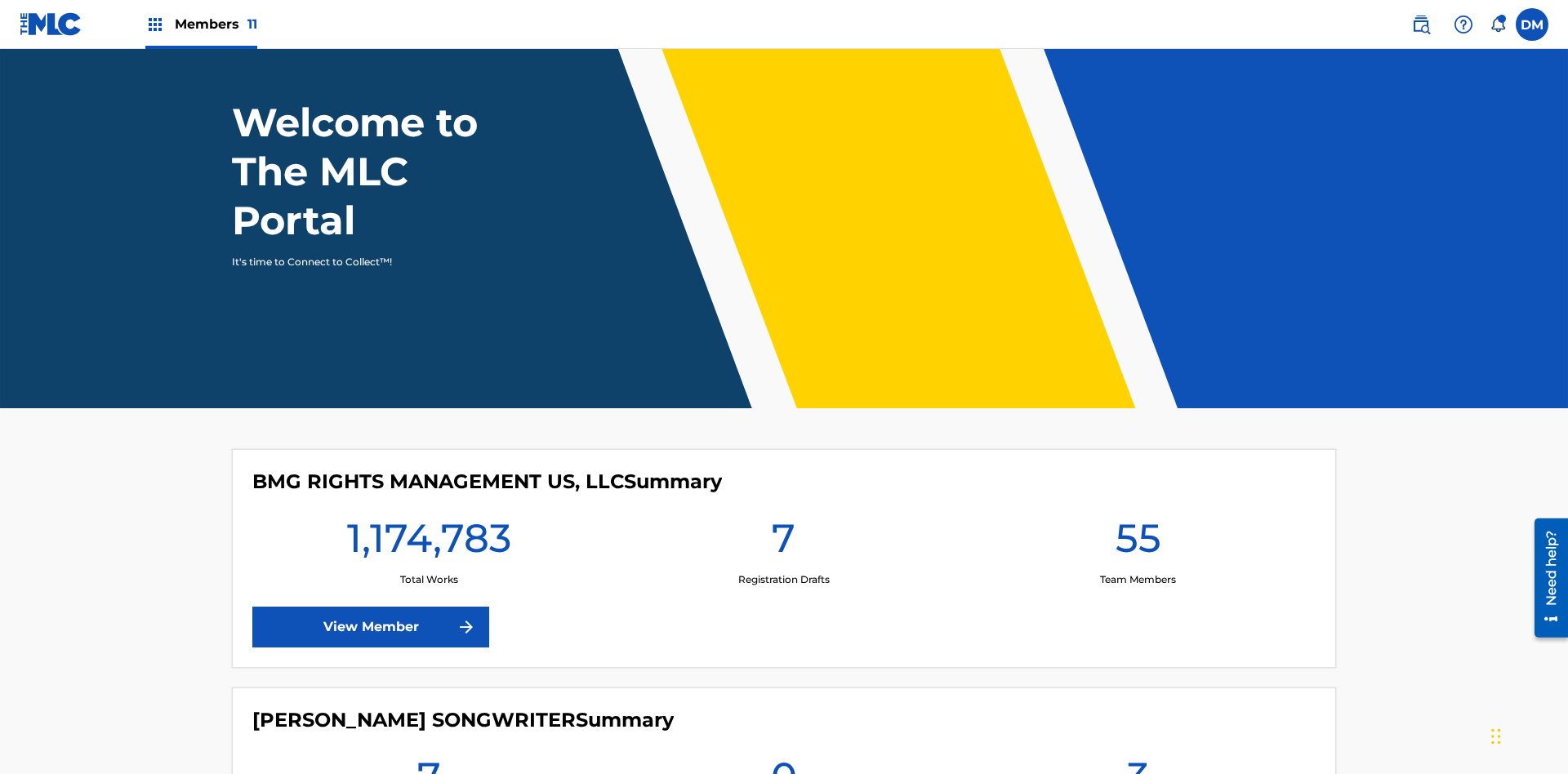
click at [201, 24] on span "Members 11" at bounding box center [216, 24] width 83 height 19
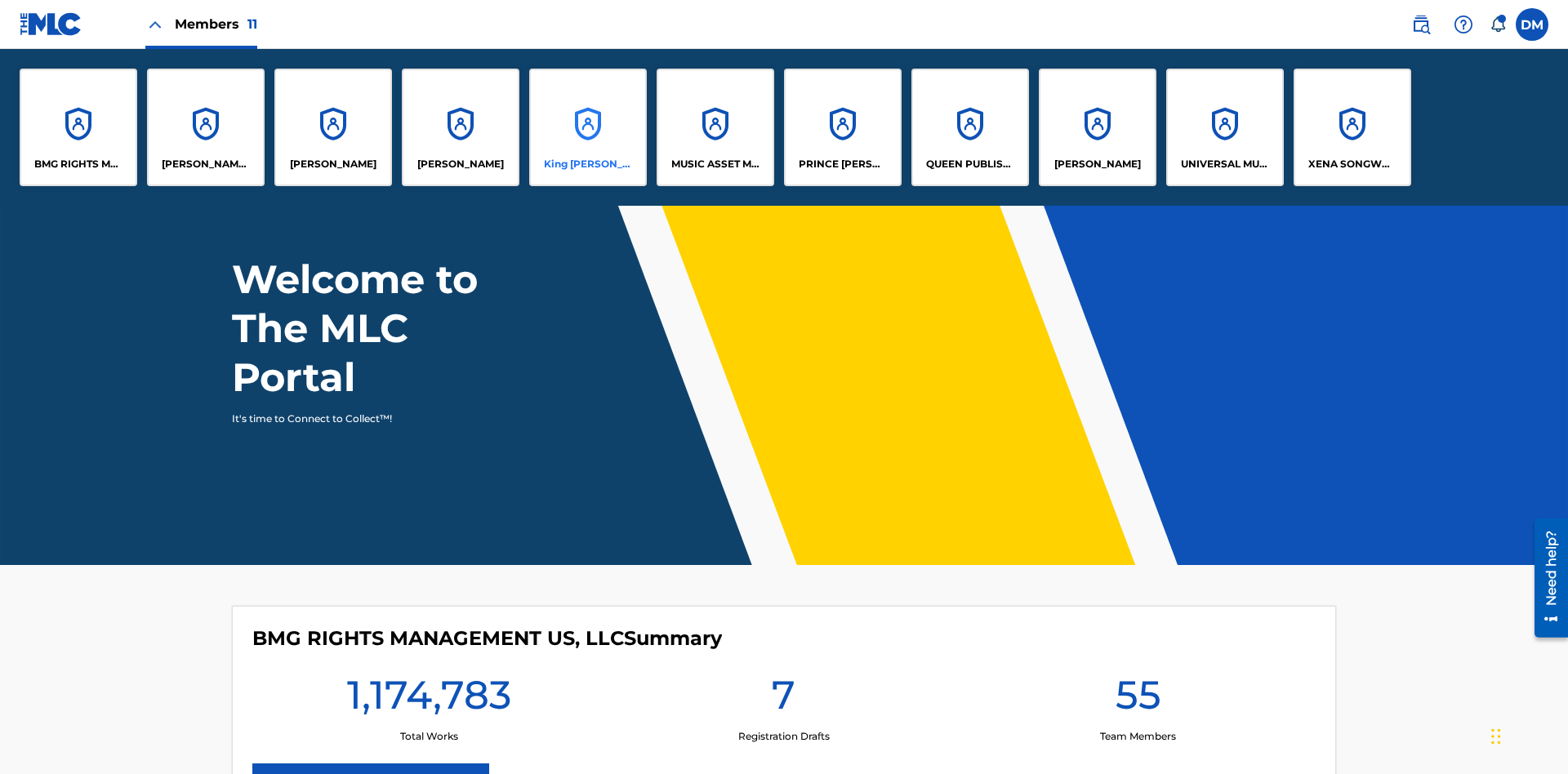
click at [587, 164] on p "King [PERSON_NAME]" at bounding box center [589, 164] width 89 height 15
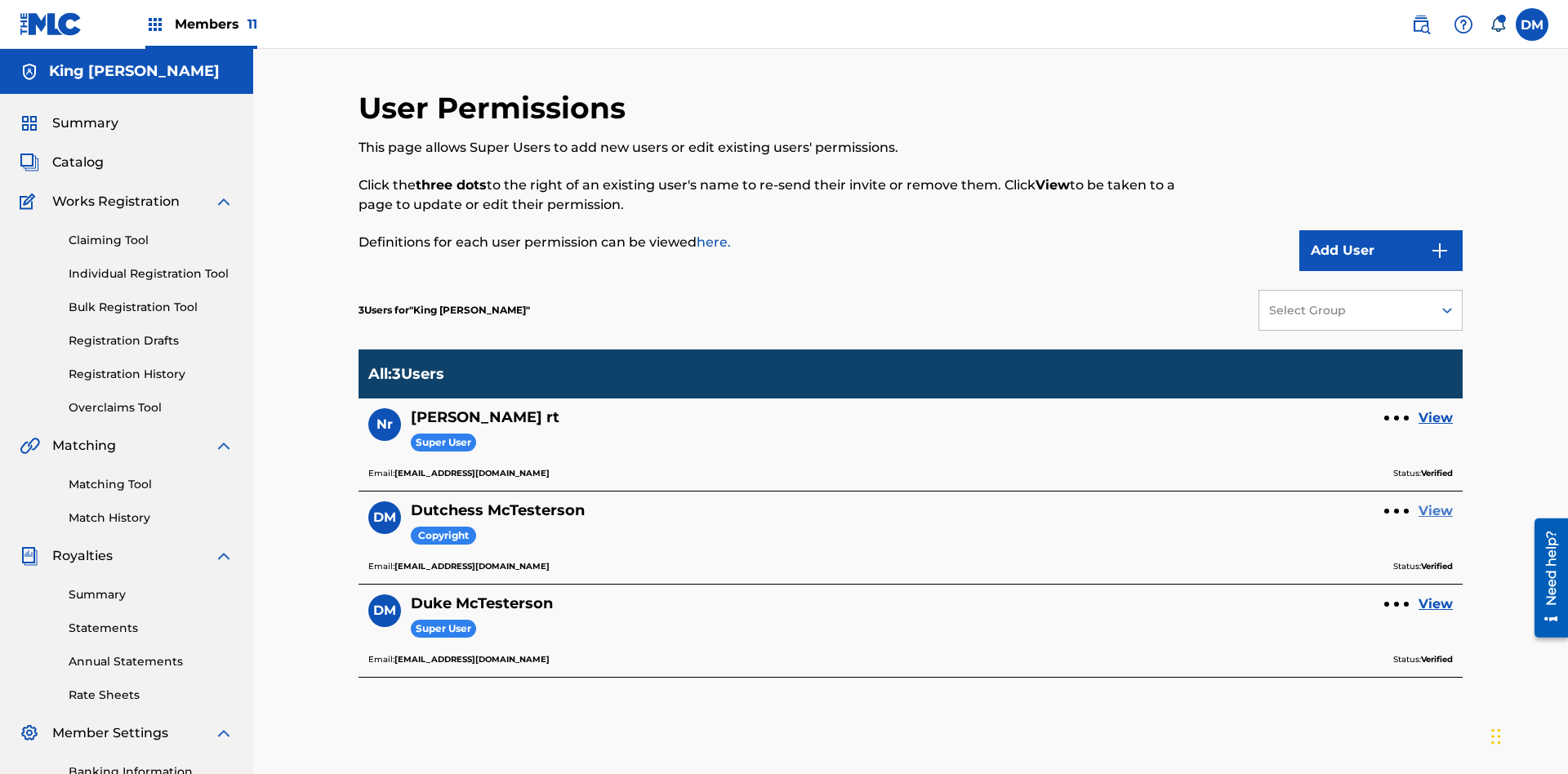
click at [1436, 502] on link "View" at bounding box center [1436, 511] width 35 height 20
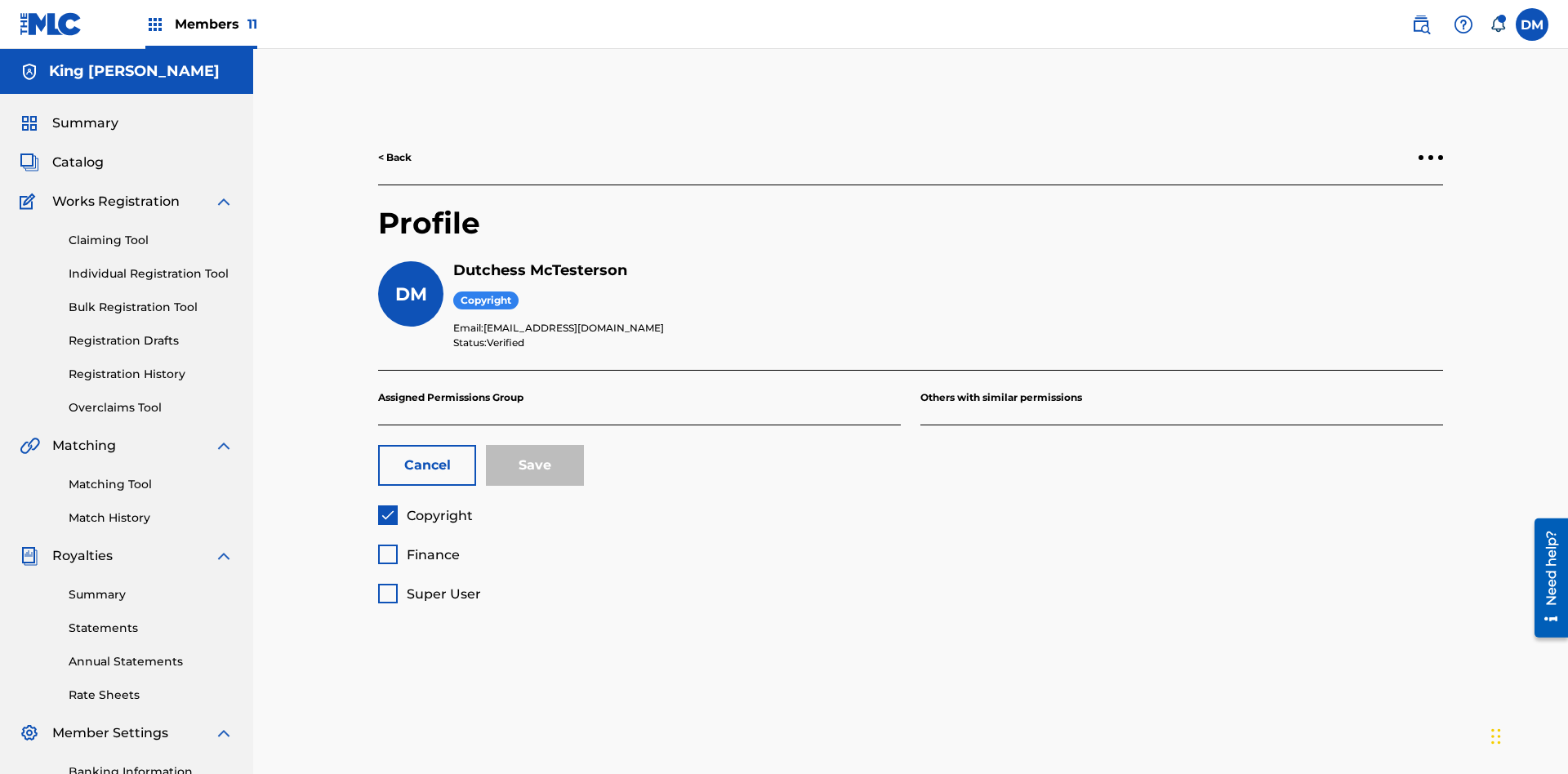
click at [418, 547] on span "Finance" at bounding box center [433, 554] width 53 height 15
click at [535, 445] on button "Save" at bounding box center [535, 465] width 98 height 41
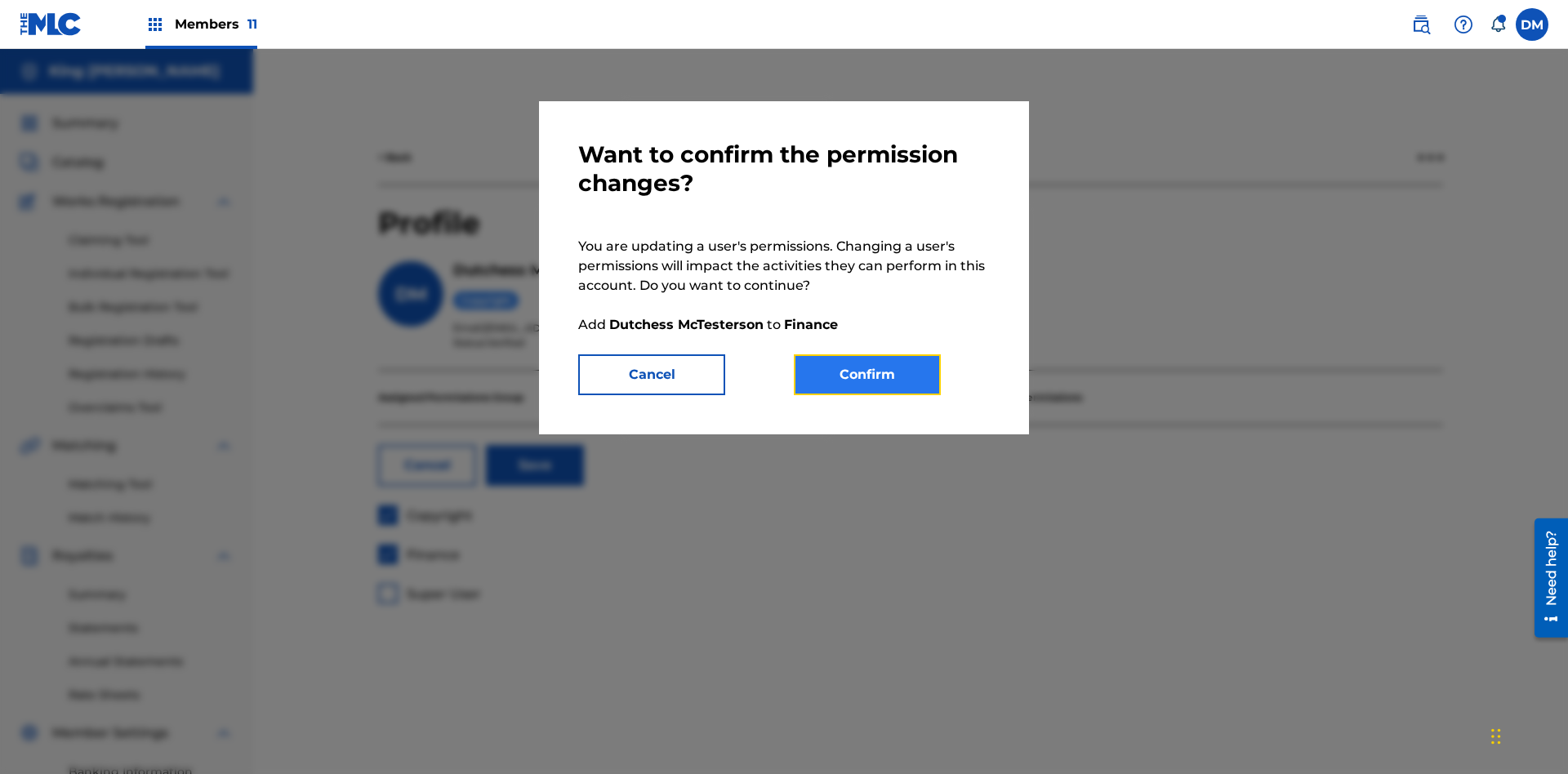
click at [867, 375] on button "Confirm" at bounding box center [867, 375] width 147 height 41
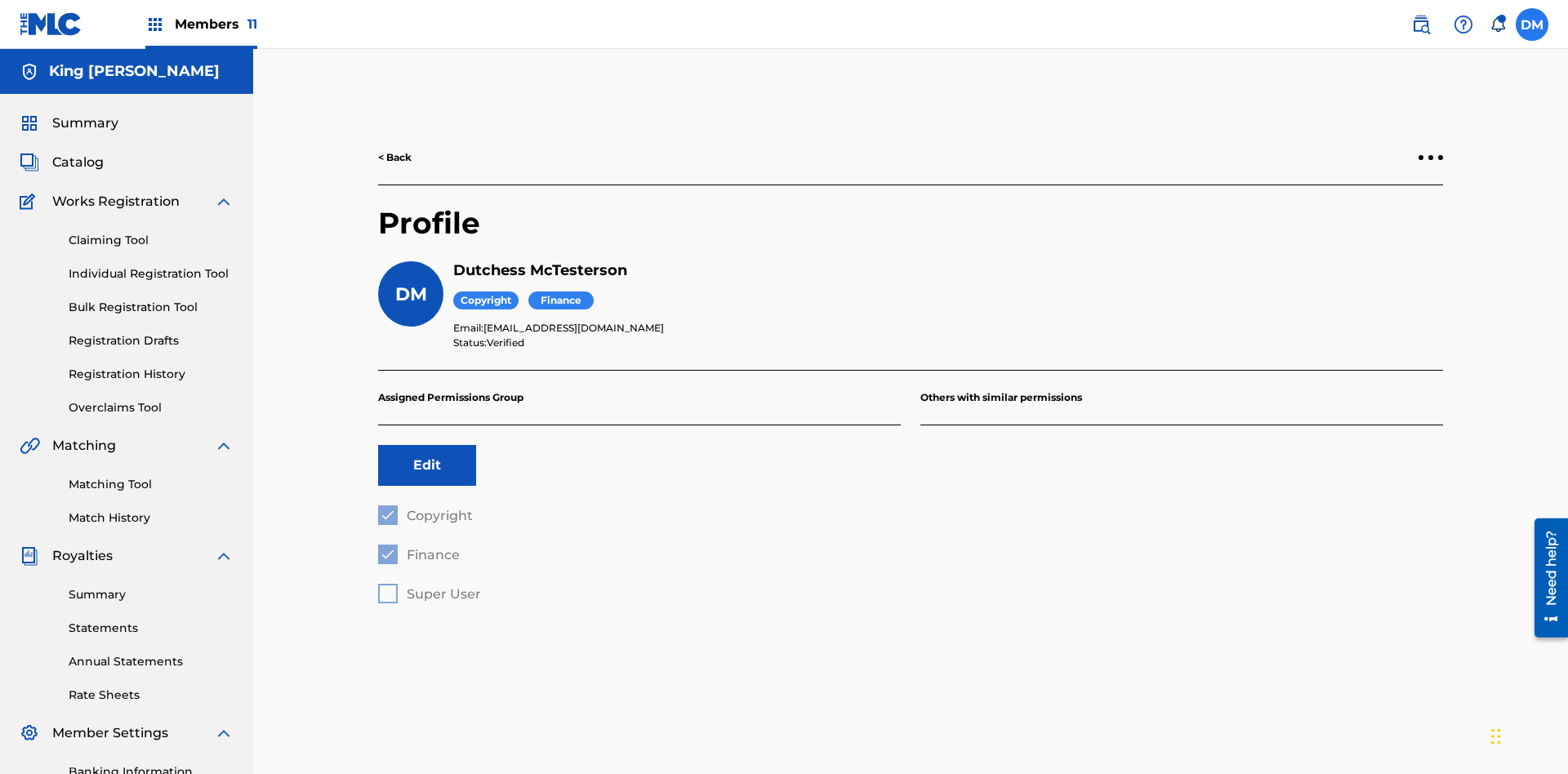
click at [1532, 24] on label at bounding box center [1532, 24] width 33 height 33
click at [1532, 25] on input "DM Duke McTesterson duke.mctesterson@gmail.com Notification Preferences Profile…" at bounding box center [1532, 25] width 0 height 0
click at [1374, 231] on p "Log out" at bounding box center [1374, 231] width 38 height 15
click at [1532, 25] on input "DM Duke McTesterson duke.mctesterson@gmail.com Notification Preferences Profile…" at bounding box center [1532, 25] width 0 height 0
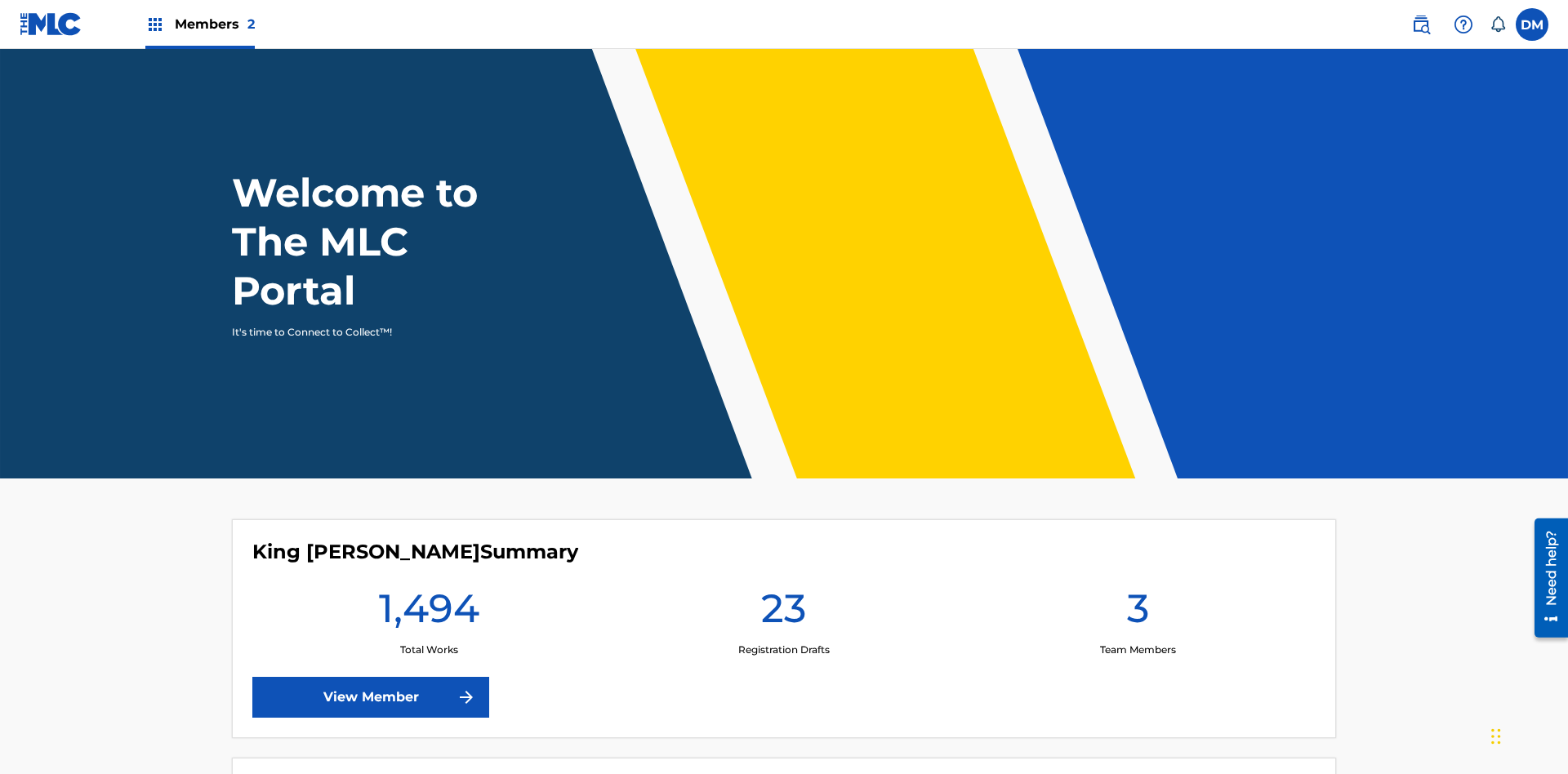
click at [199, 24] on span "Members 2" at bounding box center [215, 24] width 80 height 19
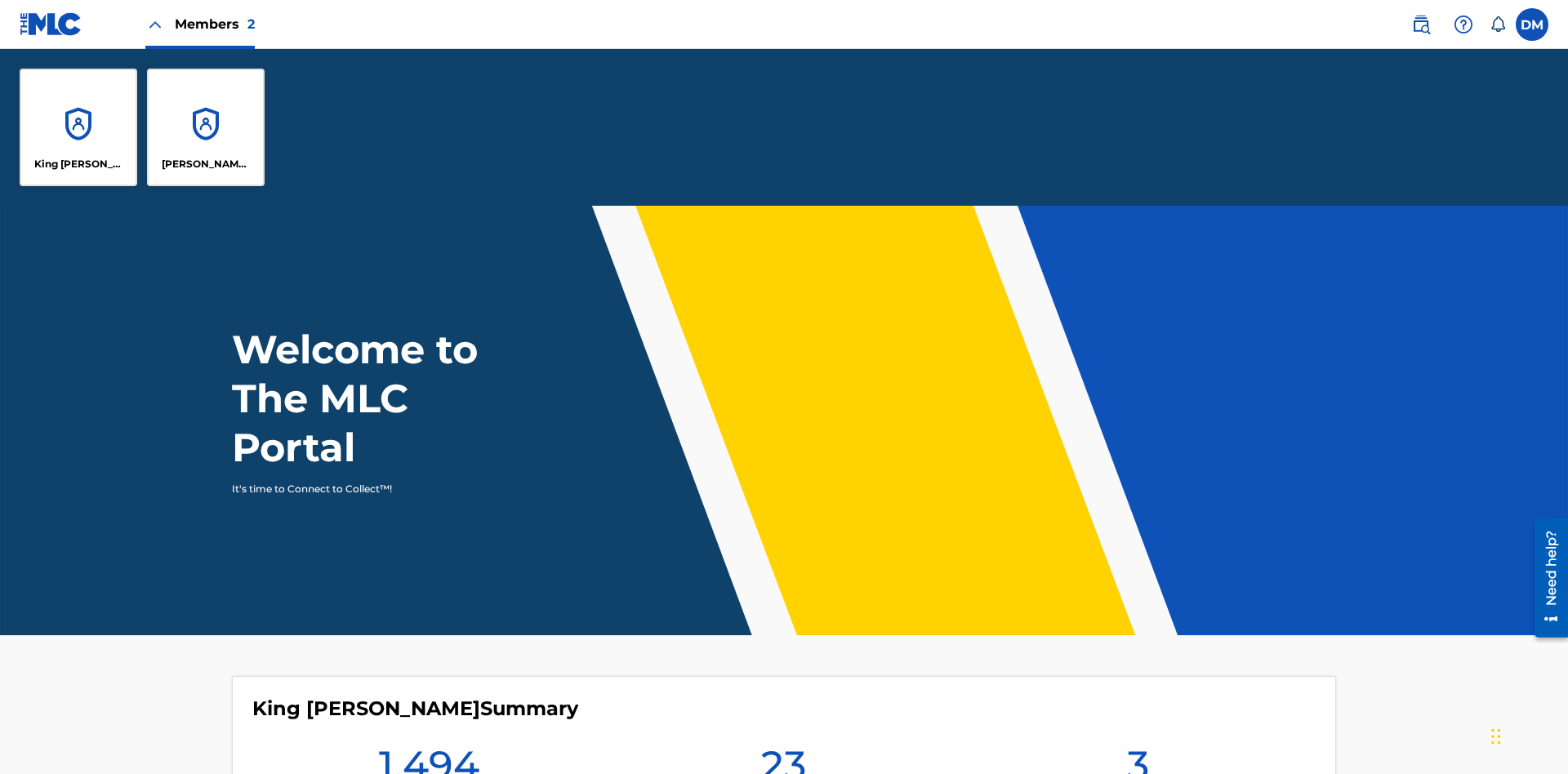
scroll to position [59, 0]
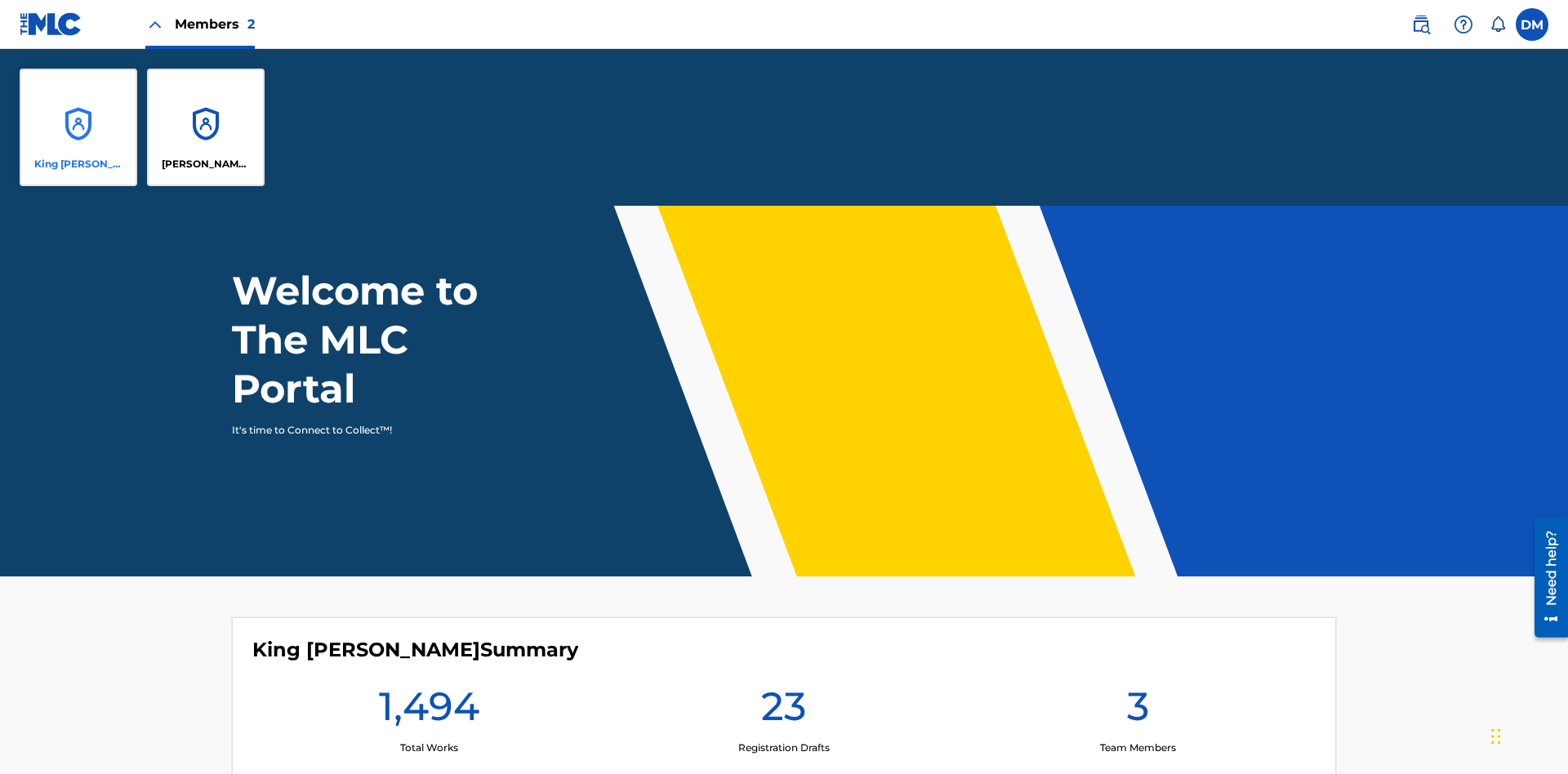
click at [78, 164] on p "King [PERSON_NAME]" at bounding box center [79, 164] width 89 height 15
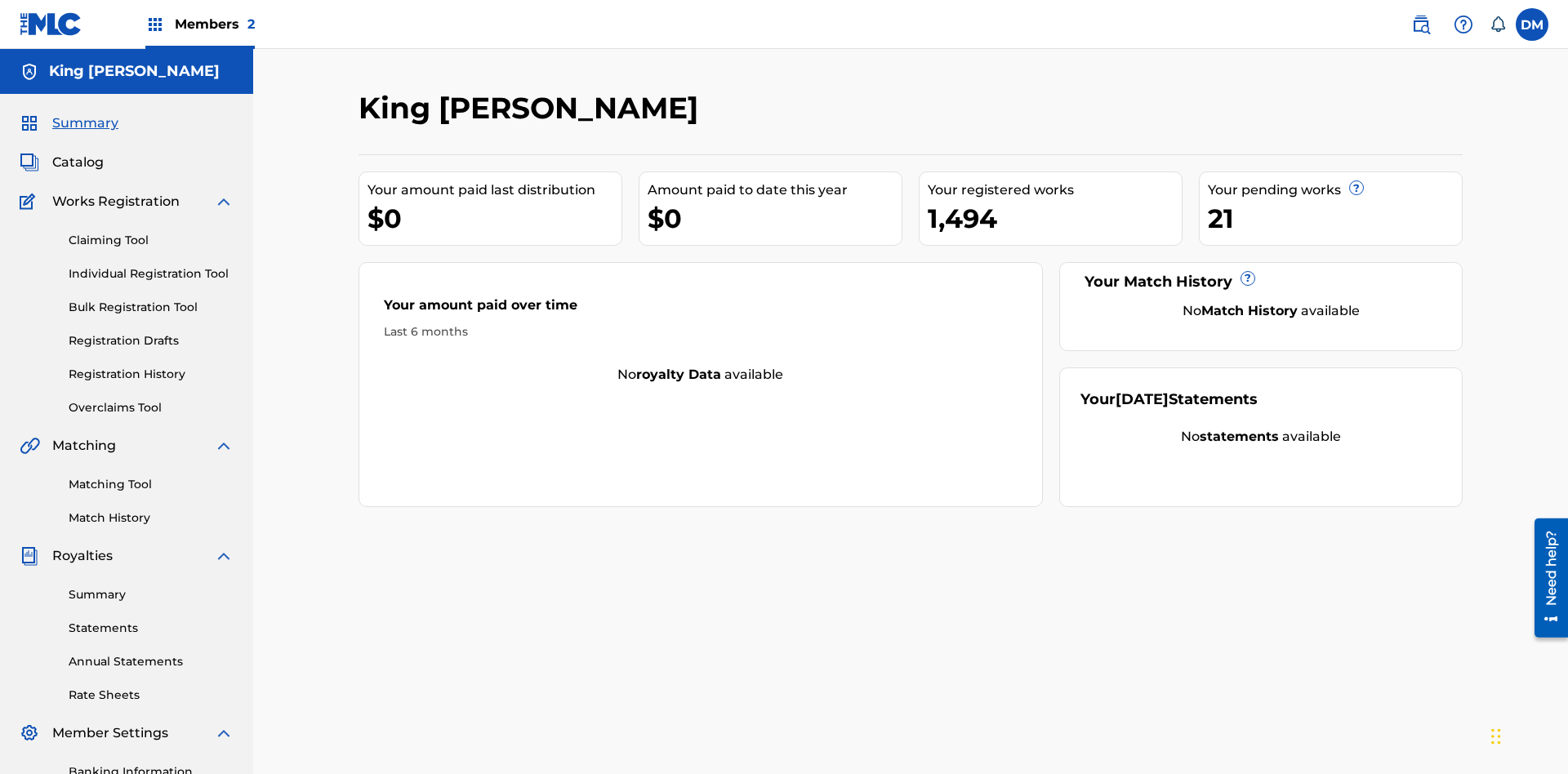
scroll to position [15, 0]
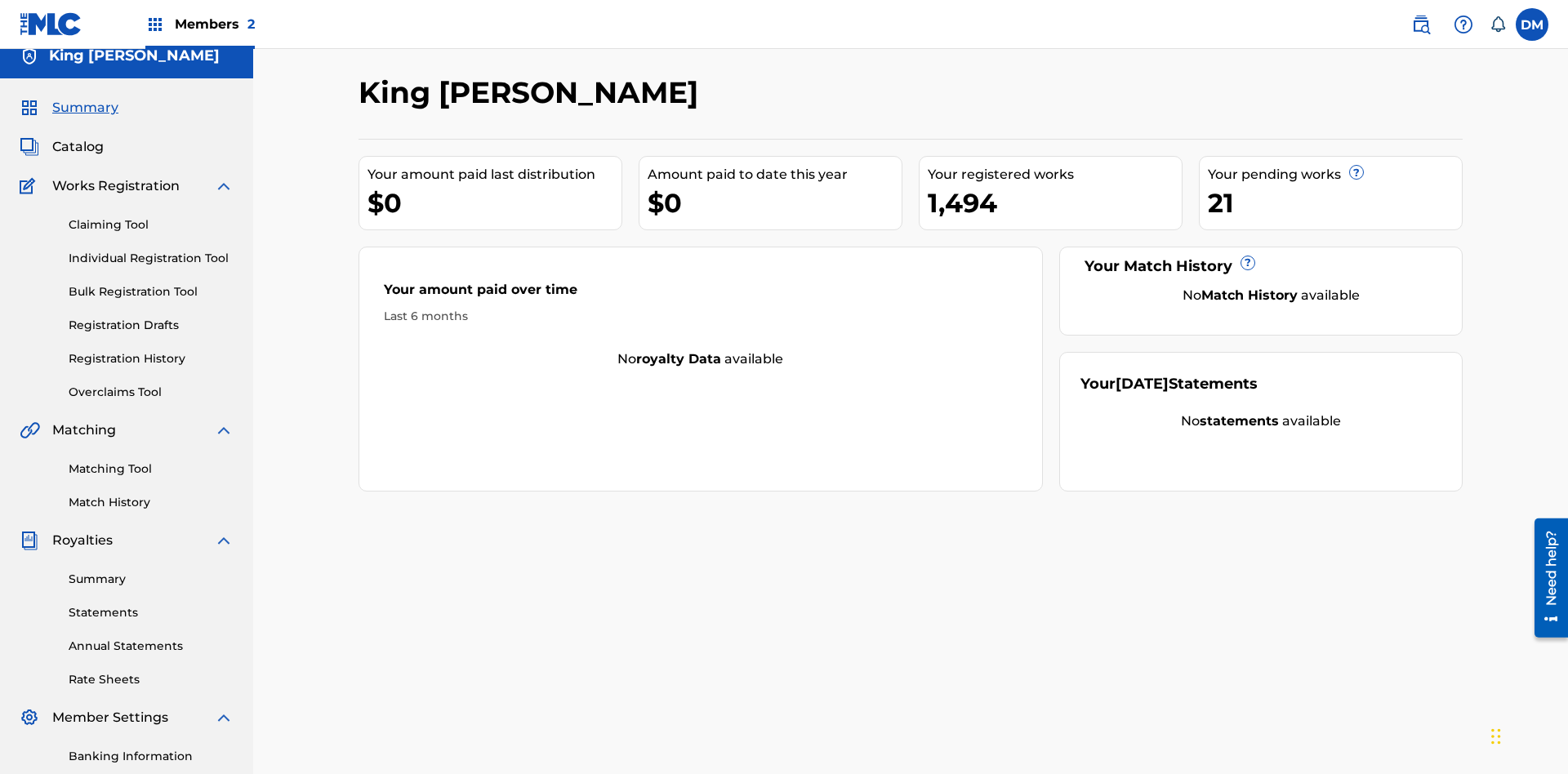
click at [84, 107] on span "Summary" at bounding box center [85, 107] width 67 height 20
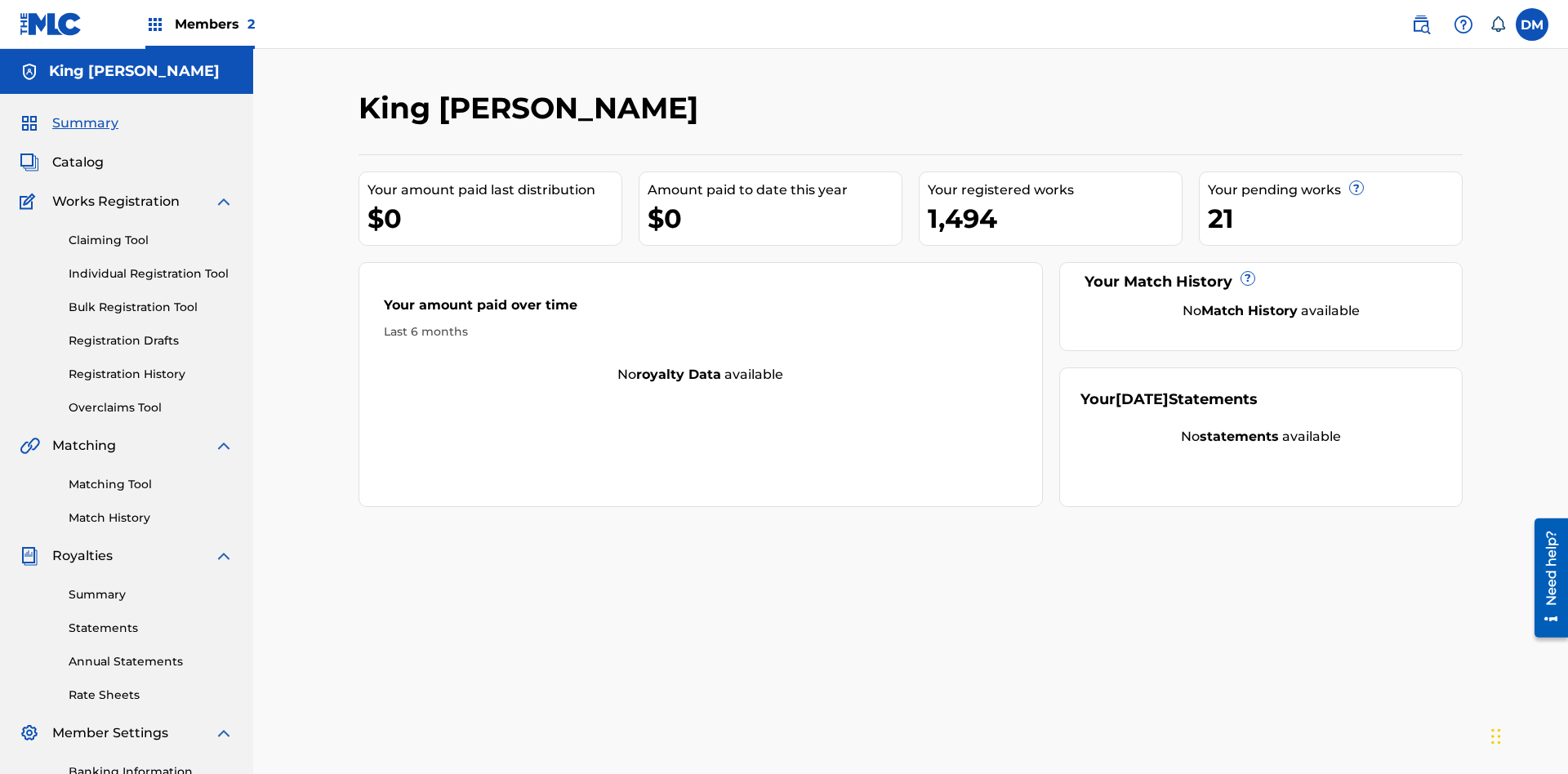
scroll to position [205, 0]
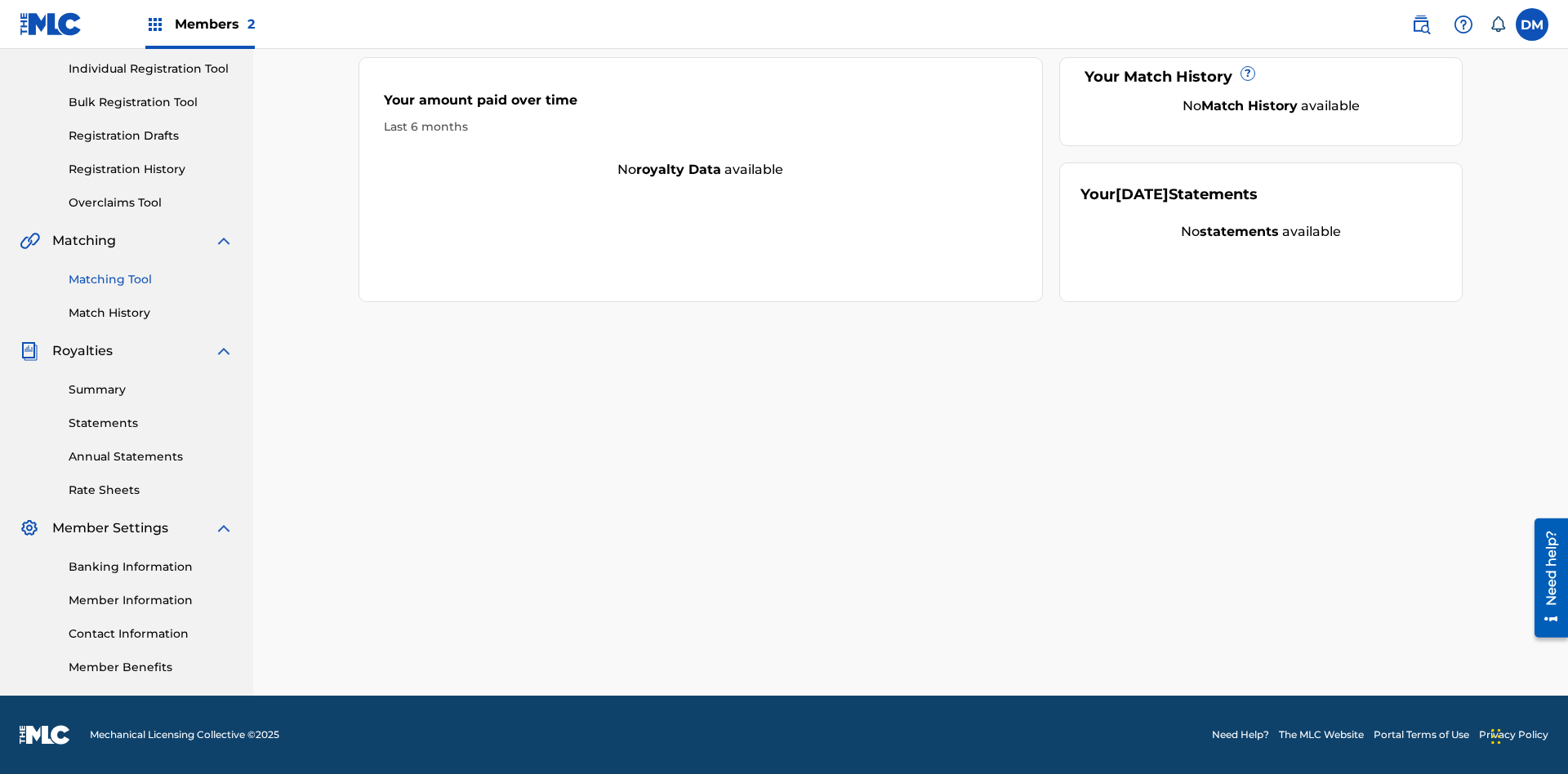
click at [151, 280] on link "Matching Tool" at bounding box center [151, 279] width 165 height 17
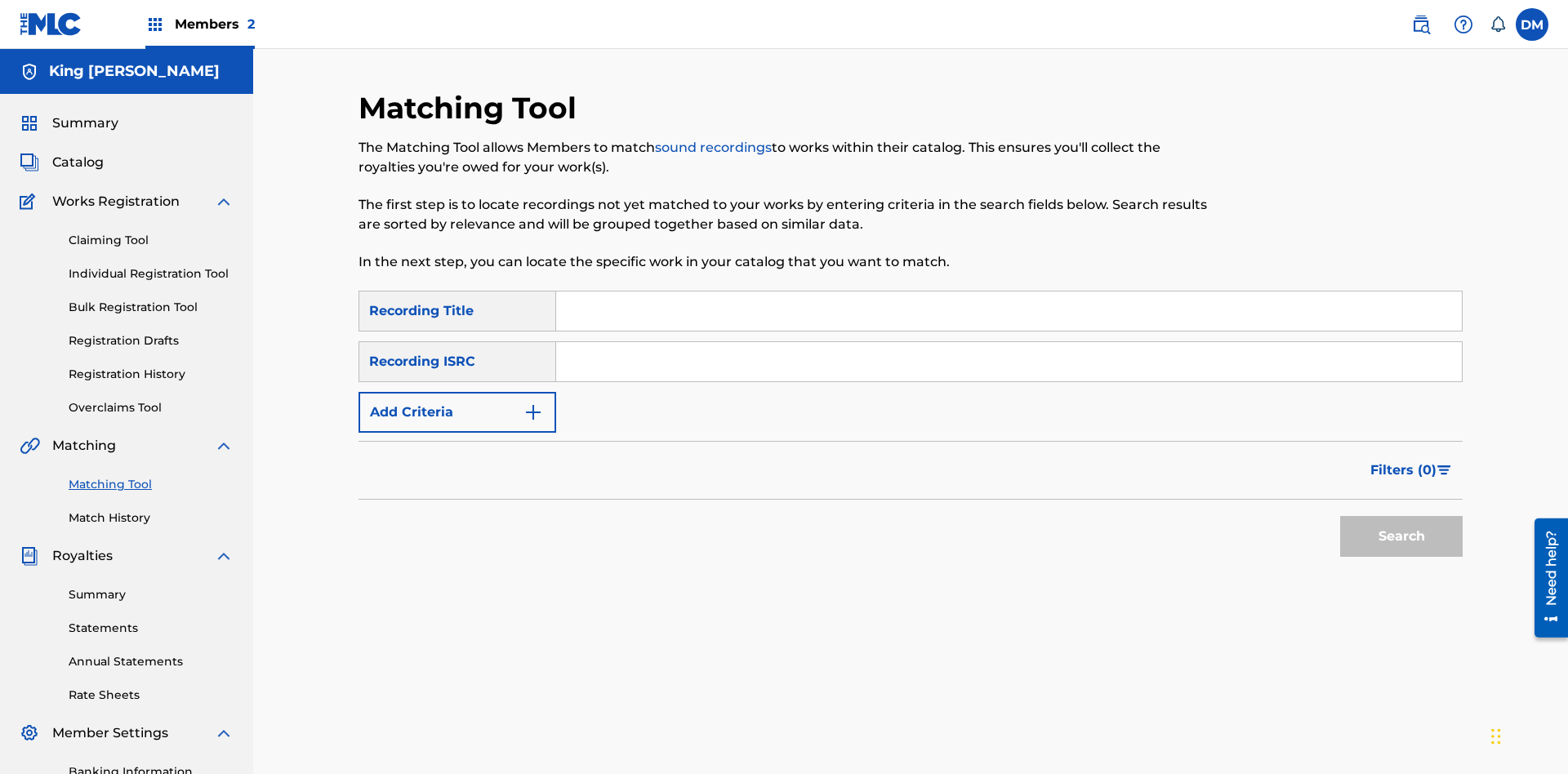
scroll to position [205, 0]
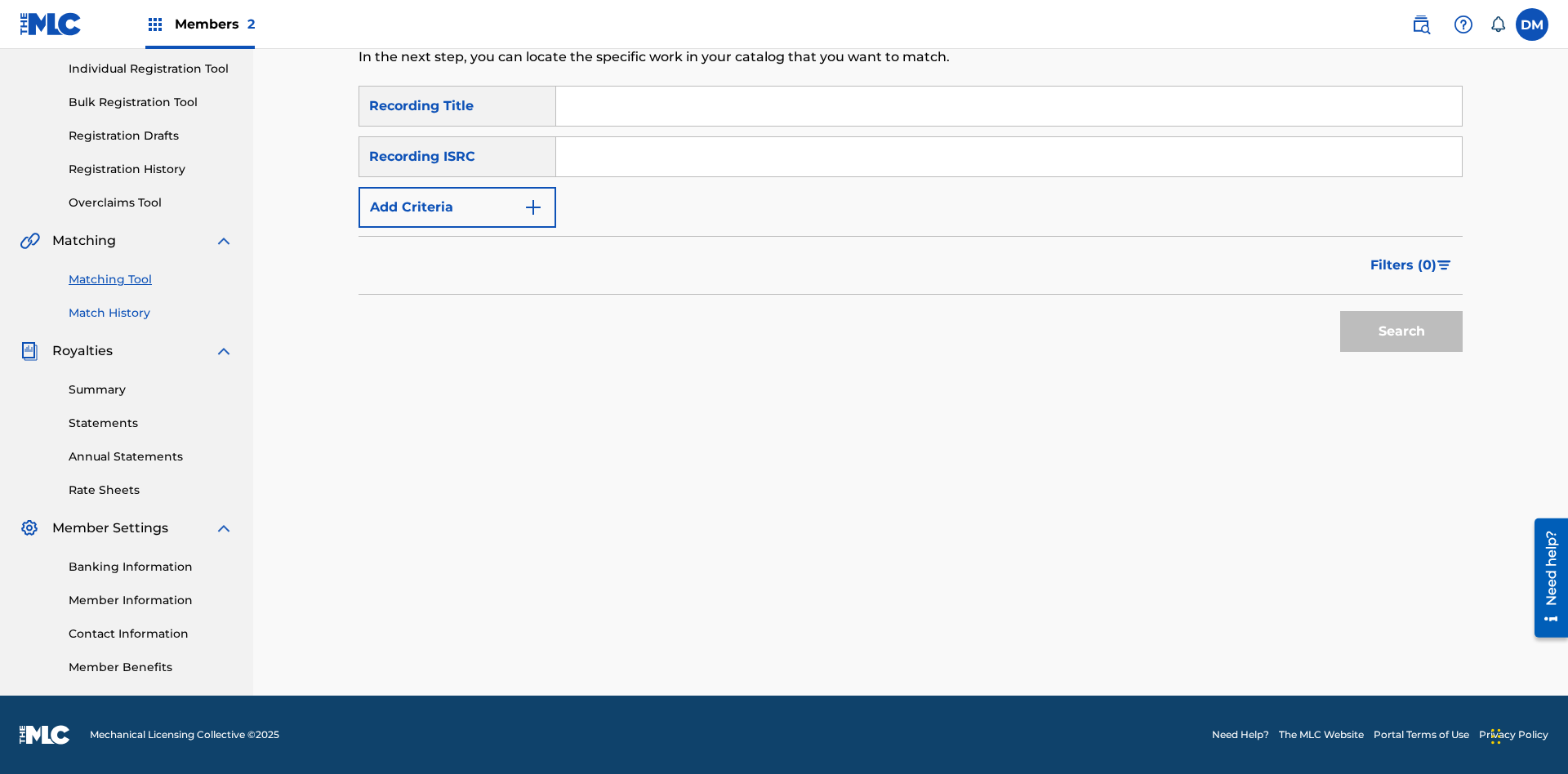
click at [151, 312] on link "Match History" at bounding box center [151, 312] width 165 height 17
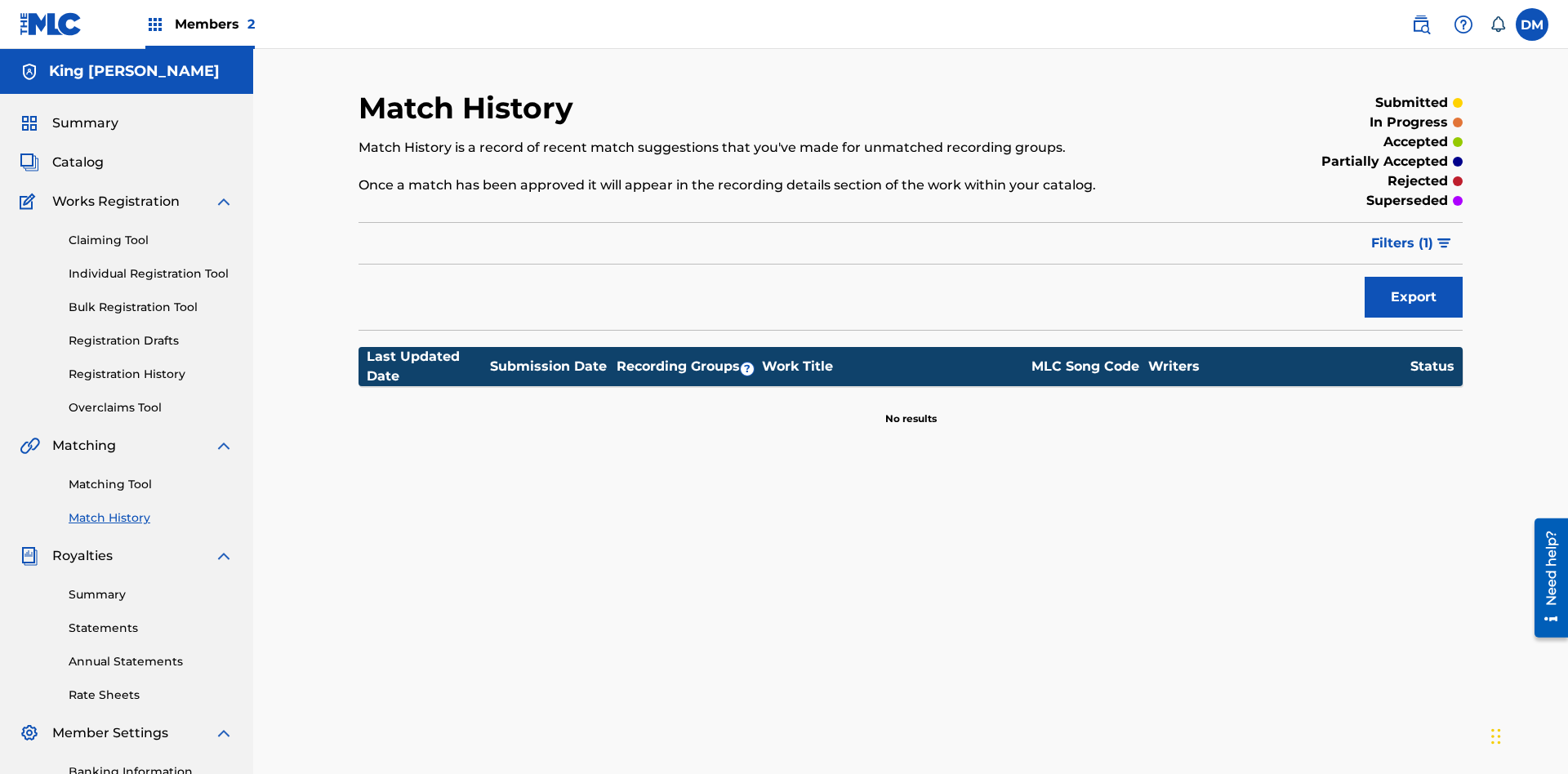
scroll to position [205, 0]
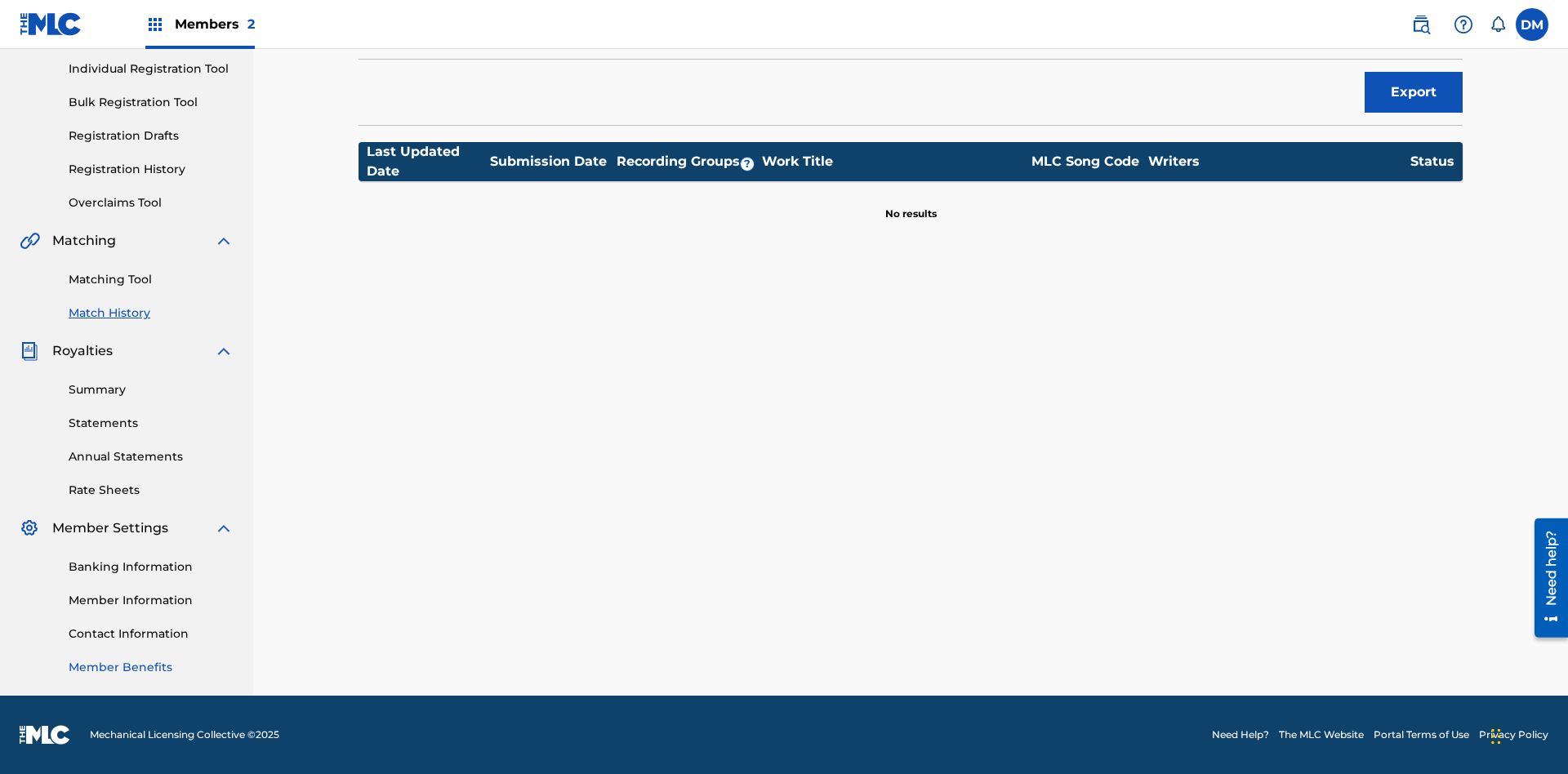
click at [151, 667] on link "Member Benefits" at bounding box center [151, 667] width 165 height 17
click at [151, 202] on link "Overclaims Tool" at bounding box center [151, 202] width 165 height 17
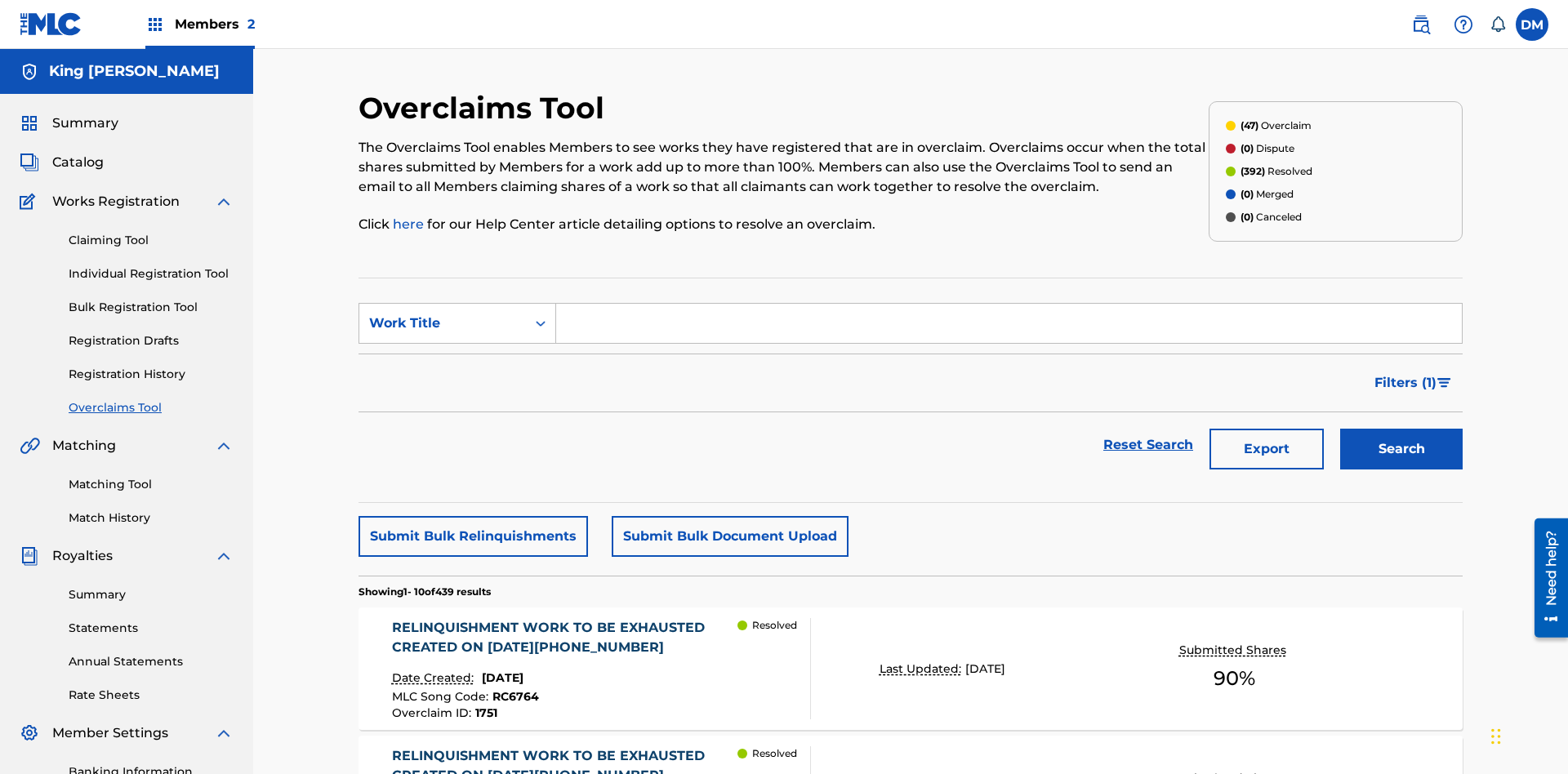
scroll to position [55, 0]
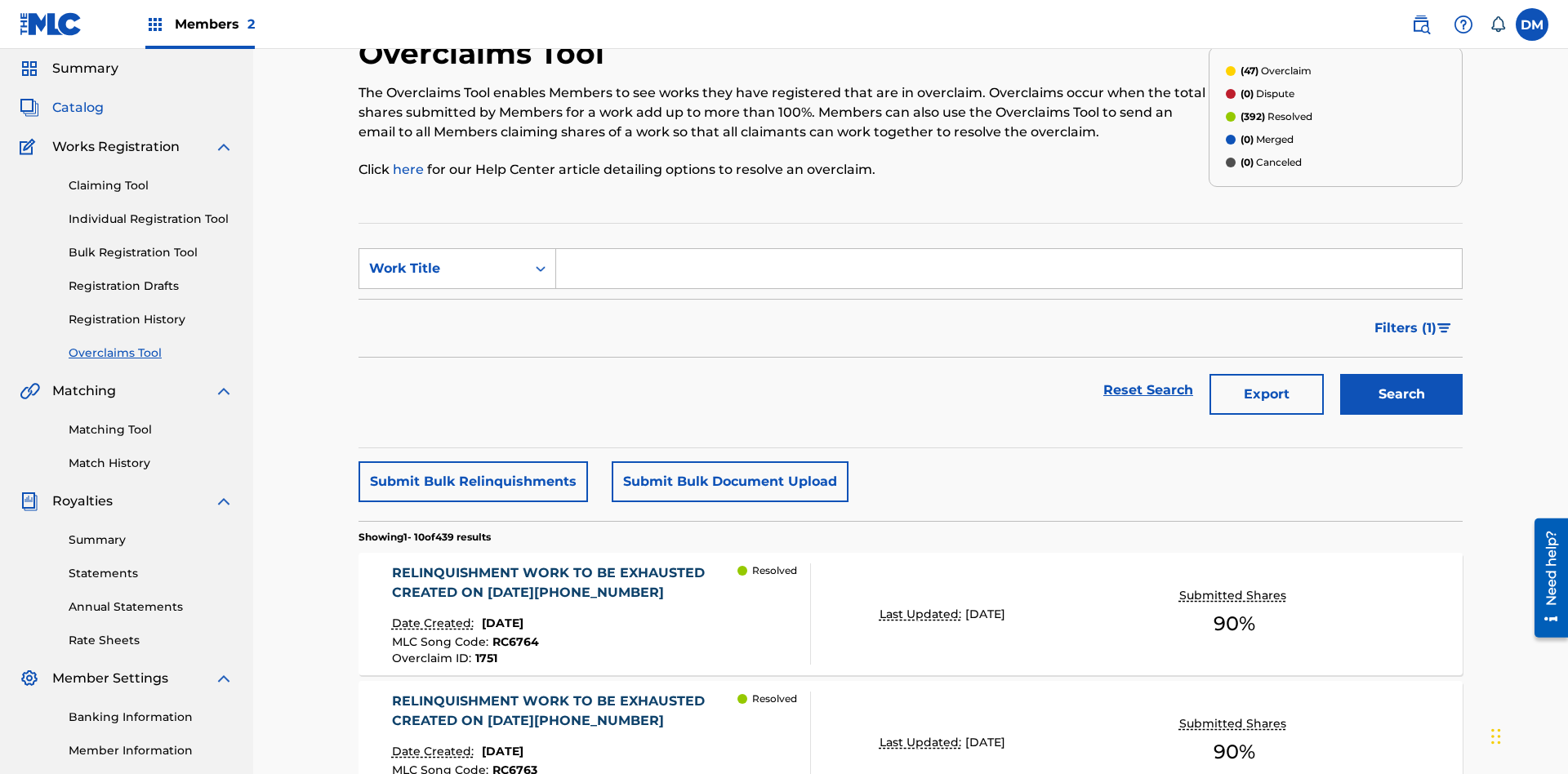
click at [77, 107] on span "Catalog" at bounding box center [78, 107] width 51 height 20
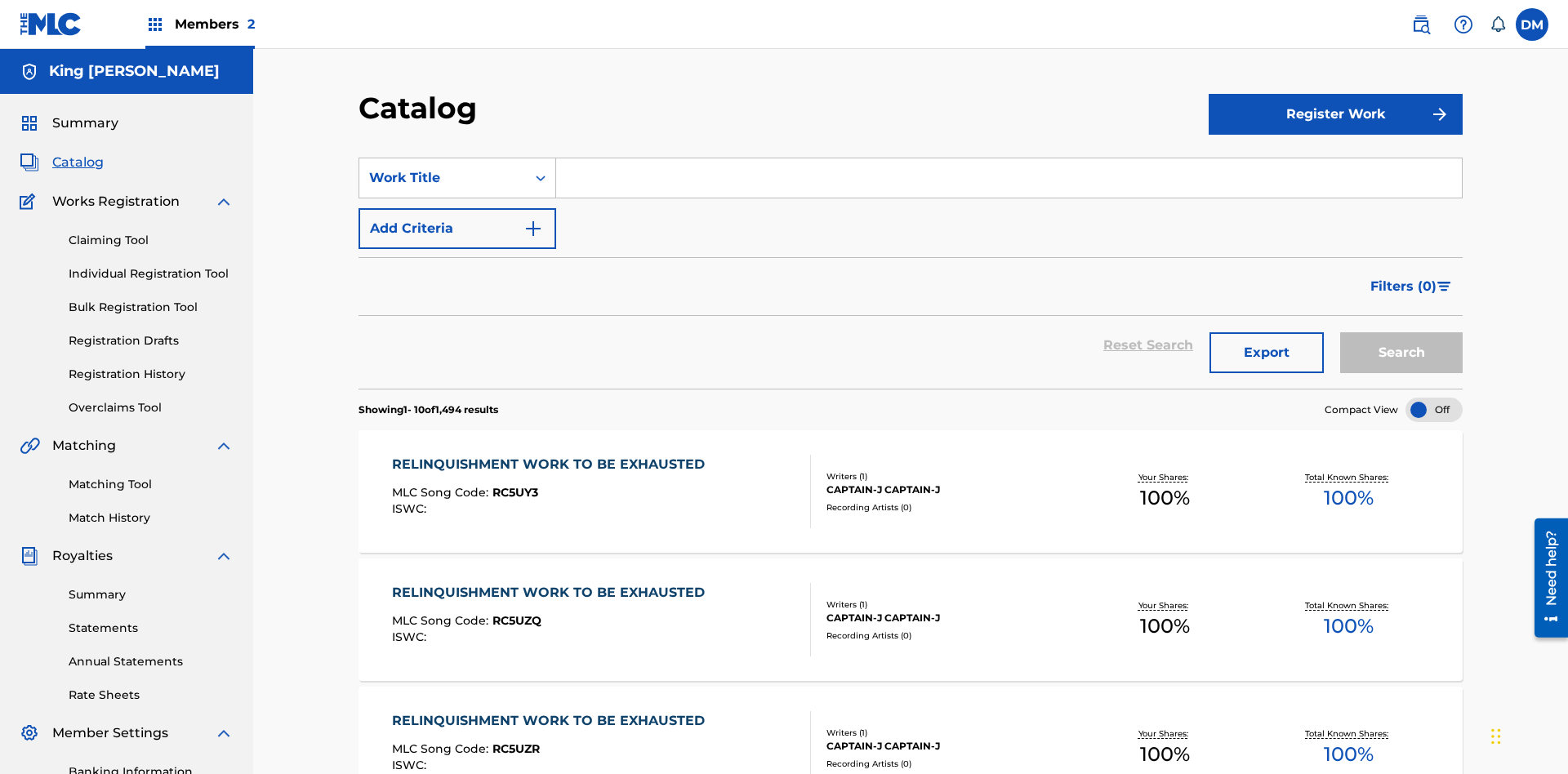
scroll to position [134, 0]
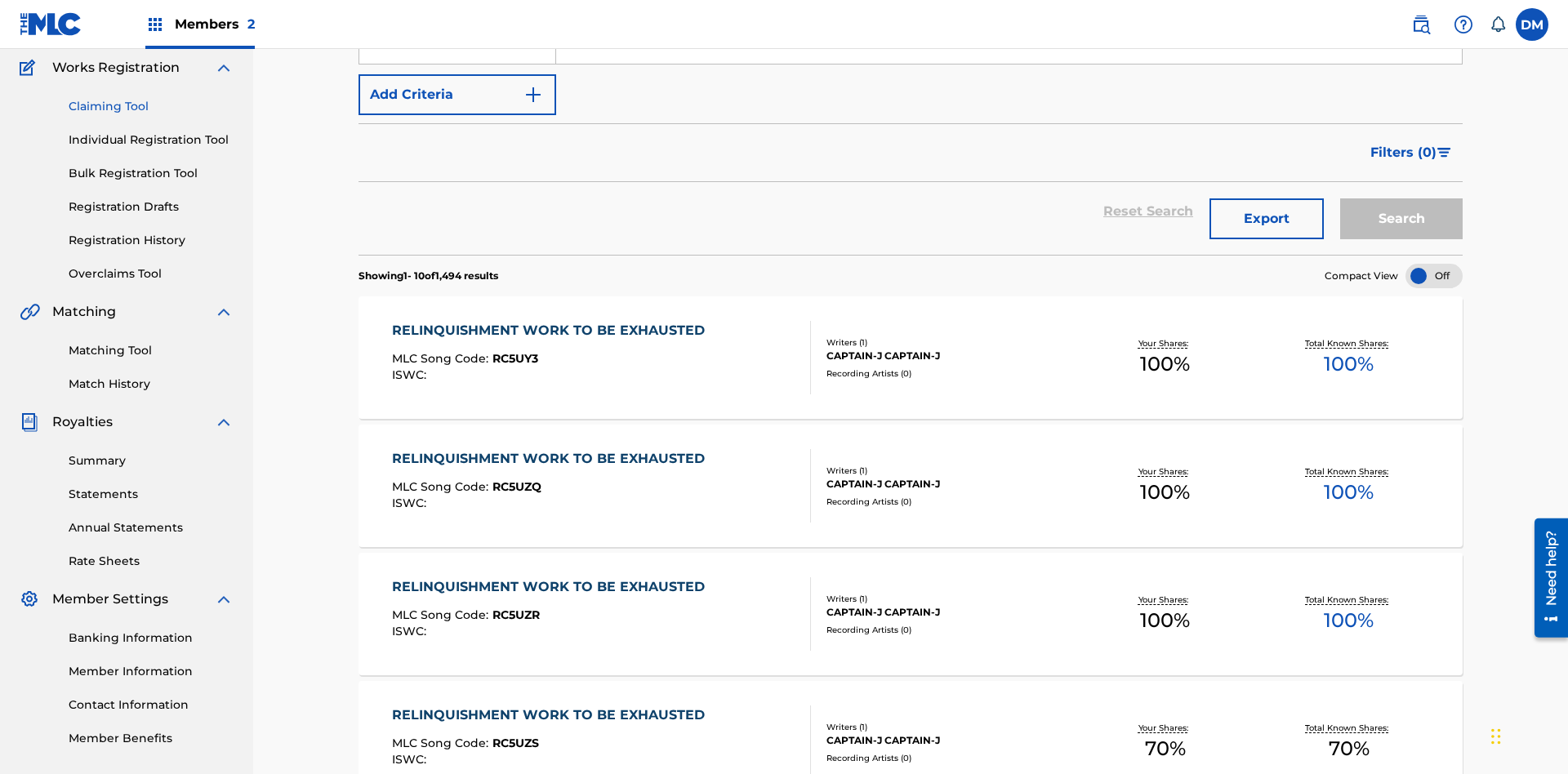
click at [151, 107] on link "Claiming Tool" at bounding box center [151, 106] width 165 height 17
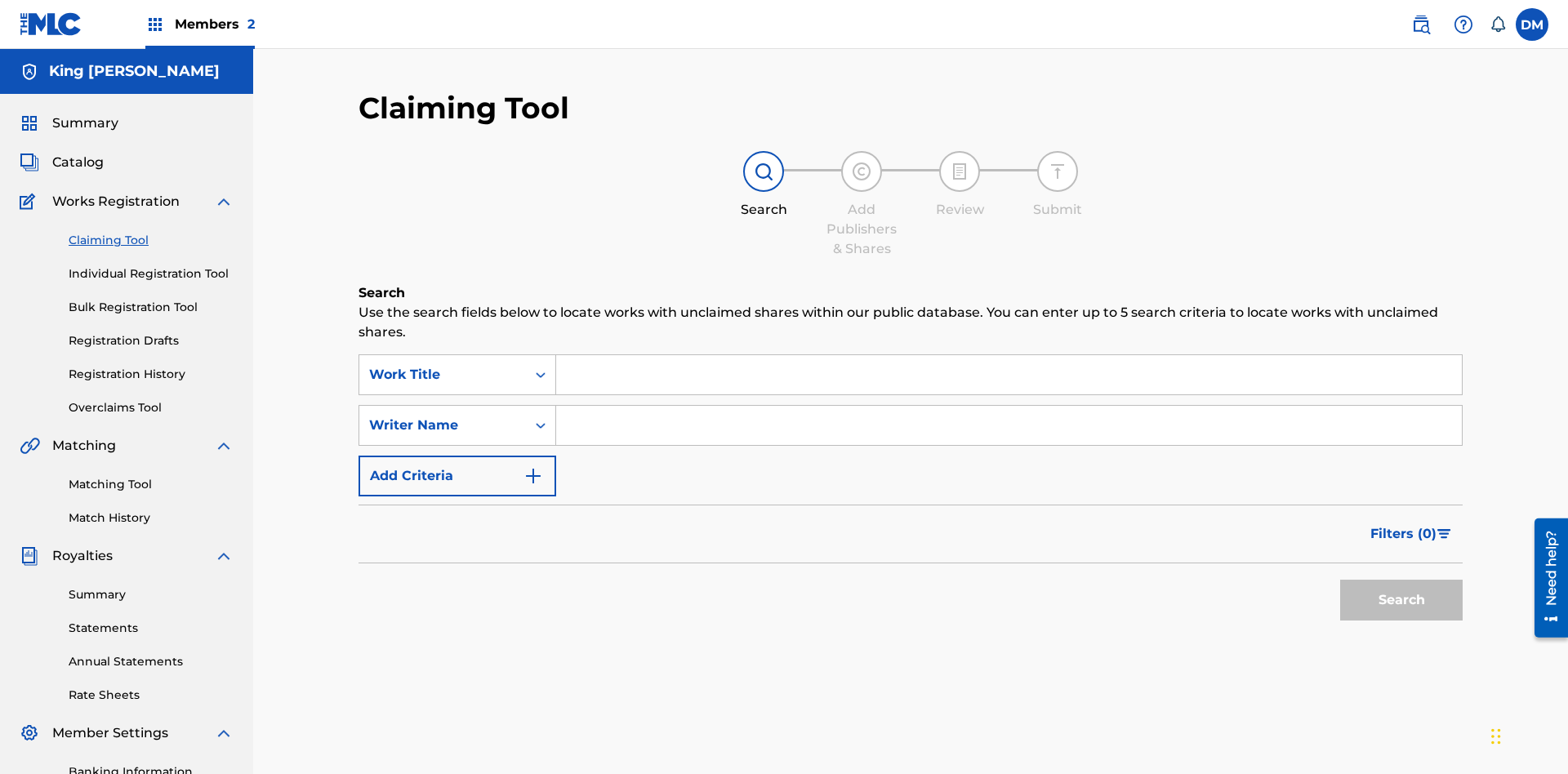
scroll to position [168, 0]
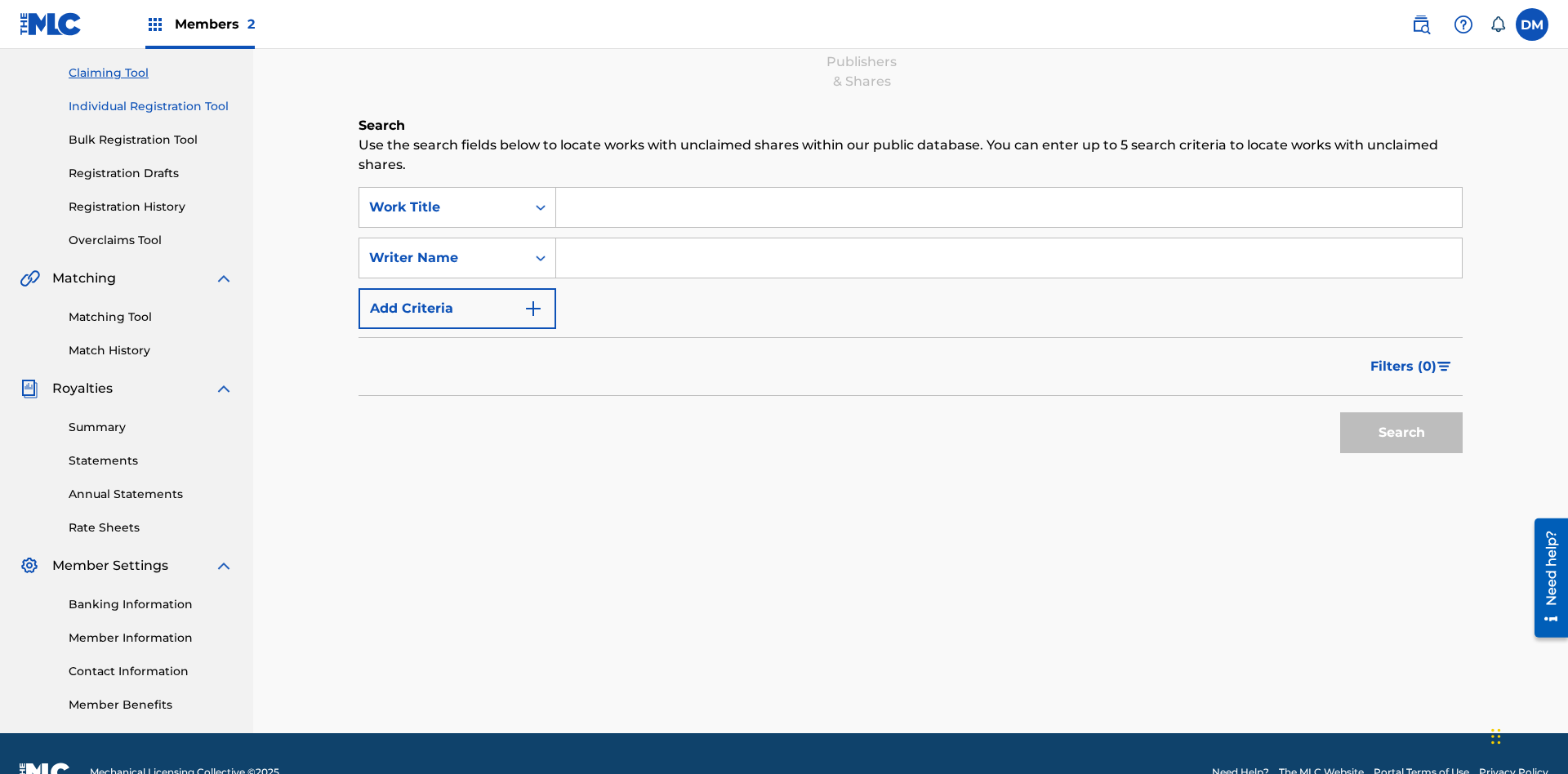
click at [151, 107] on link "Individual Registration Tool" at bounding box center [151, 106] width 165 height 17
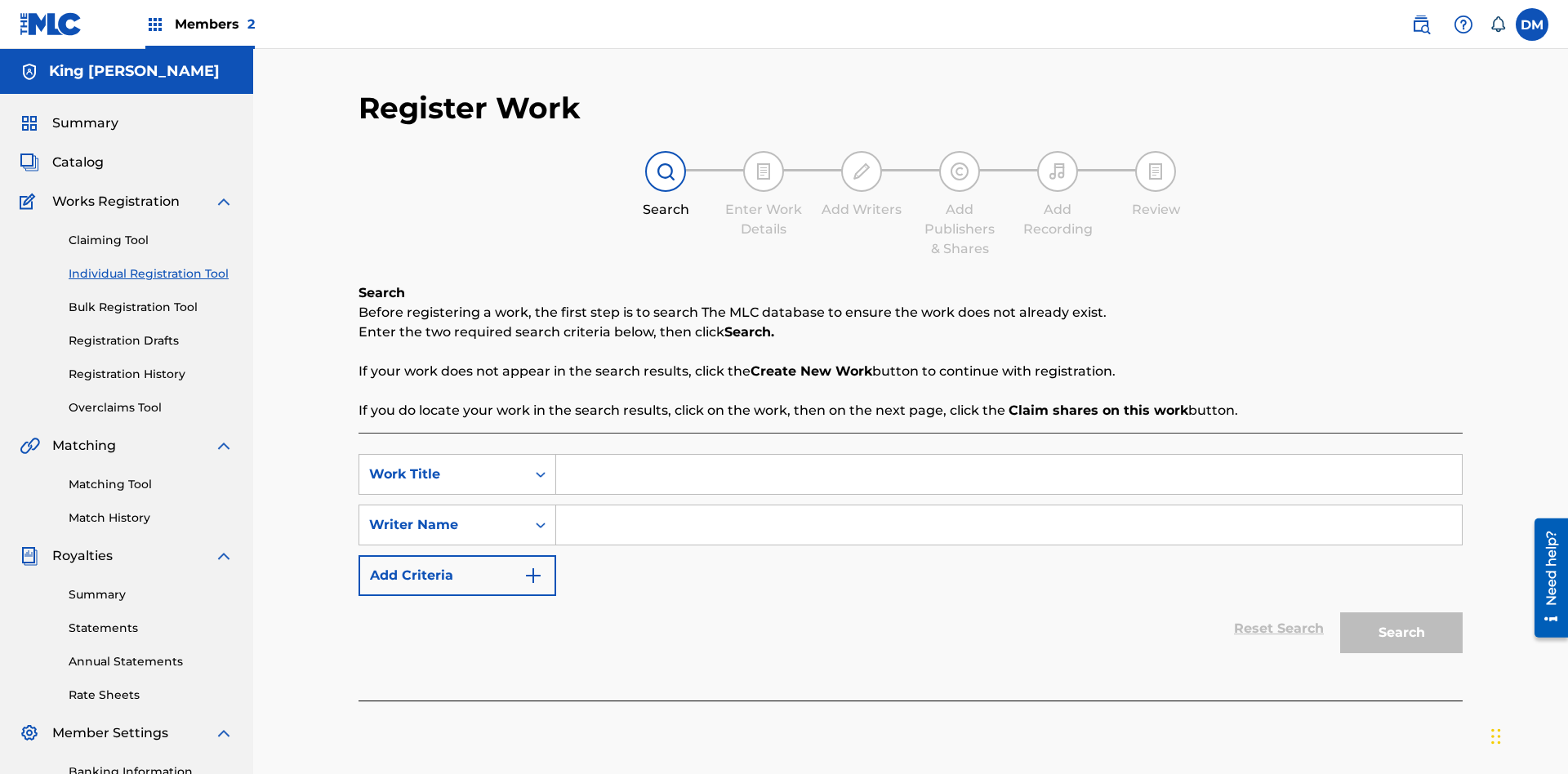
scroll to position [201, 0]
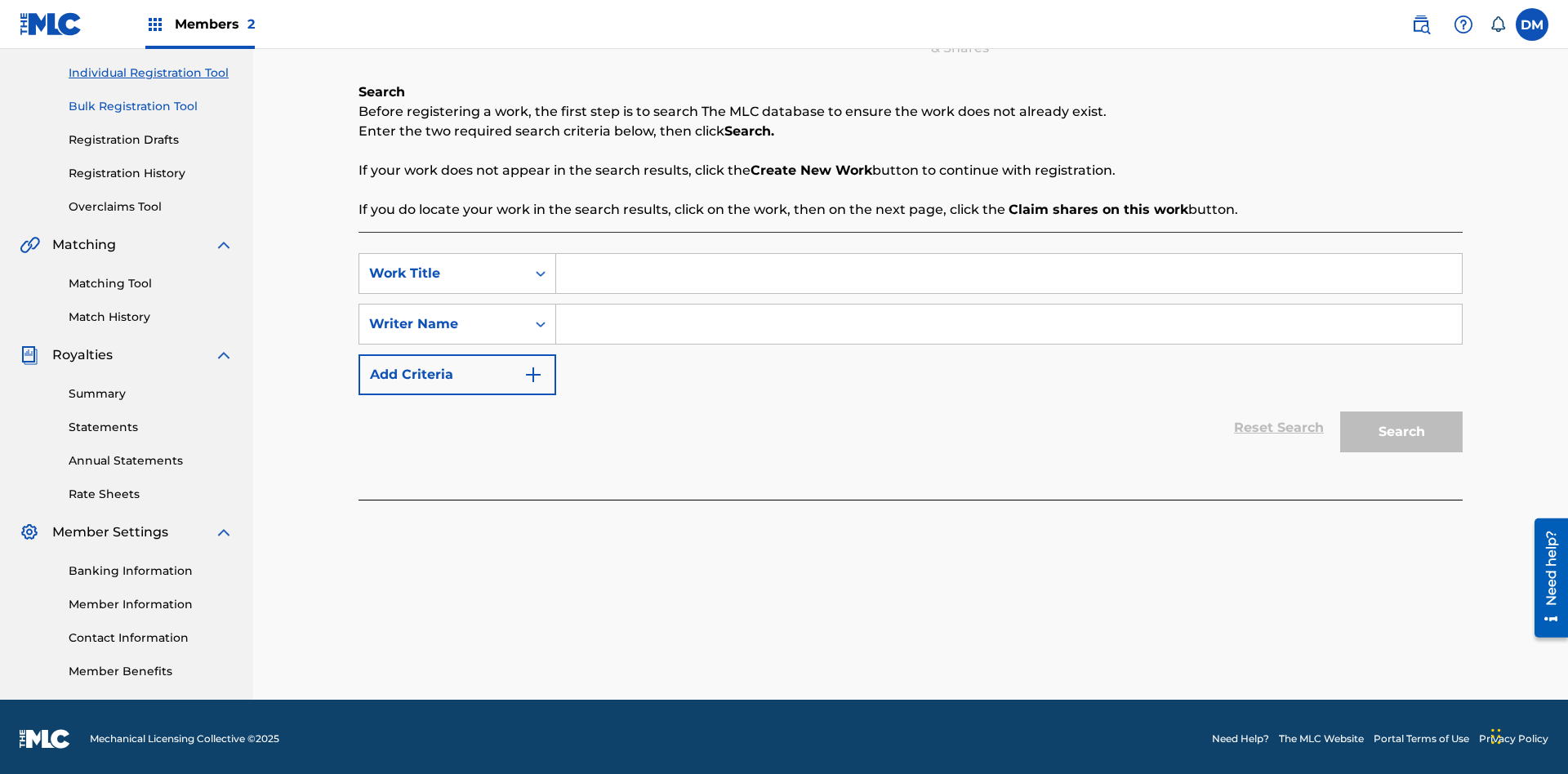
click at [151, 107] on link "Bulk Registration Tool" at bounding box center [151, 106] width 165 height 17
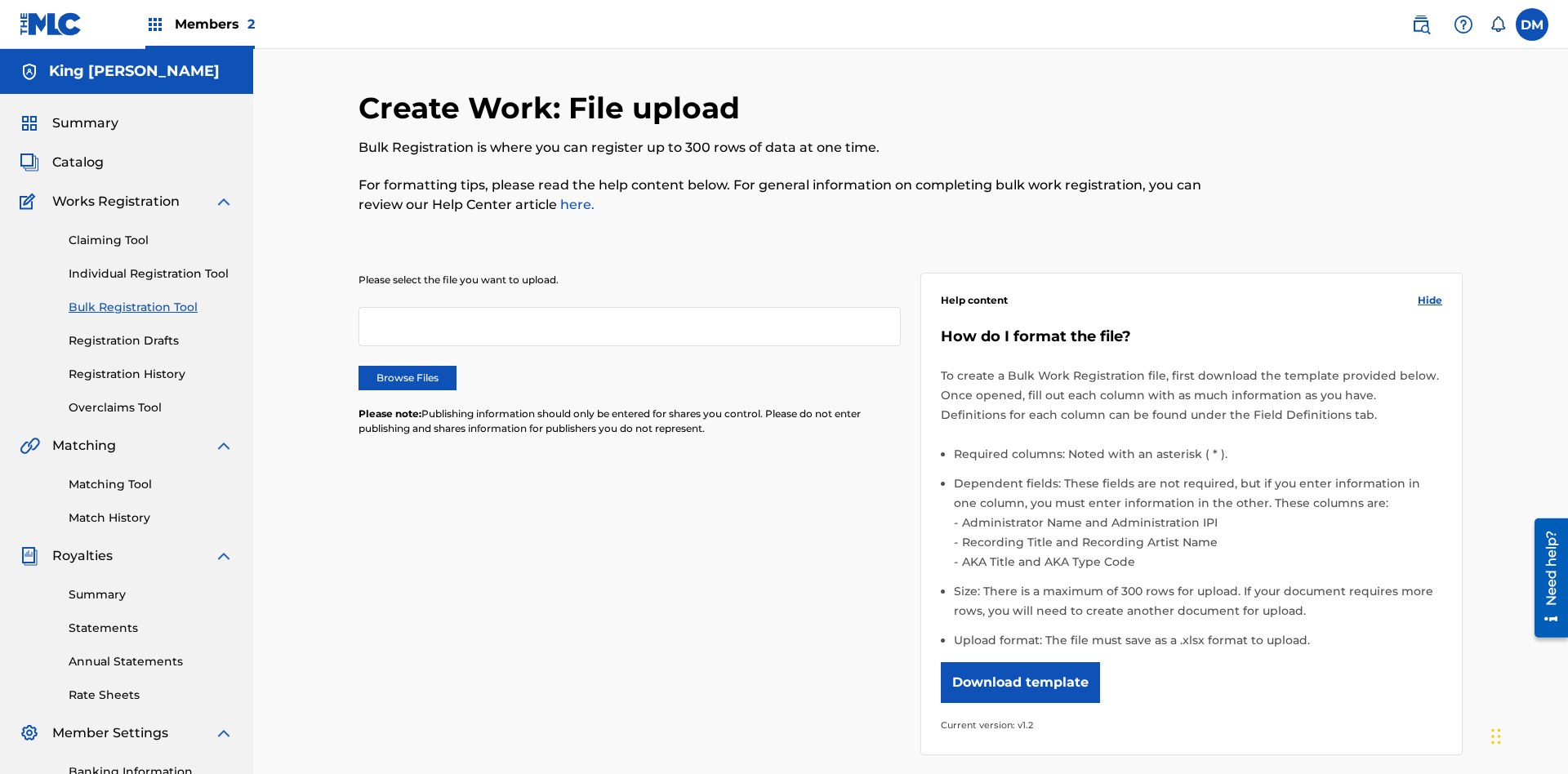
scroll to position [0, 359]
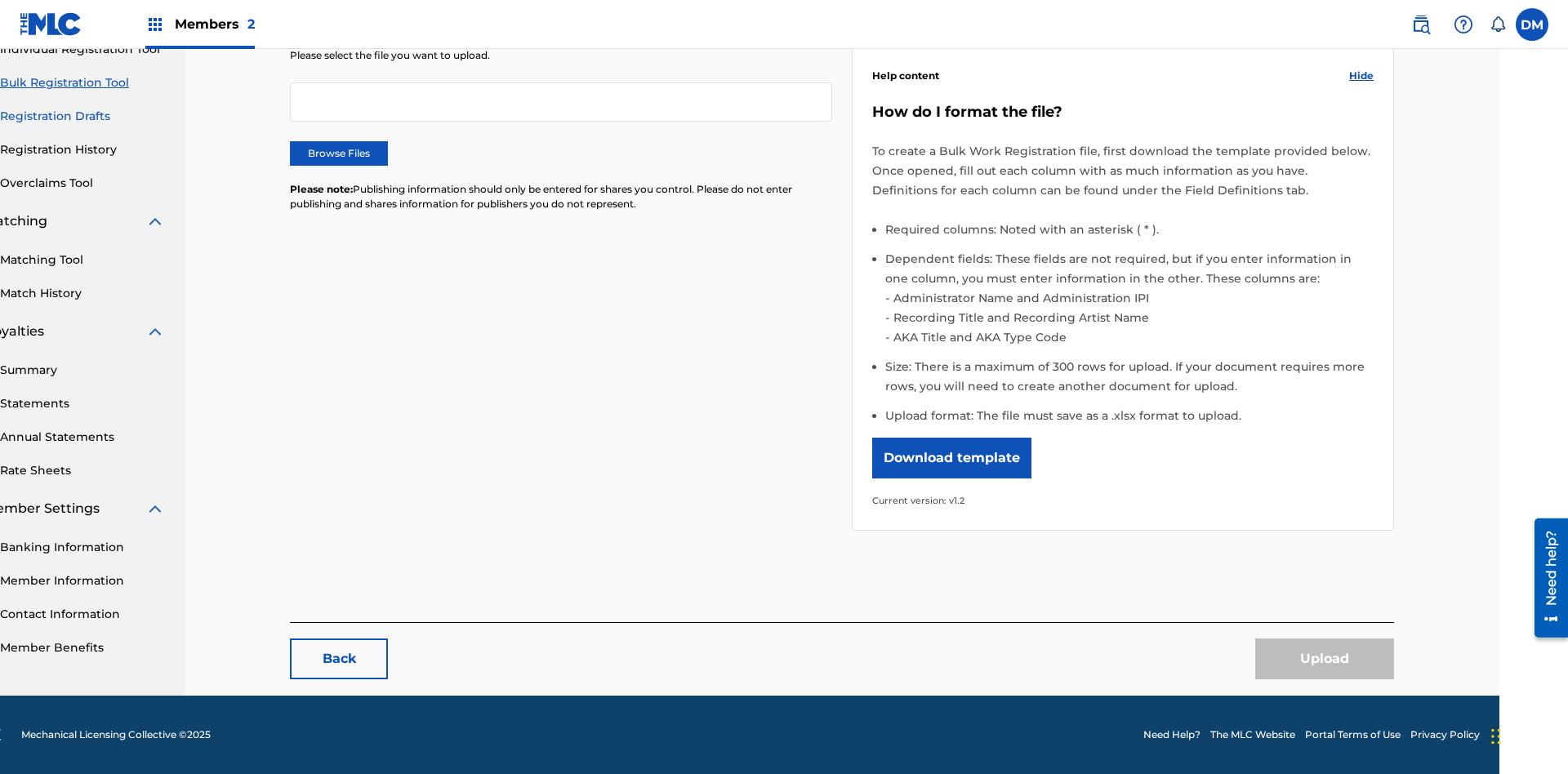
click at [83, 115] on link "Registration Drafts" at bounding box center [83, 115] width 165 height 17
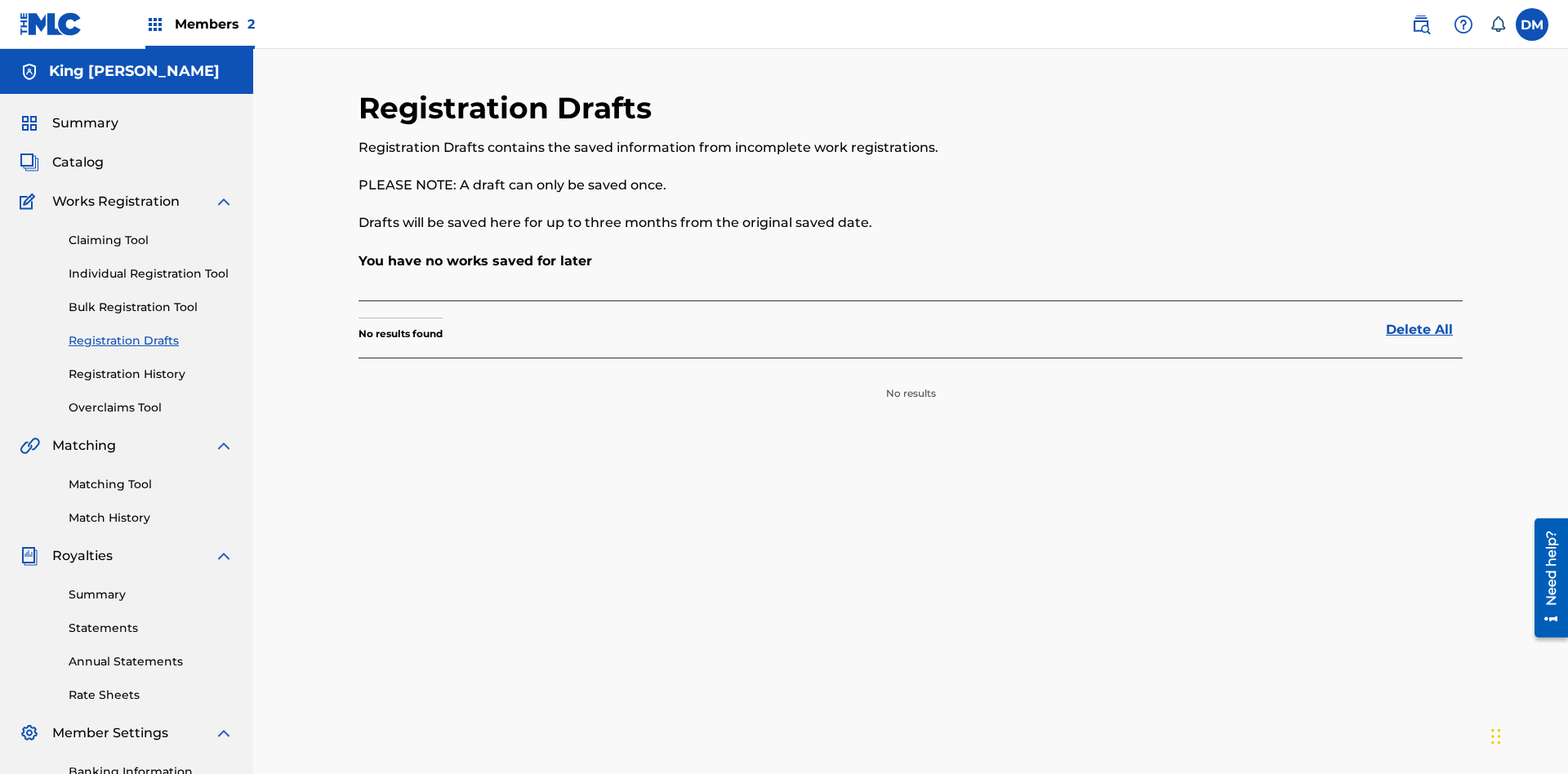
scroll to position [205, 0]
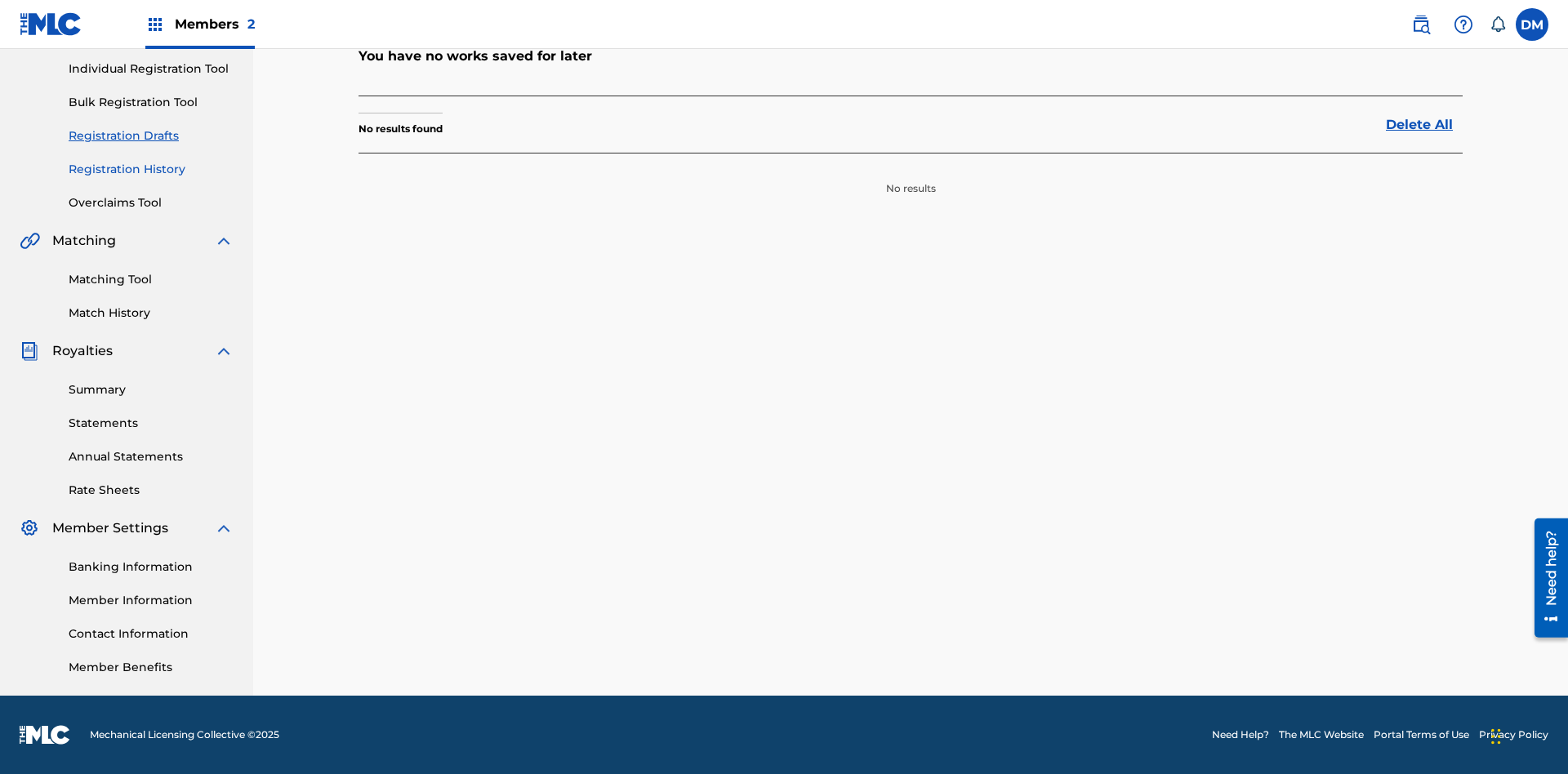
click at [151, 169] on link "Registration History" at bounding box center [151, 169] width 165 height 17
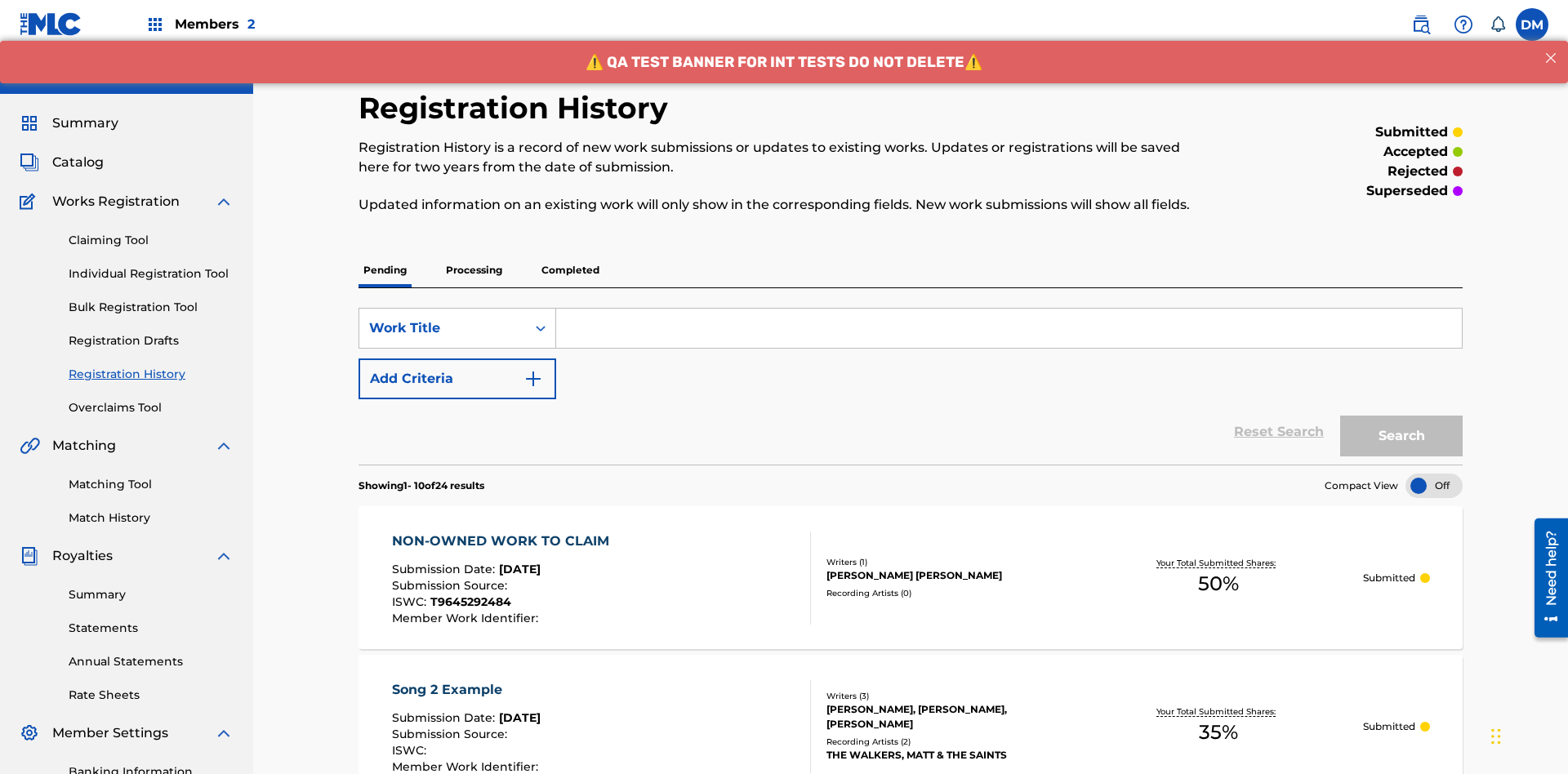
scroll to position [488, 0]
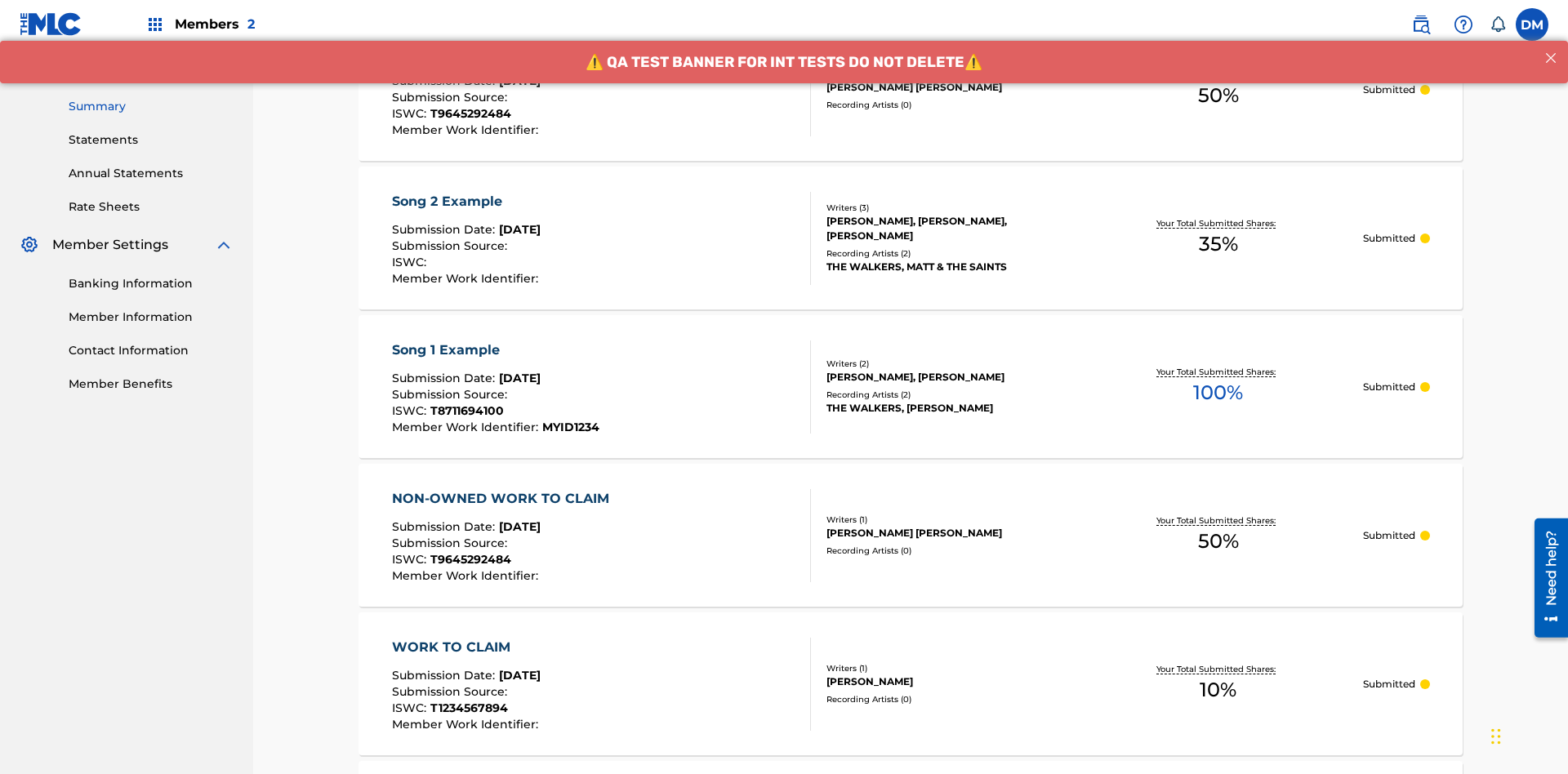
click at [151, 107] on link "Summary" at bounding box center [151, 106] width 165 height 17
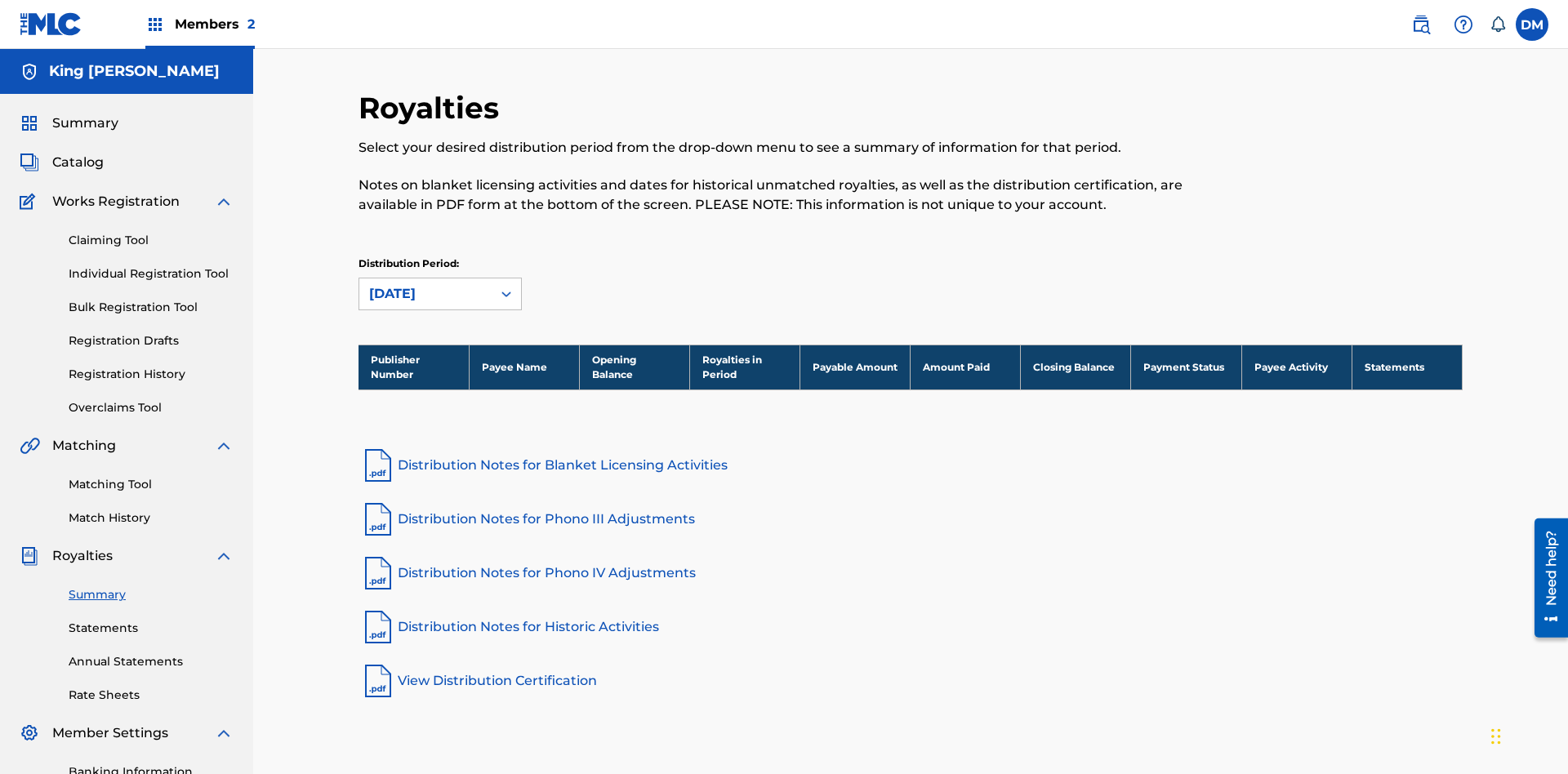
scroll to position [205, 0]
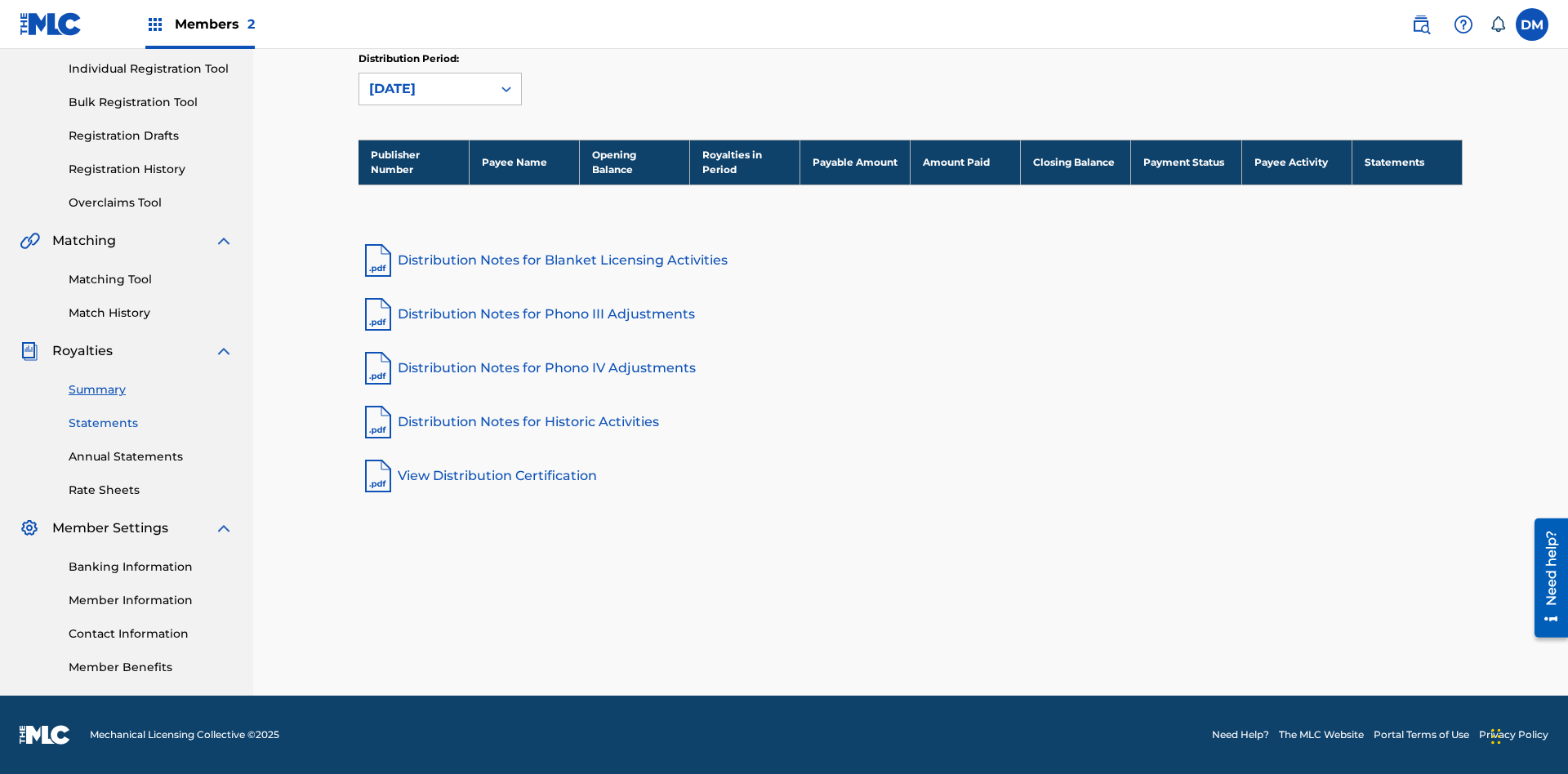
click at [151, 423] on link "Statements" at bounding box center [151, 423] width 165 height 17
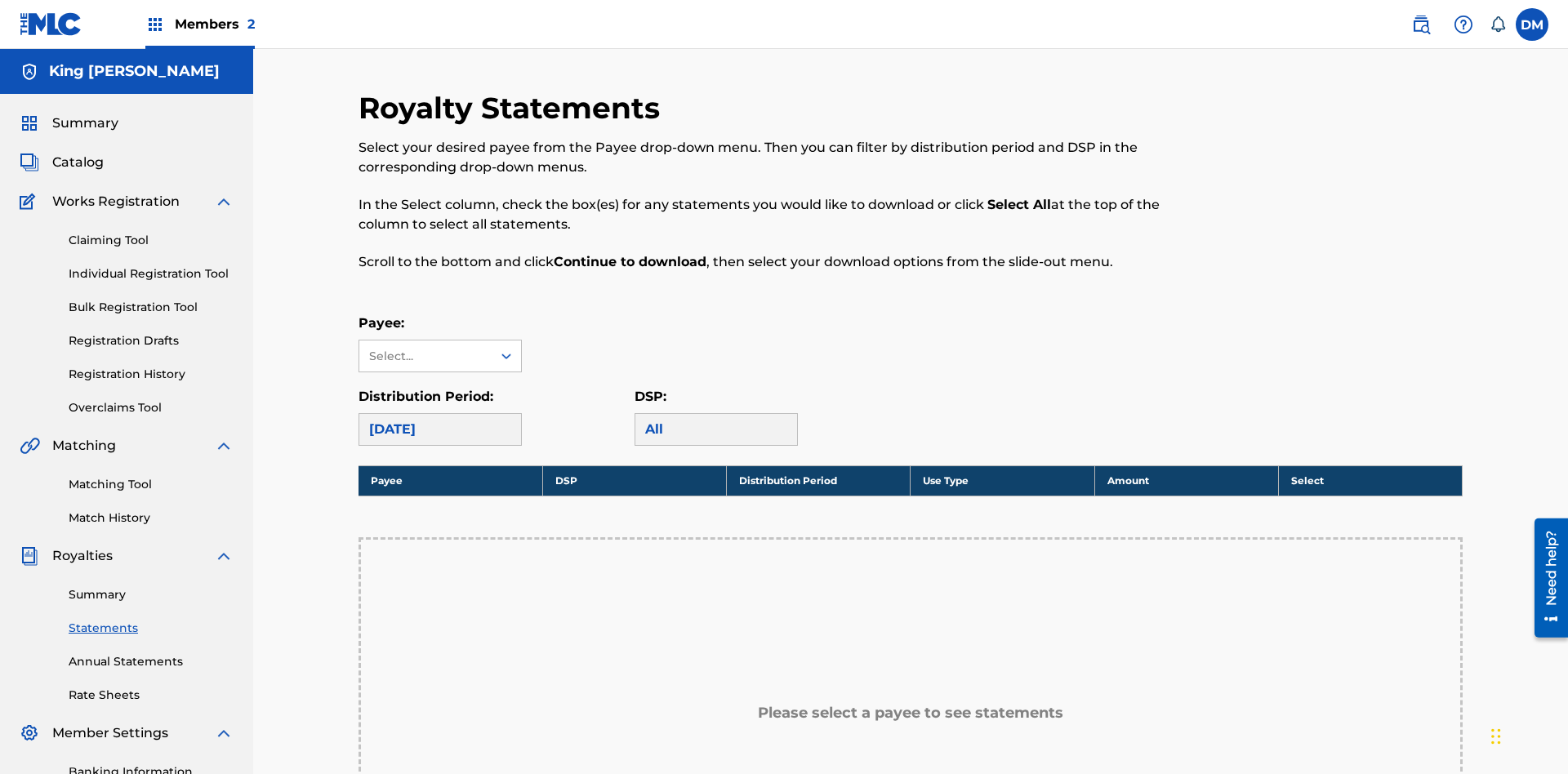
scroll to position [366, 0]
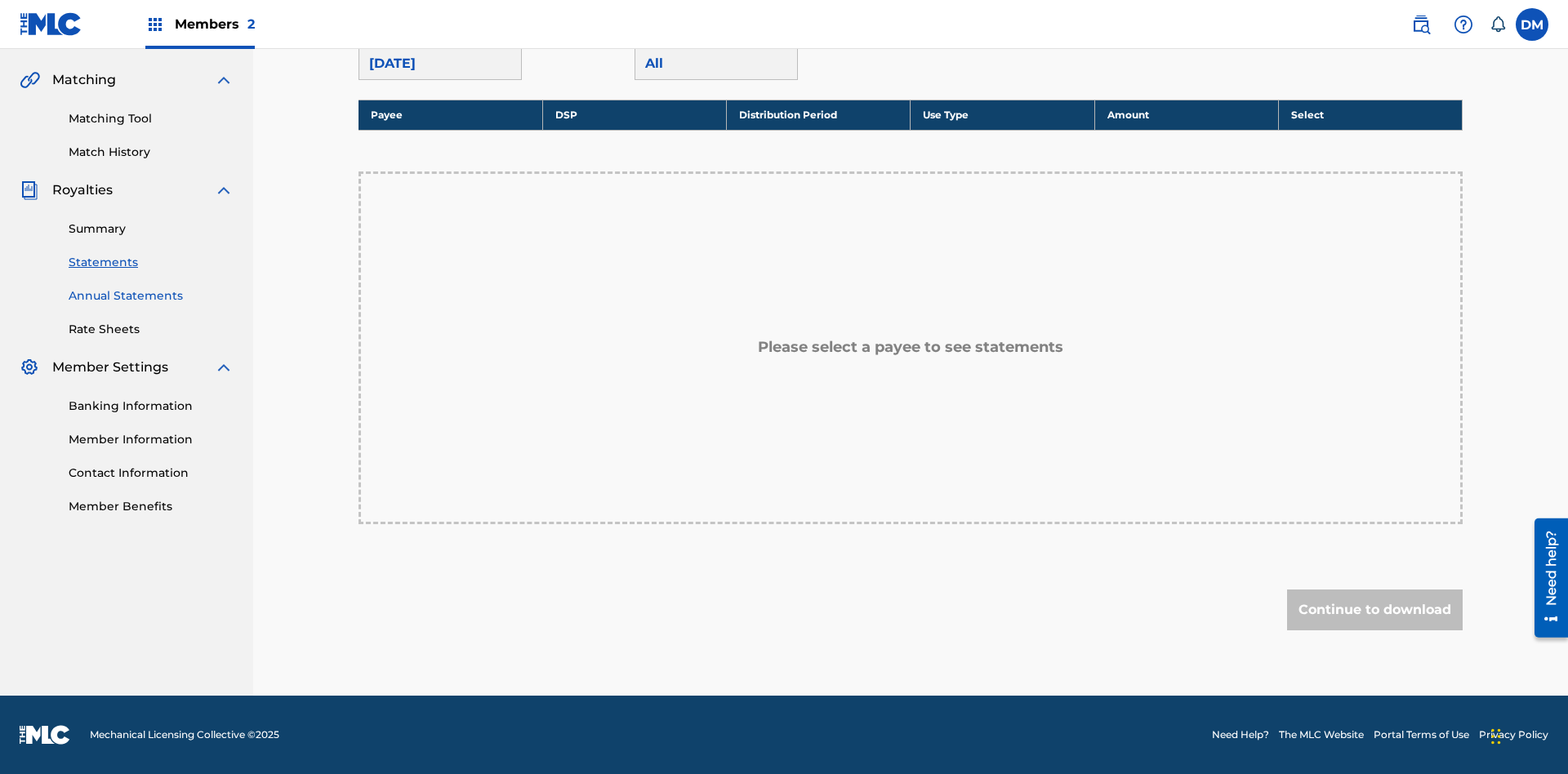
click at [151, 296] on link "Annual Statements" at bounding box center [151, 296] width 165 height 17
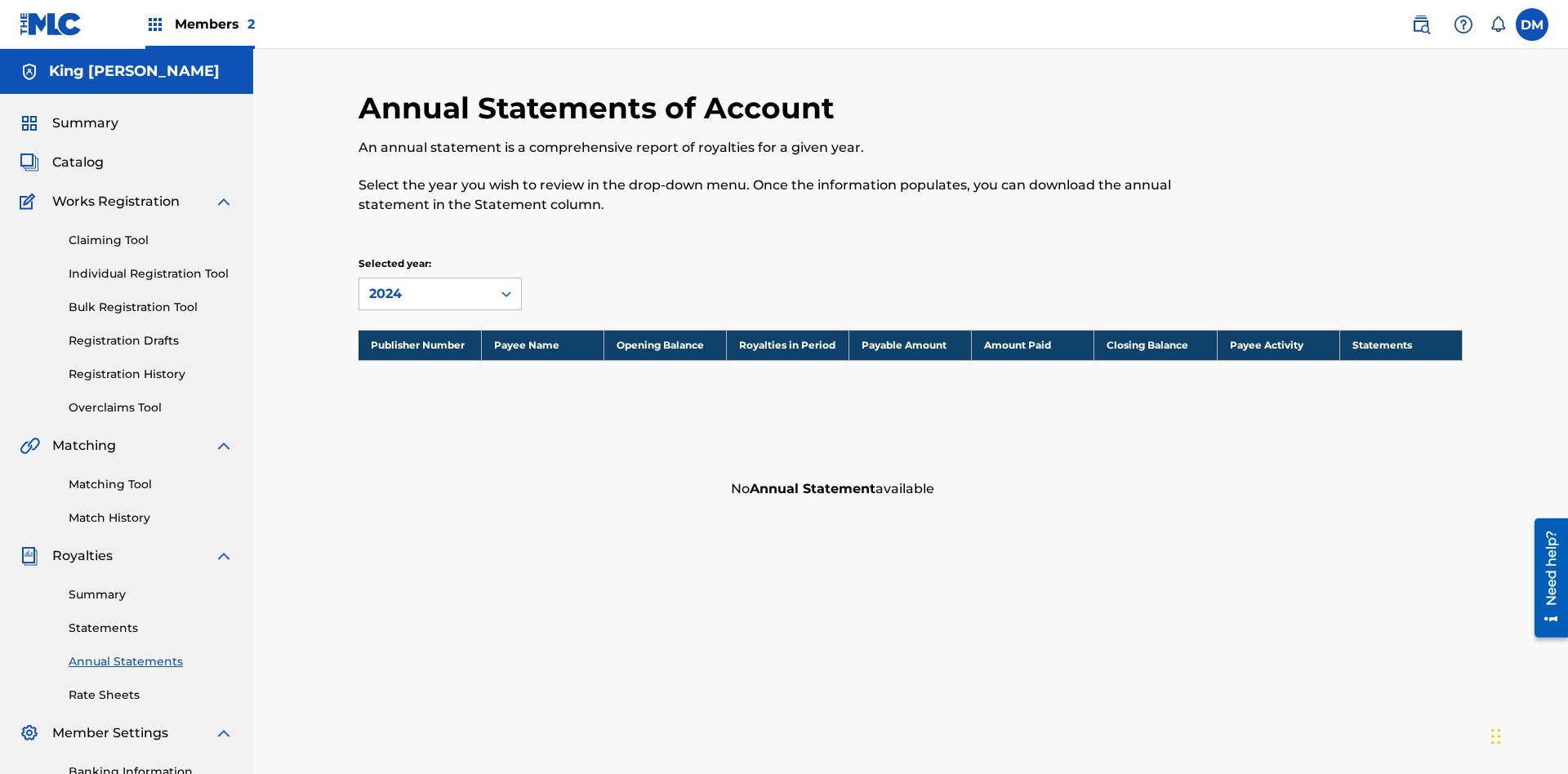
scroll to position [205, 0]
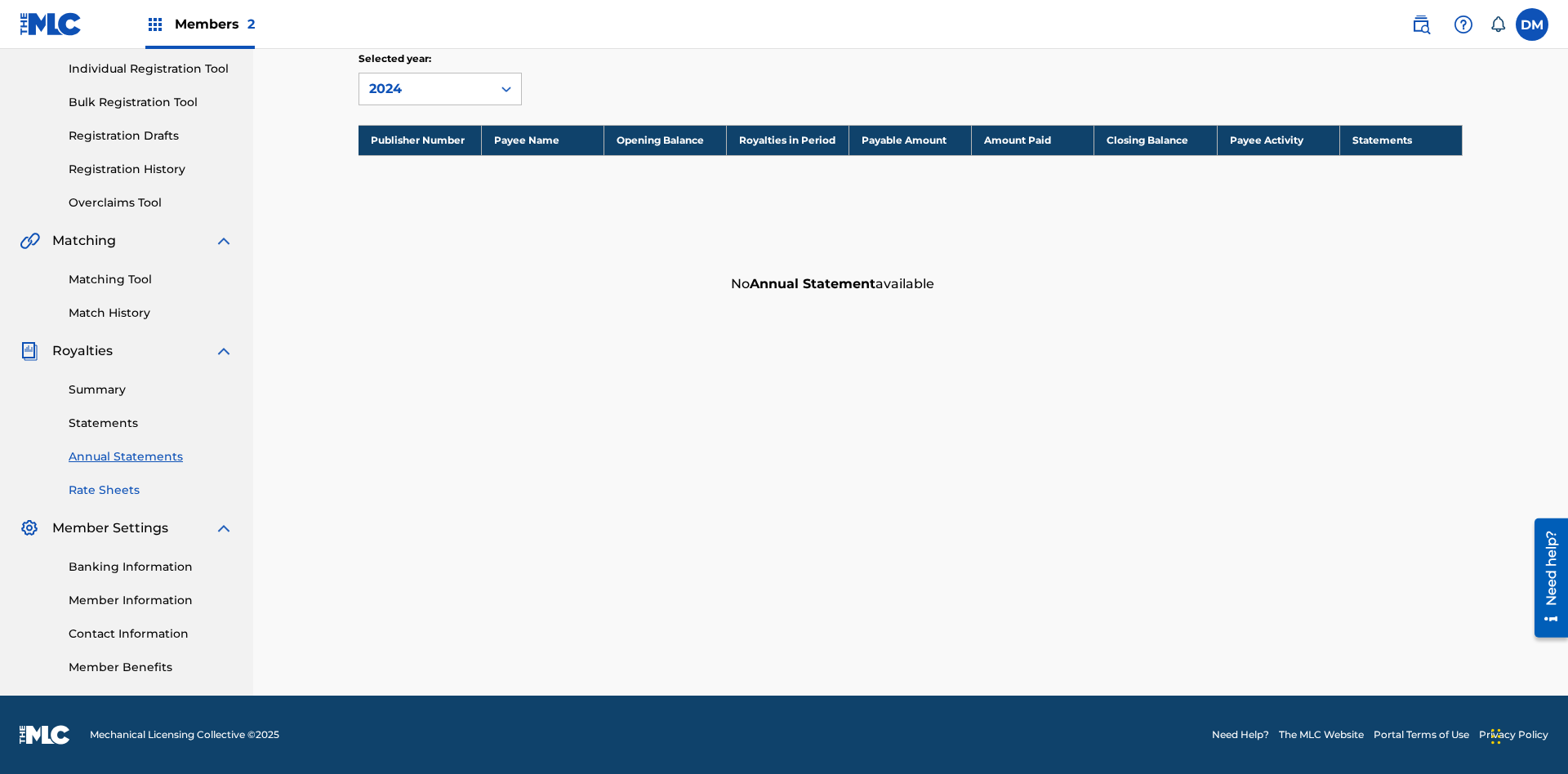
click at [151, 490] on link "Rate Sheets" at bounding box center [151, 490] width 165 height 17
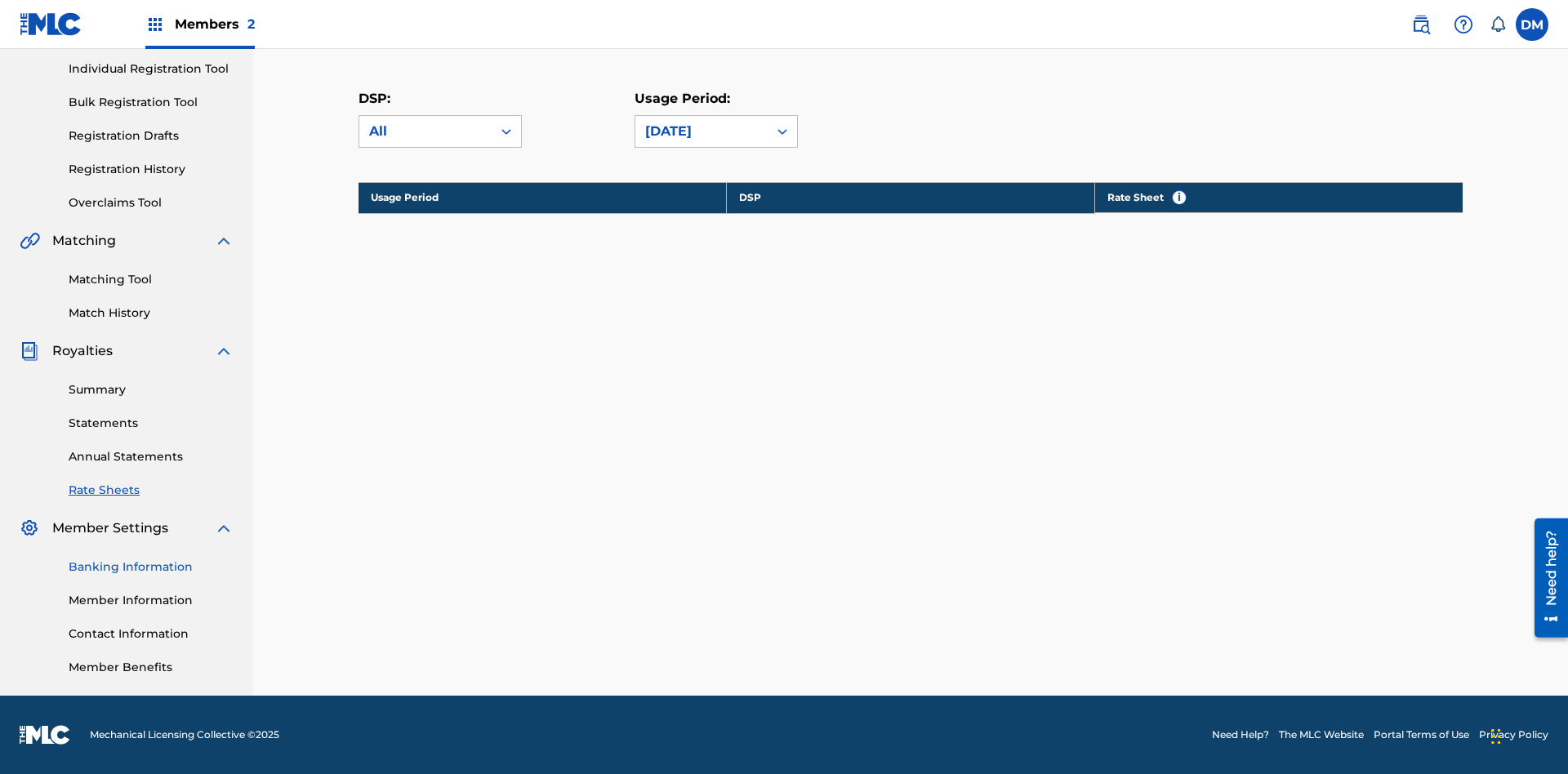
click at [151, 566] on link "Banking Information" at bounding box center [151, 566] width 165 height 17
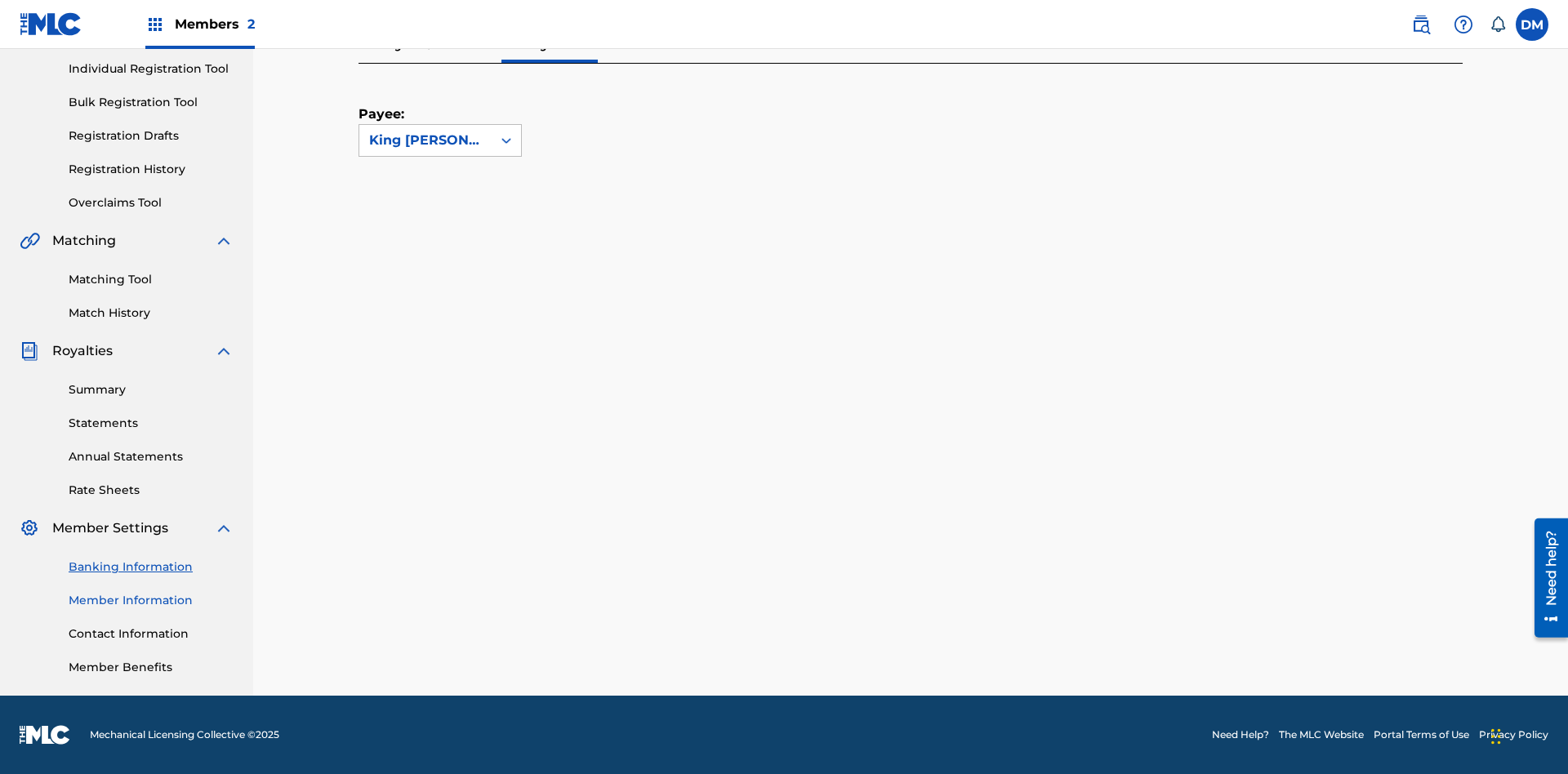
click at [151, 600] on link "Member Information" at bounding box center [151, 600] width 165 height 17
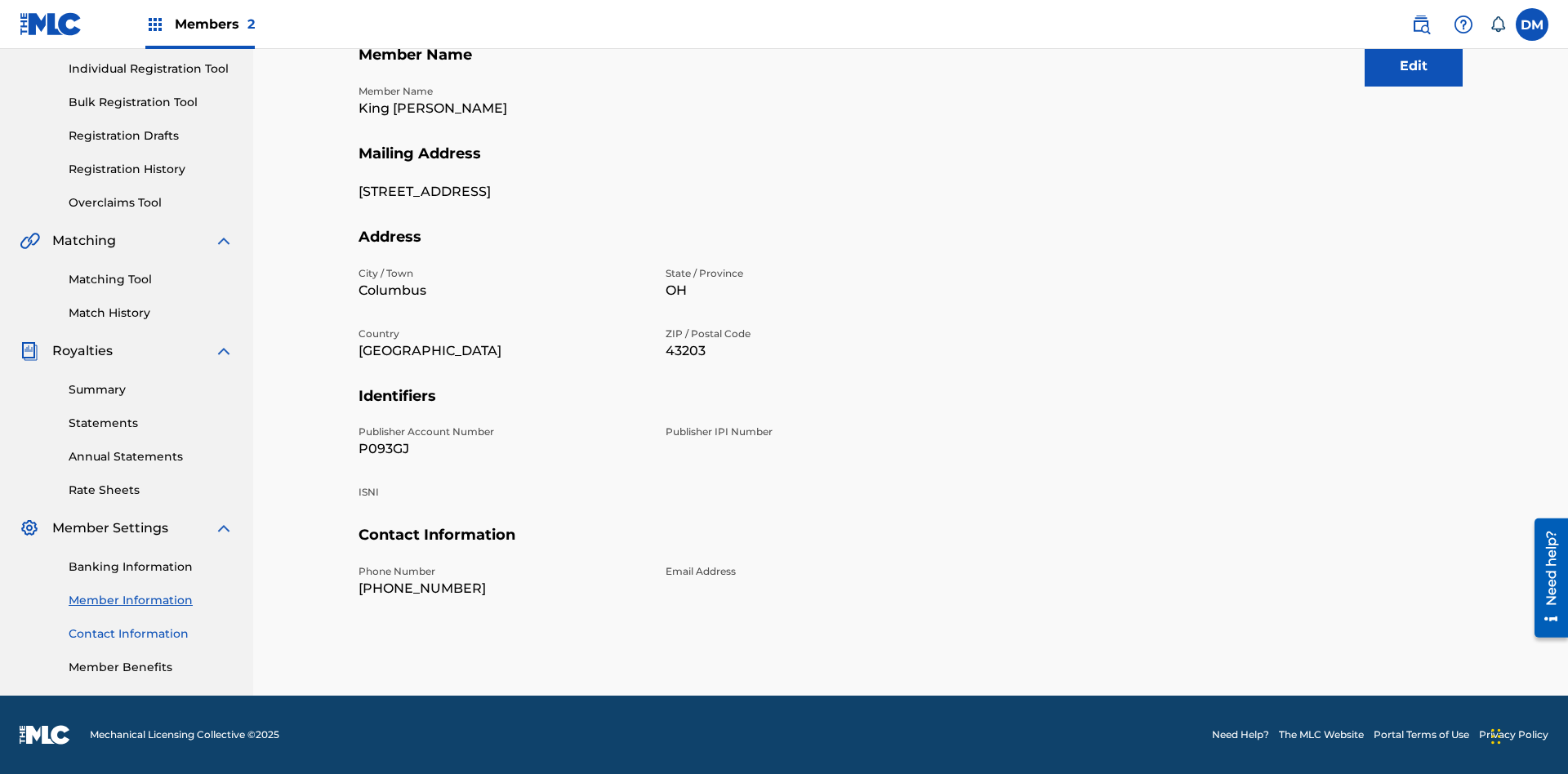
click at [151, 634] on link "Contact Information" at bounding box center [151, 634] width 165 height 17
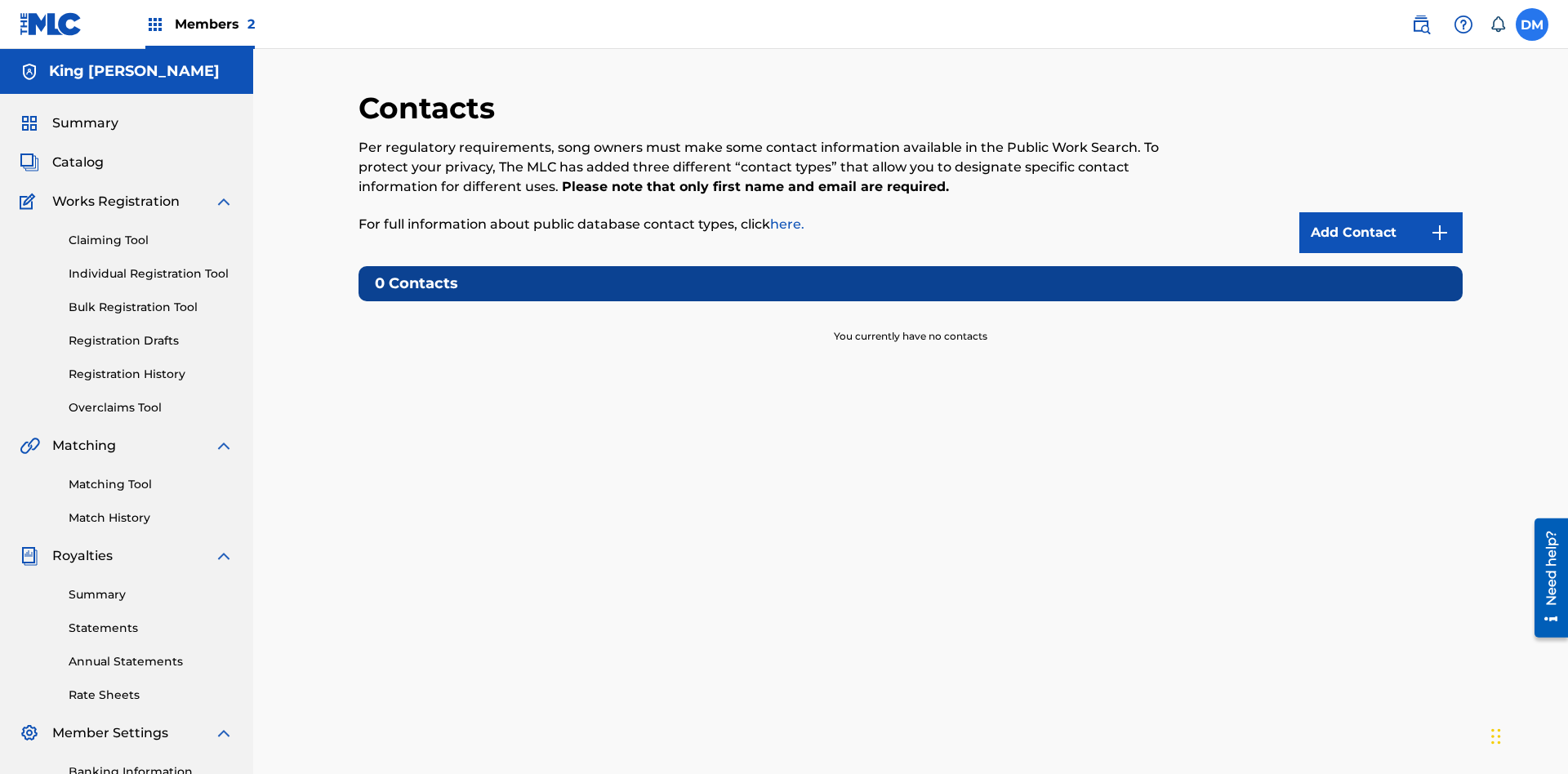
click at [1532, 24] on label at bounding box center [1532, 24] width 33 height 33
click at [1532, 25] on input "[PERSON_NAME] [PERSON_NAME] [EMAIL_ADDRESS][DOMAIN_NAME] Notification Preferenc…" at bounding box center [1532, 25] width 0 height 0
